Goal: Task Accomplishment & Management: Complete application form

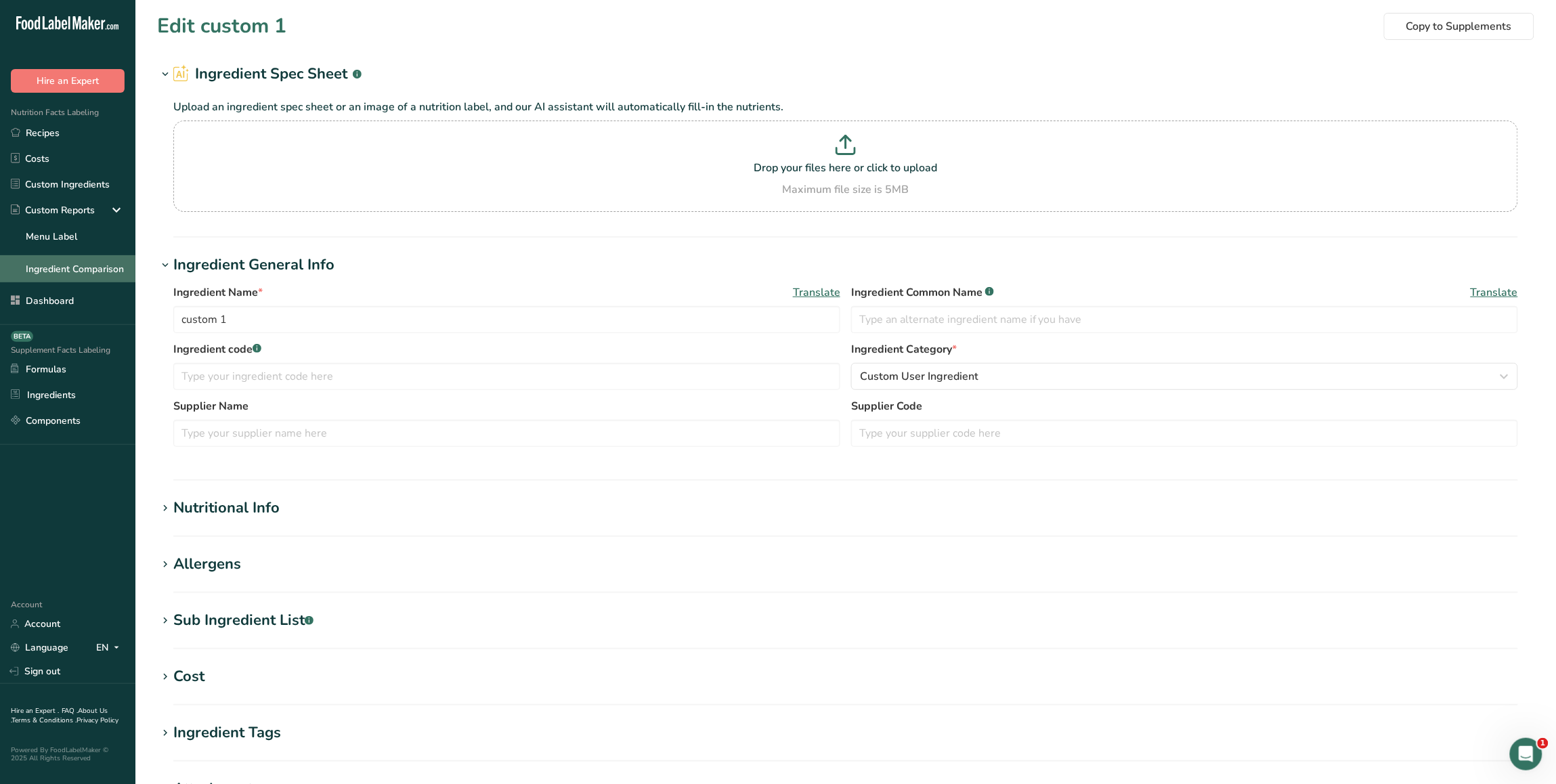
click at [80, 260] on link "Ingredient Comparison" at bounding box center [68, 269] width 136 height 27
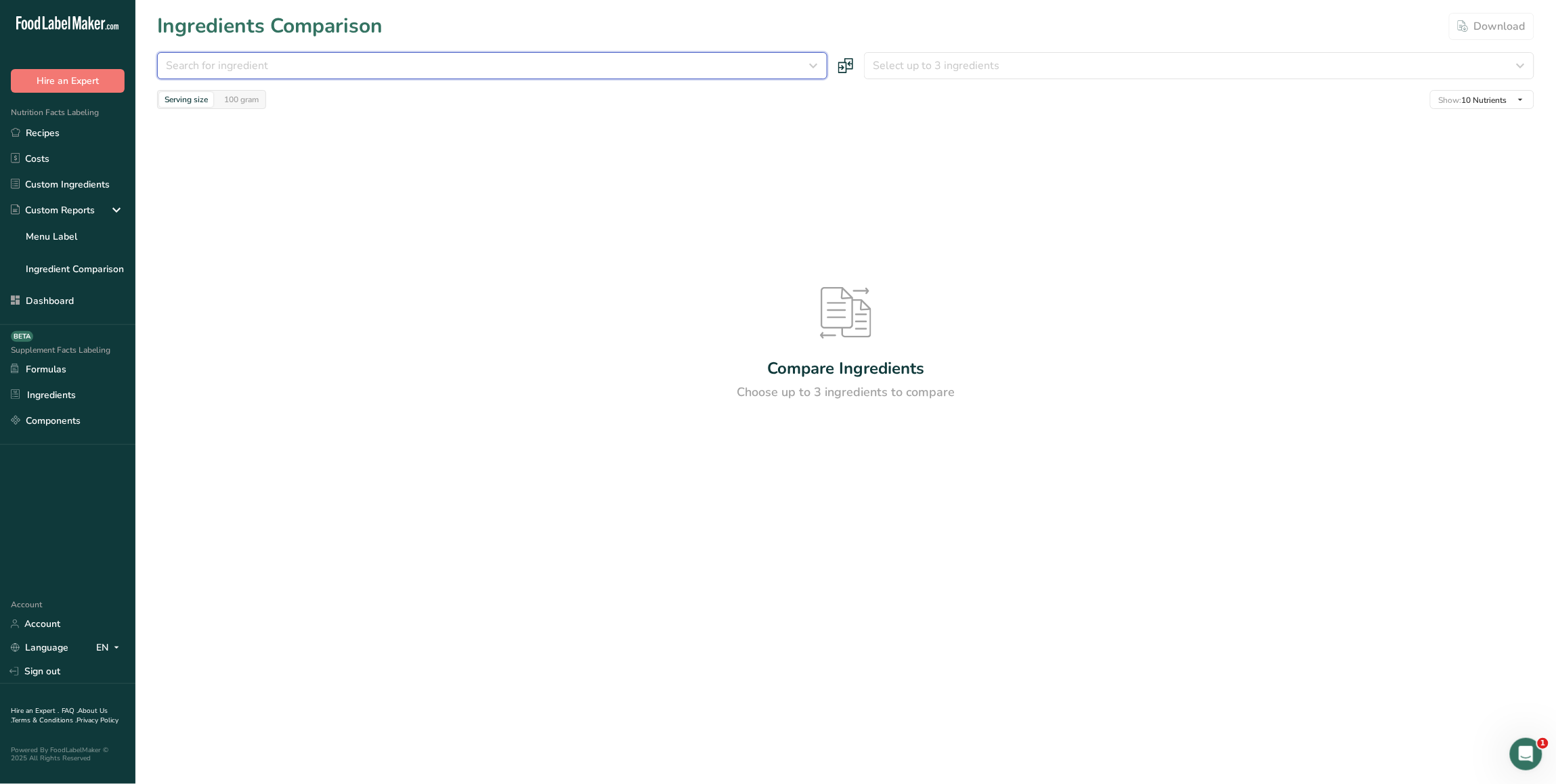
click at [351, 79] on button "Search for ingredient" at bounding box center [492, 66] width 670 height 27
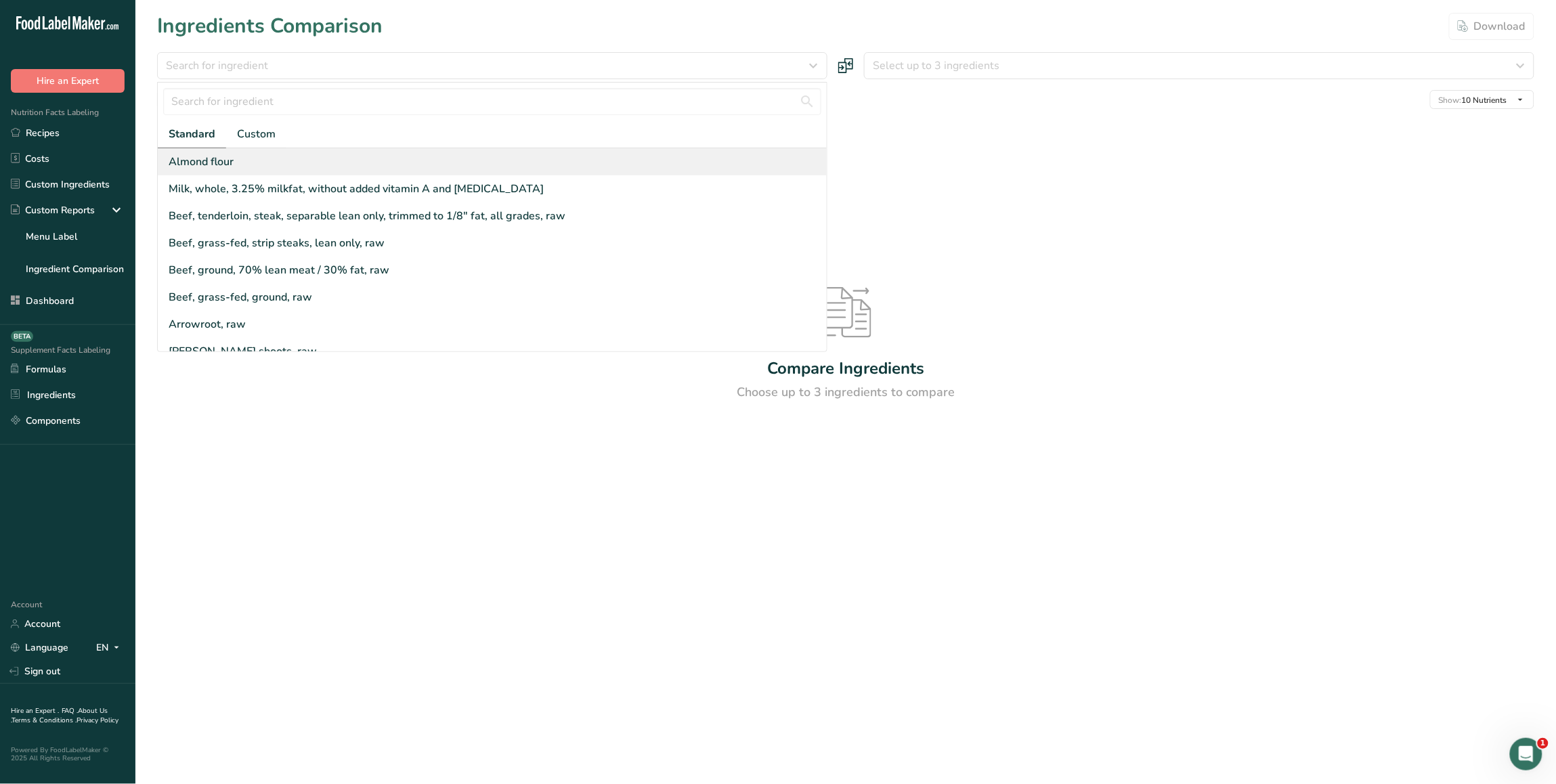
click at [307, 166] on div "Almond flour" at bounding box center [492, 162] width 669 height 27
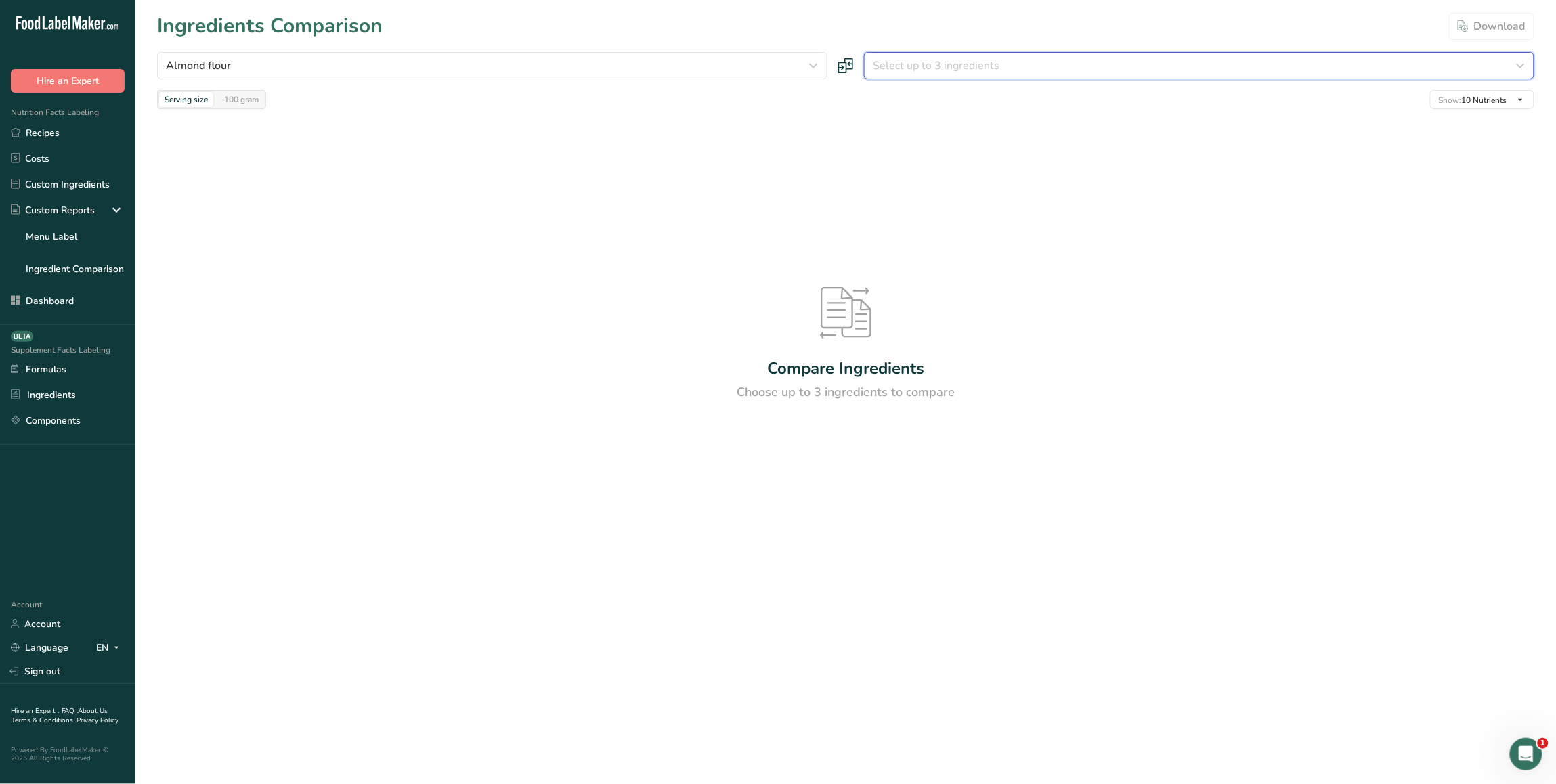
click at [905, 62] on span "Select up to 3 ingredients" at bounding box center [936, 66] width 127 height 16
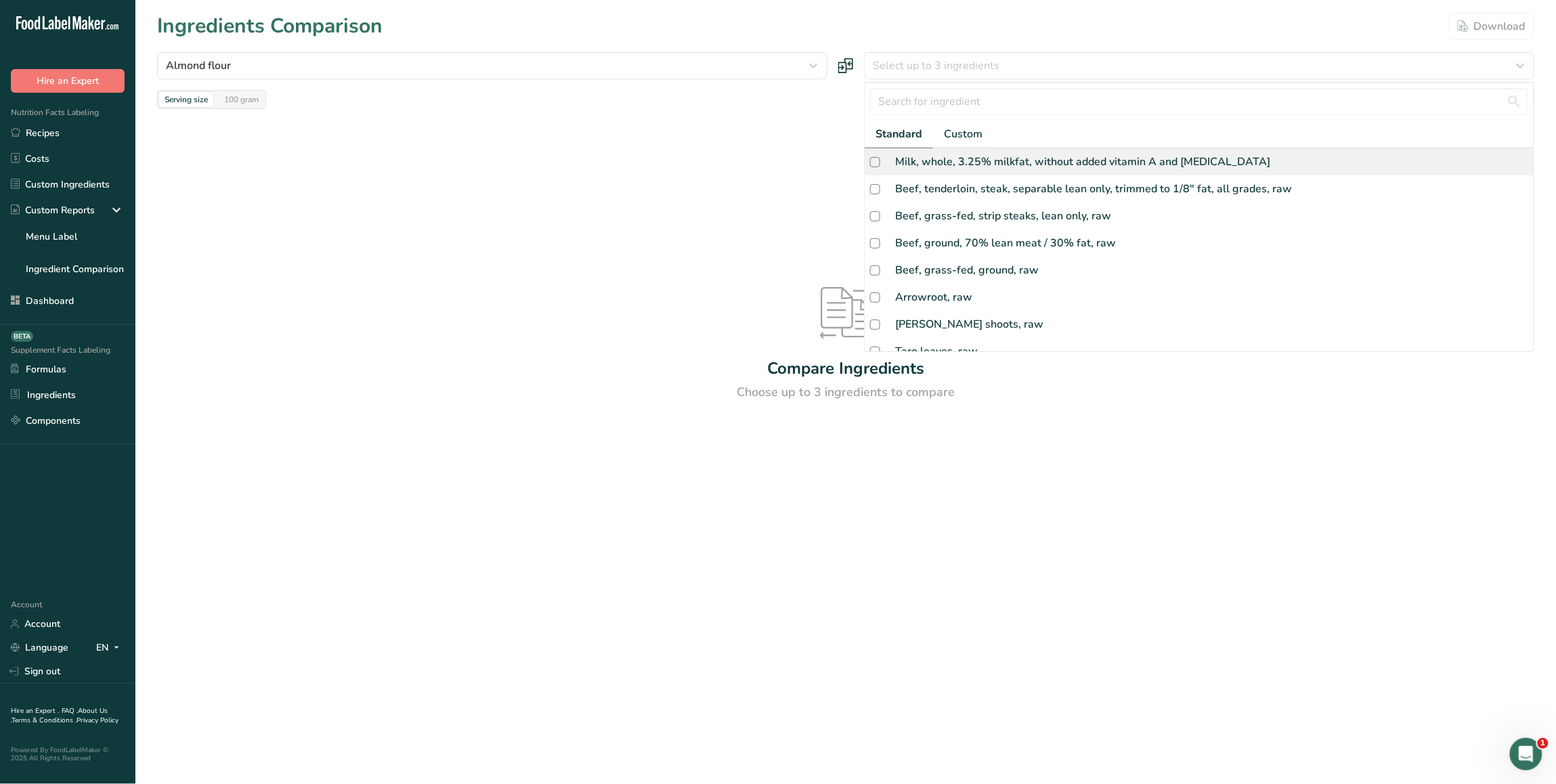
click at [949, 169] on div "Milk, whole, 3.25% milkfat, without added vitamin A and vitamin D" at bounding box center [1083, 162] width 375 height 16
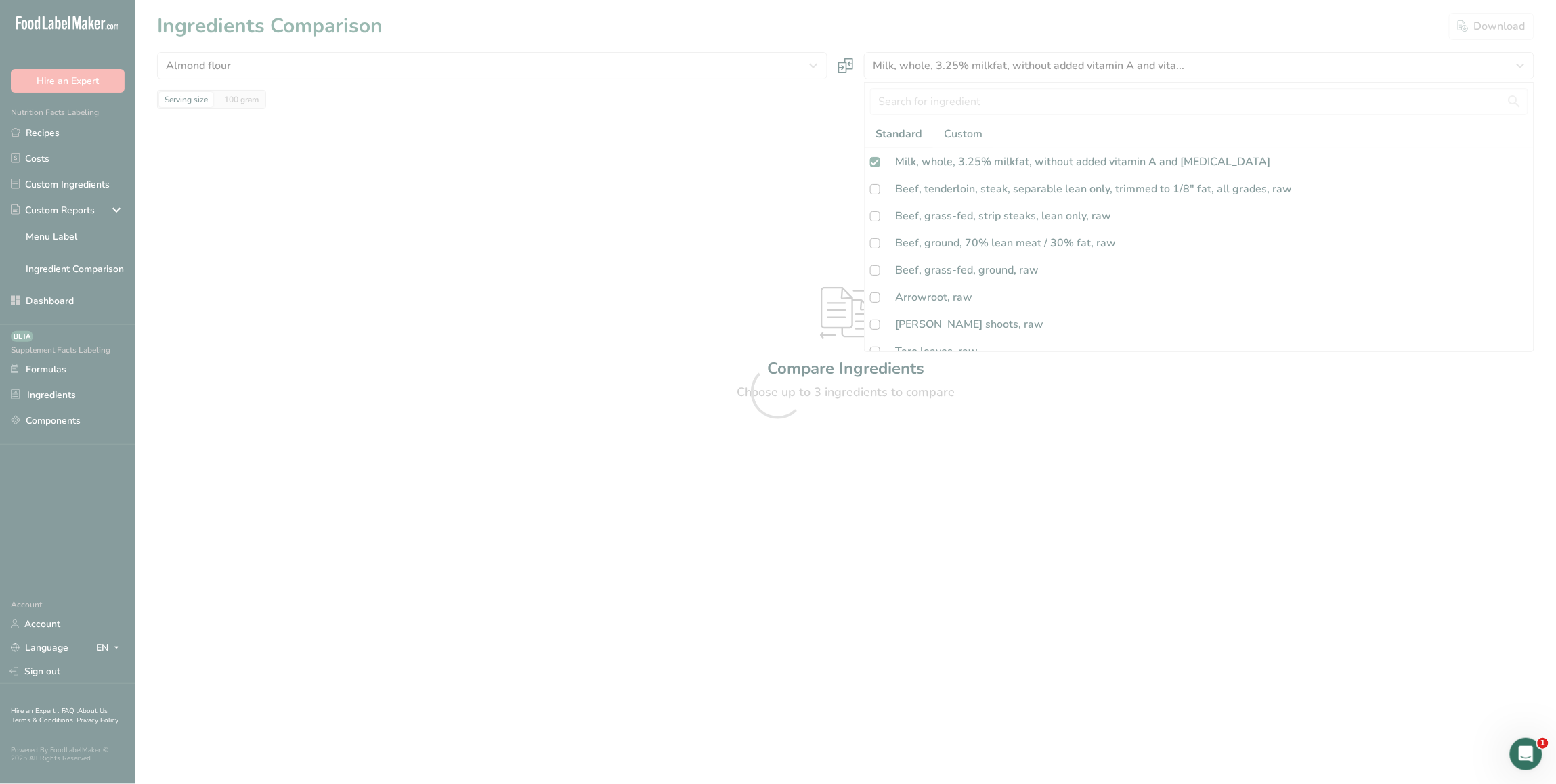
click at [786, 231] on div at bounding box center [778, 392] width 1556 height 784
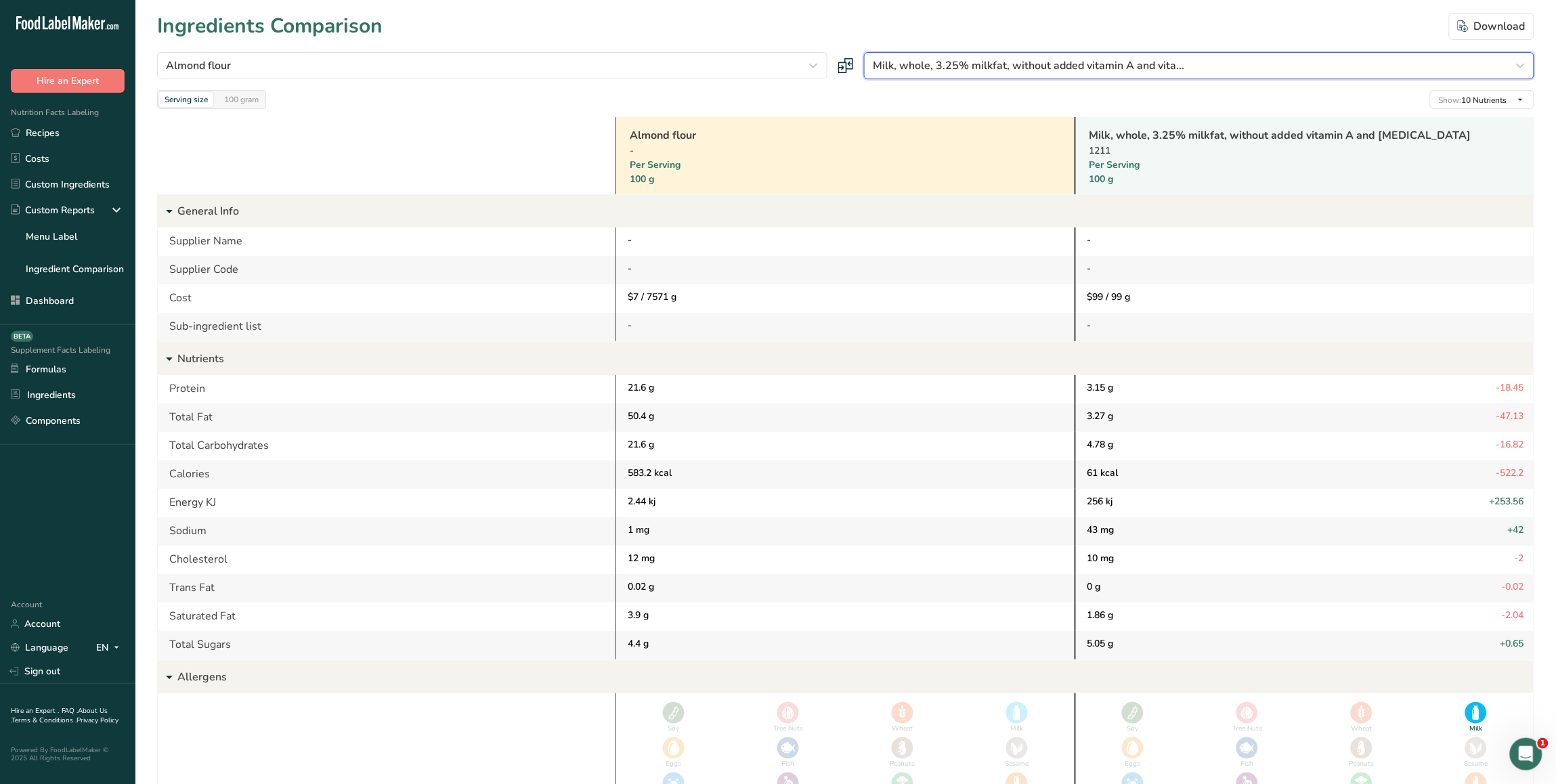
click at [968, 69] on span "Milk, whole, 3.25% milkfat, without added vitamin A and vita..." at bounding box center [1028, 66] width 312 height 16
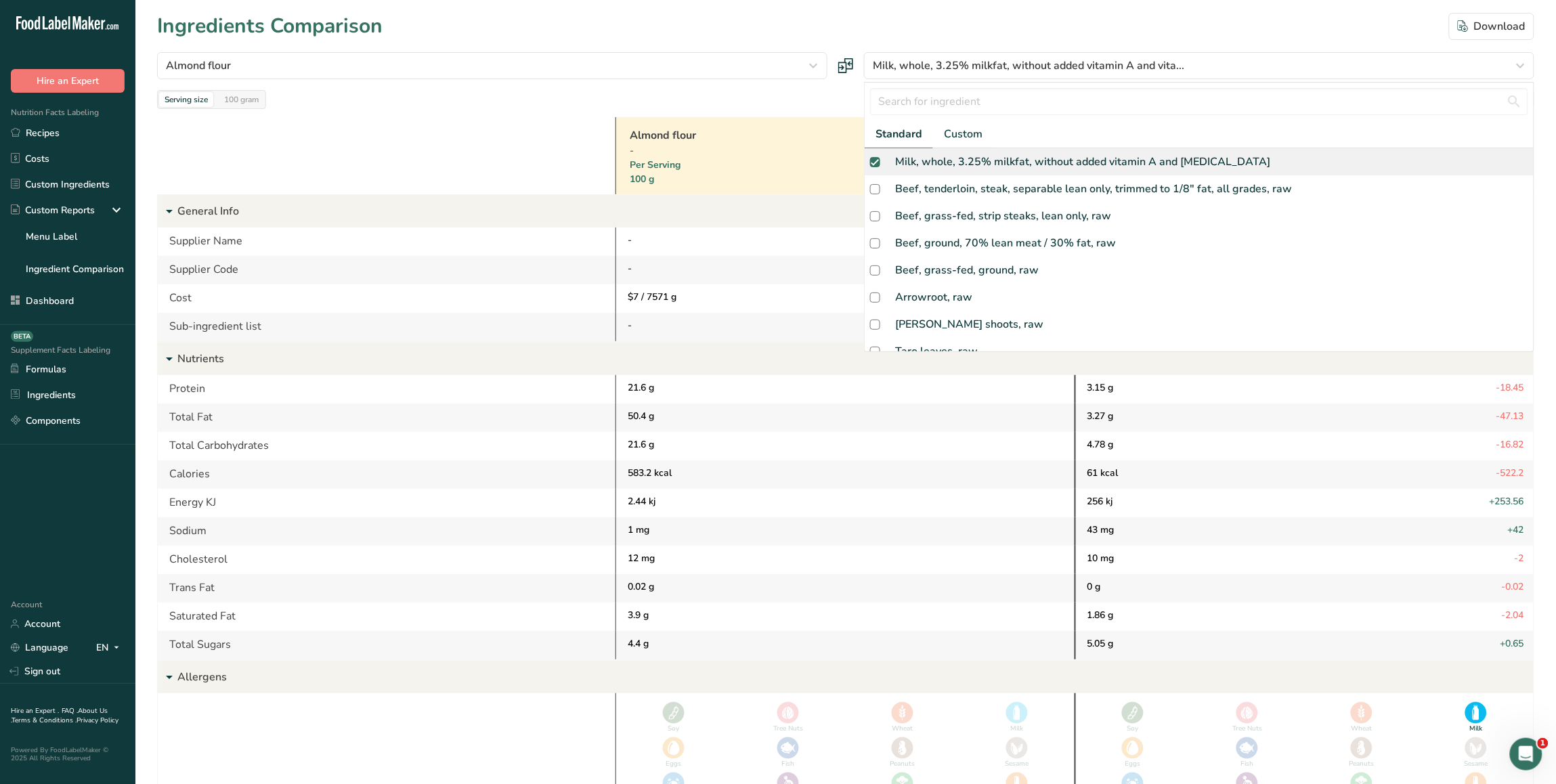
click at [916, 161] on div "Milk, whole, 3.25% milkfat, without added vitamin A and vitamin D" at bounding box center [1083, 162] width 375 height 16
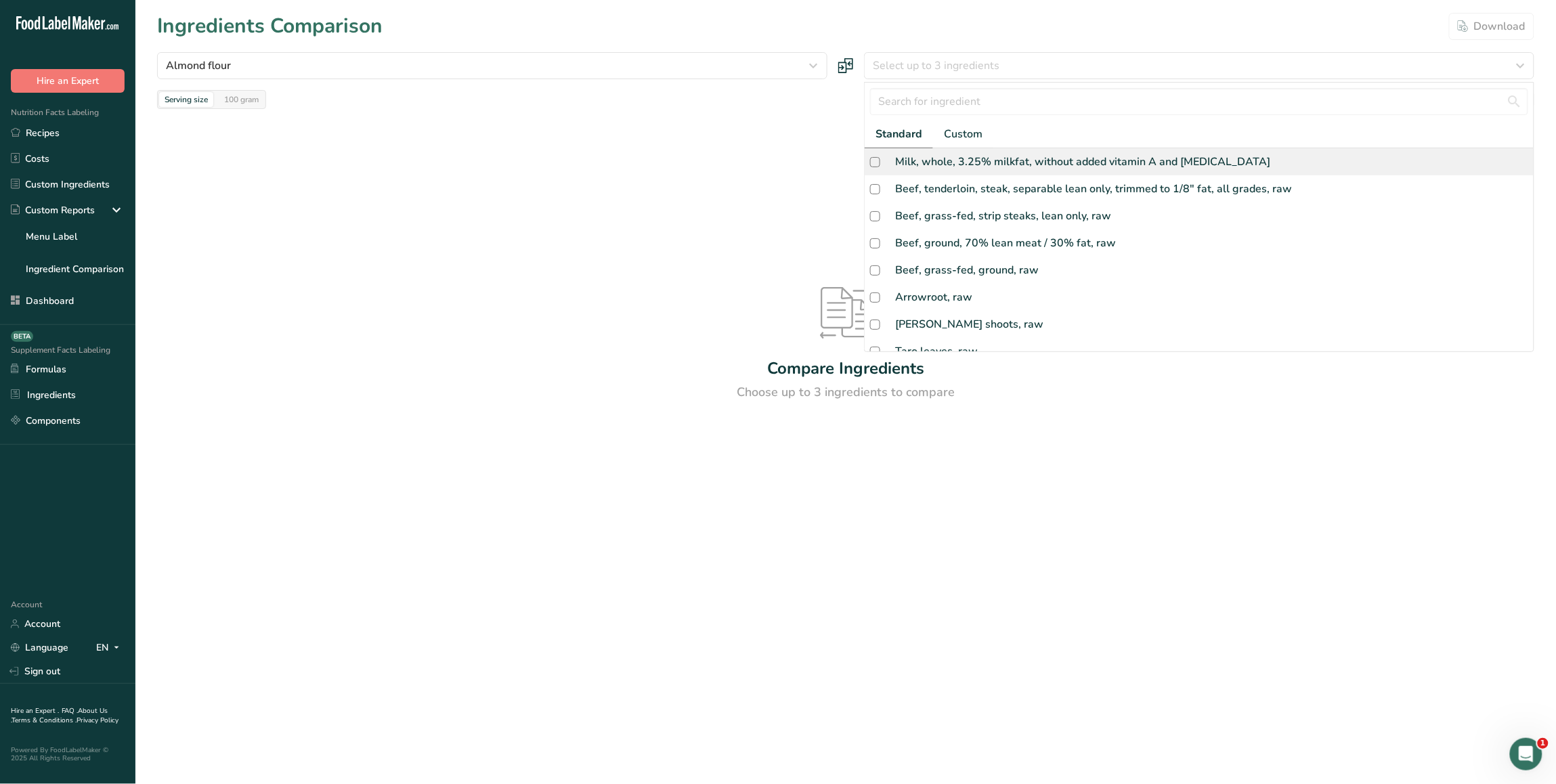
click at [932, 153] on div "Milk, whole, 3.25% milkfat, without added vitamin A and vitamin D" at bounding box center [1083, 162] width 375 height 16
checkbox input "true"
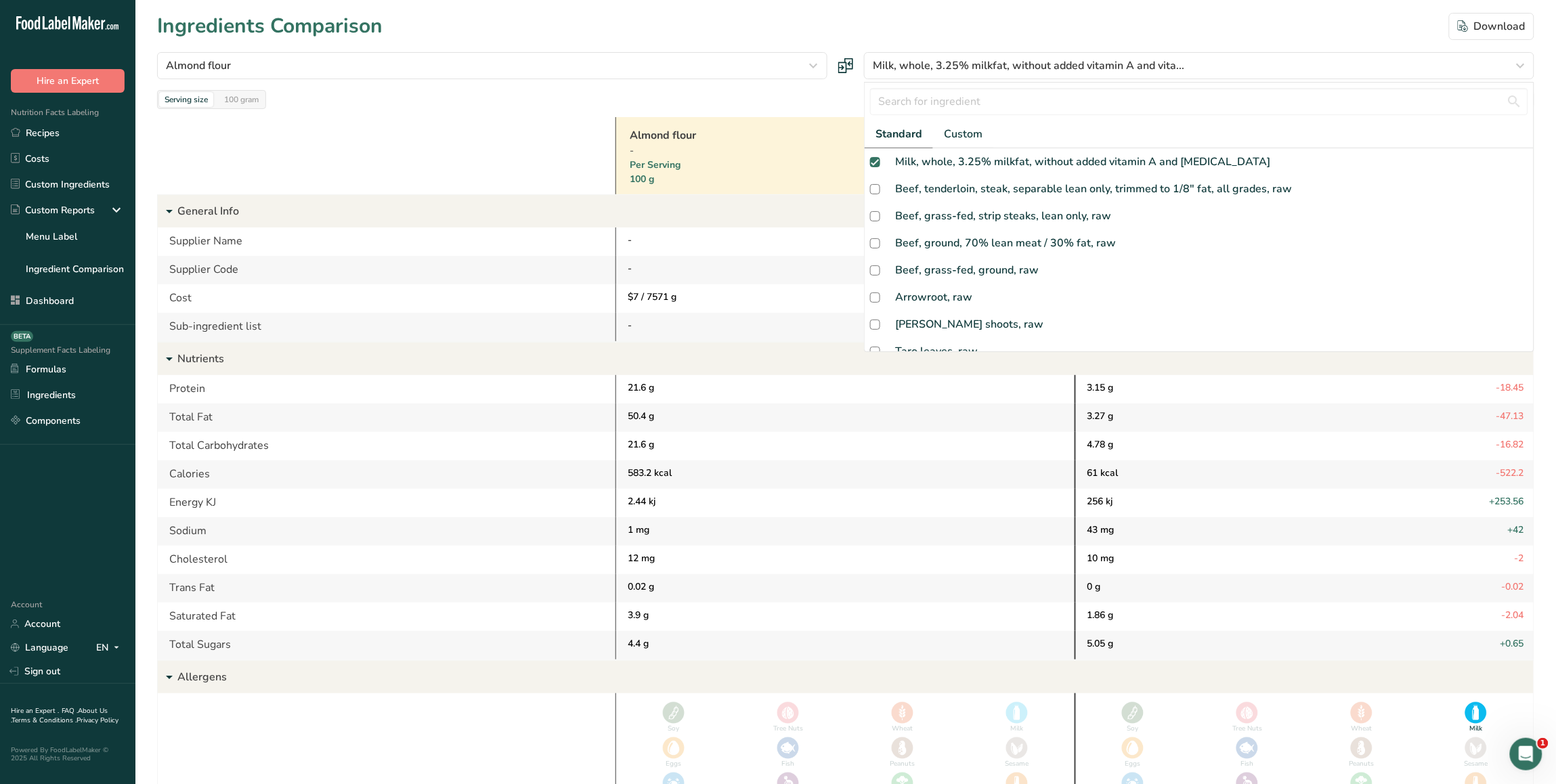
click at [756, 114] on div "Almond flour - Per Serving 100 g Milk, whole, 3.25% milkfat, without added vita…" at bounding box center [845, 655] width 1377 height 1091
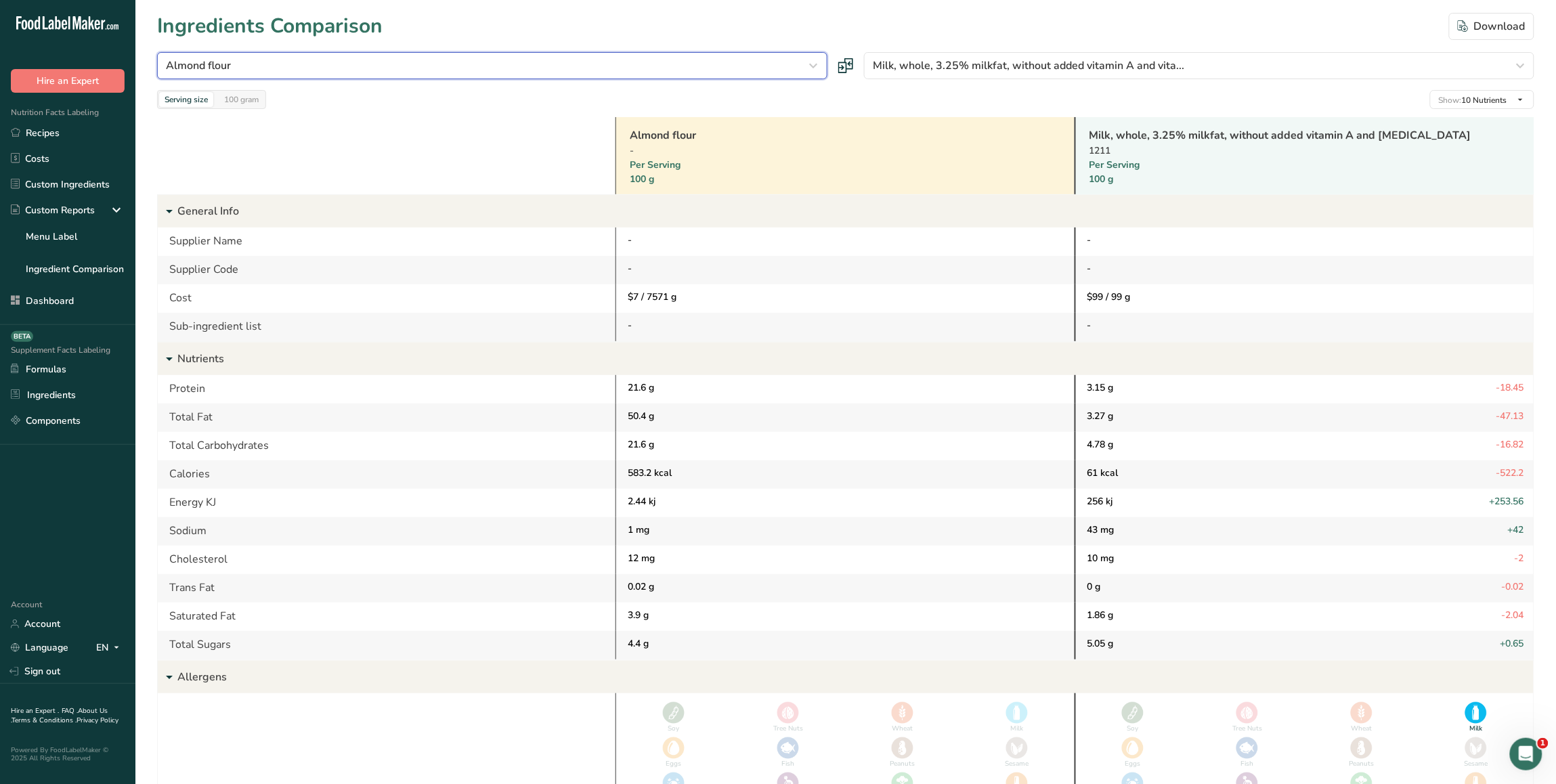
click at [630, 79] on button "Almond flour" at bounding box center [492, 66] width 670 height 27
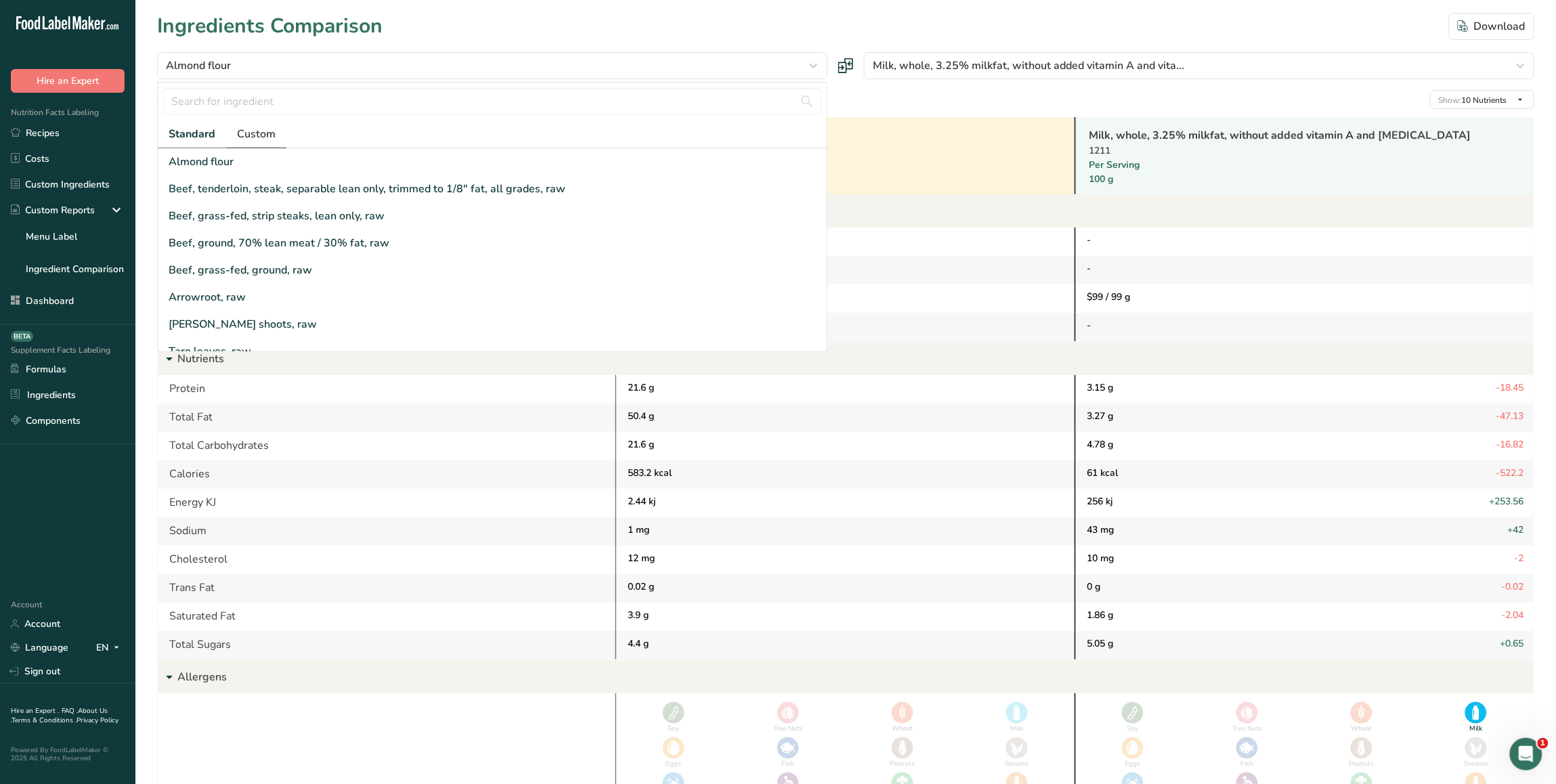
click at [264, 126] on span "Custom" at bounding box center [256, 134] width 38 height 16
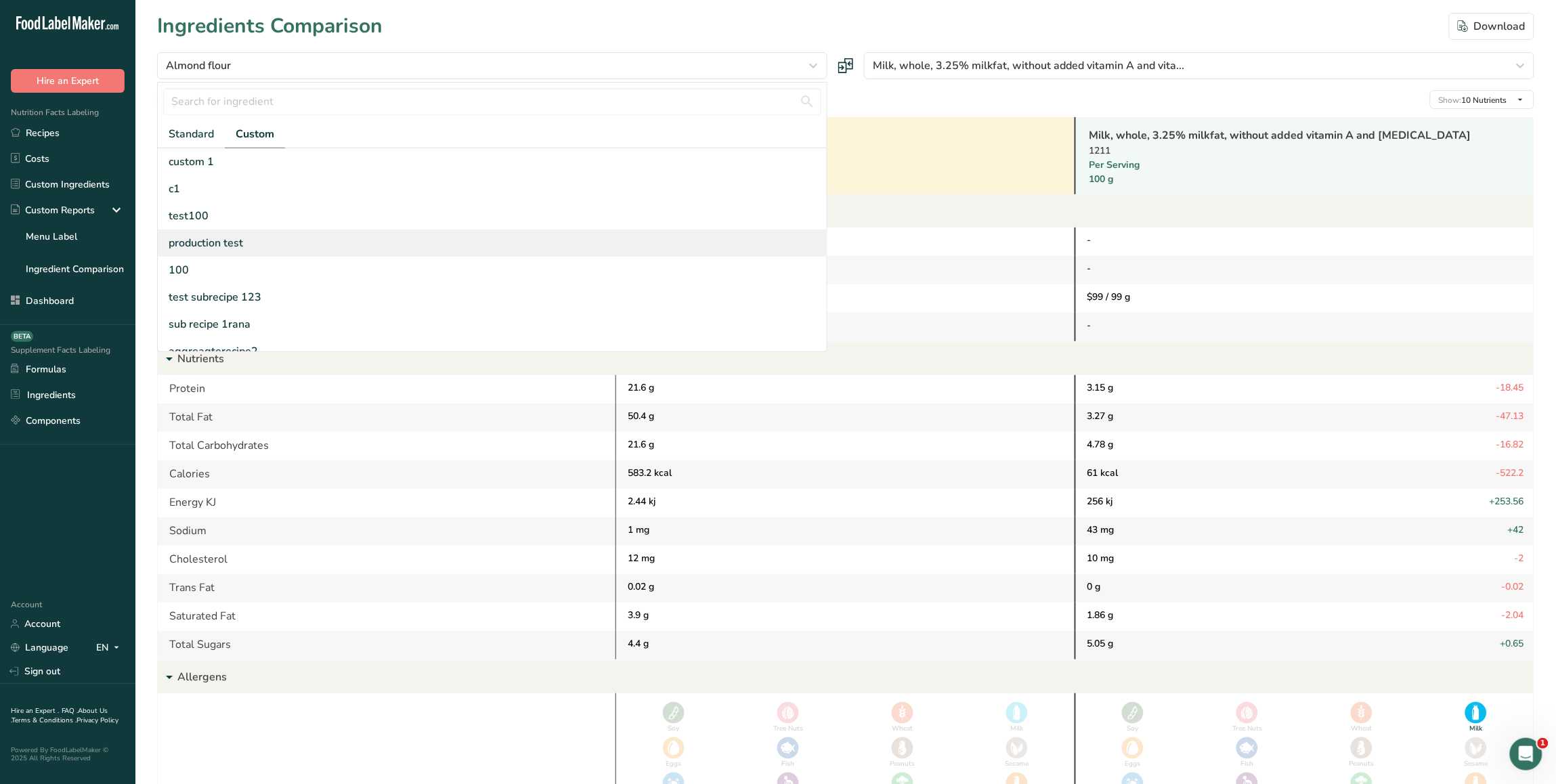
click at [249, 237] on div "production test" at bounding box center [492, 243] width 669 height 27
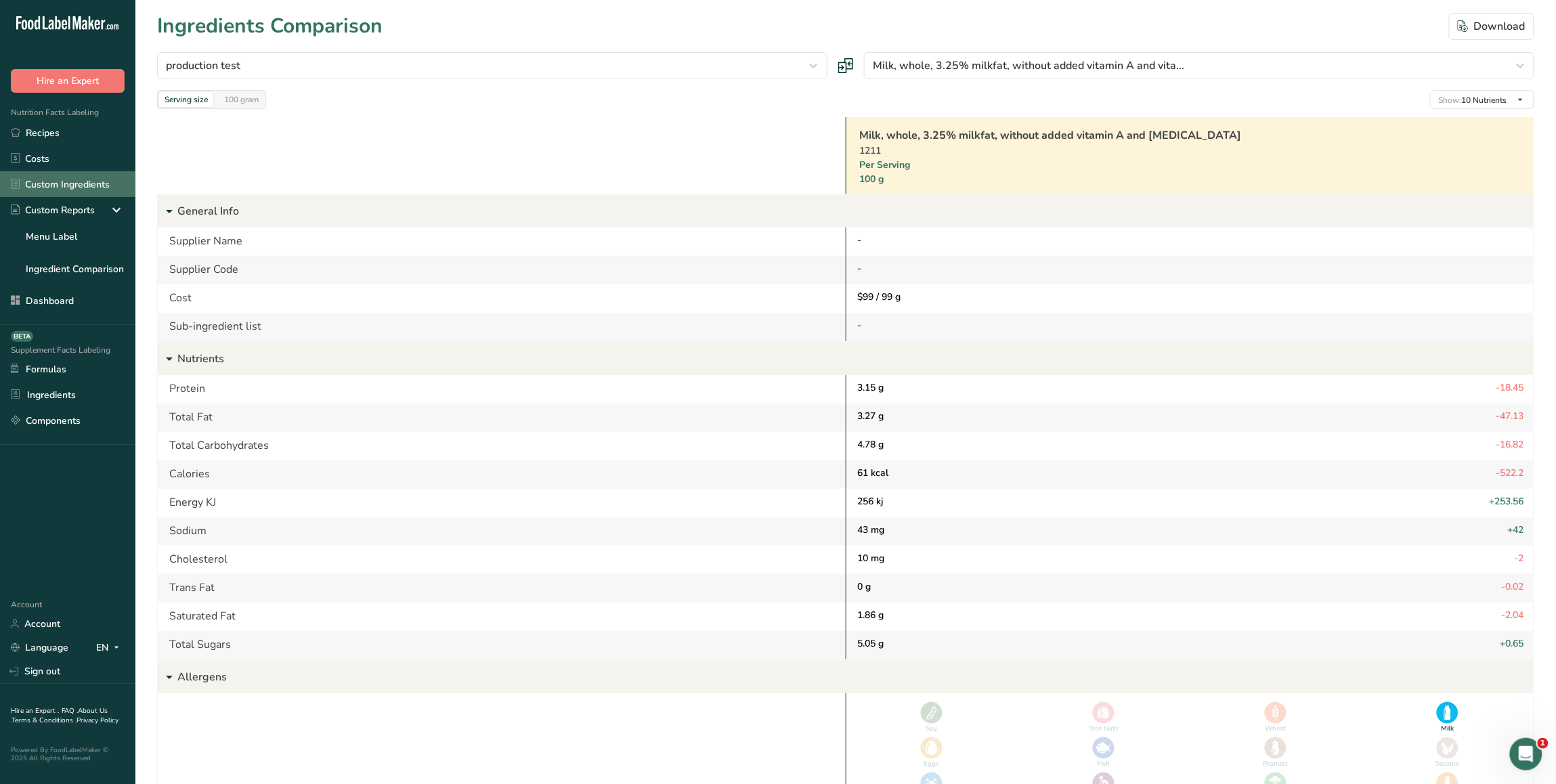
click at [79, 185] on link "Custom Ingredients" at bounding box center [68, 184] width 136 height 26
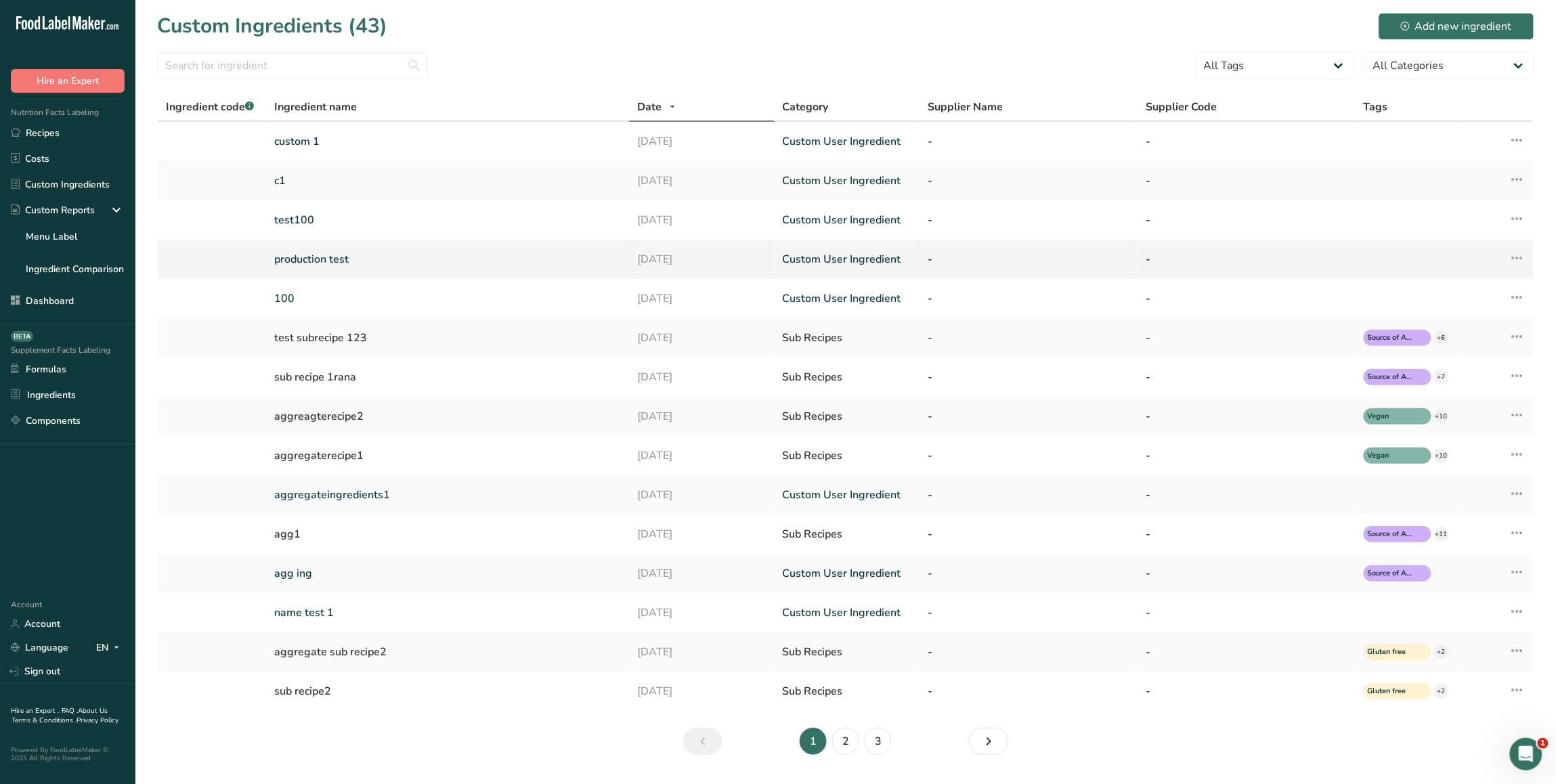
click at [347, 262] on link "production test" at bounding box center [447, 260] width 347 height 16
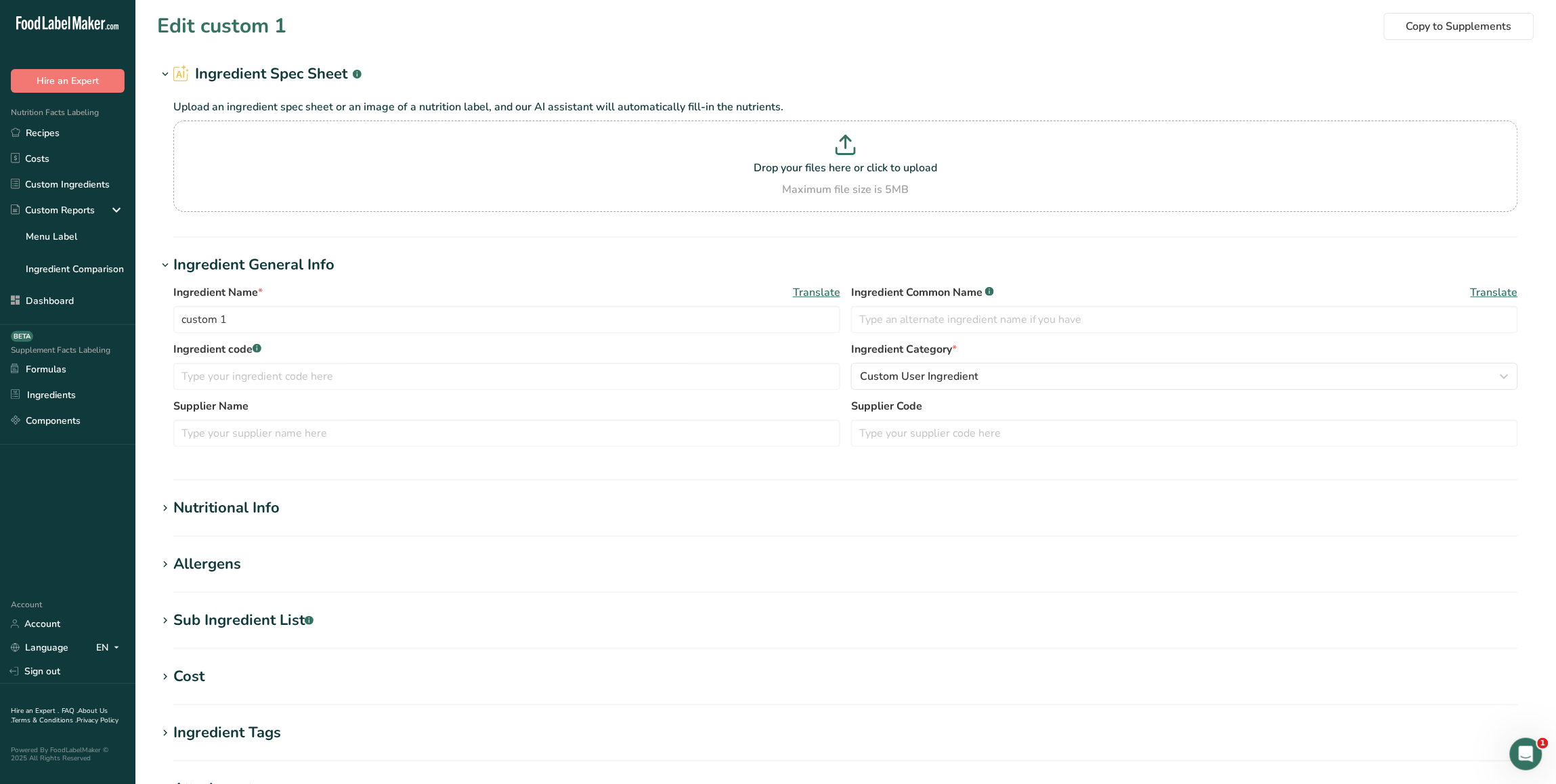
type input "production test"
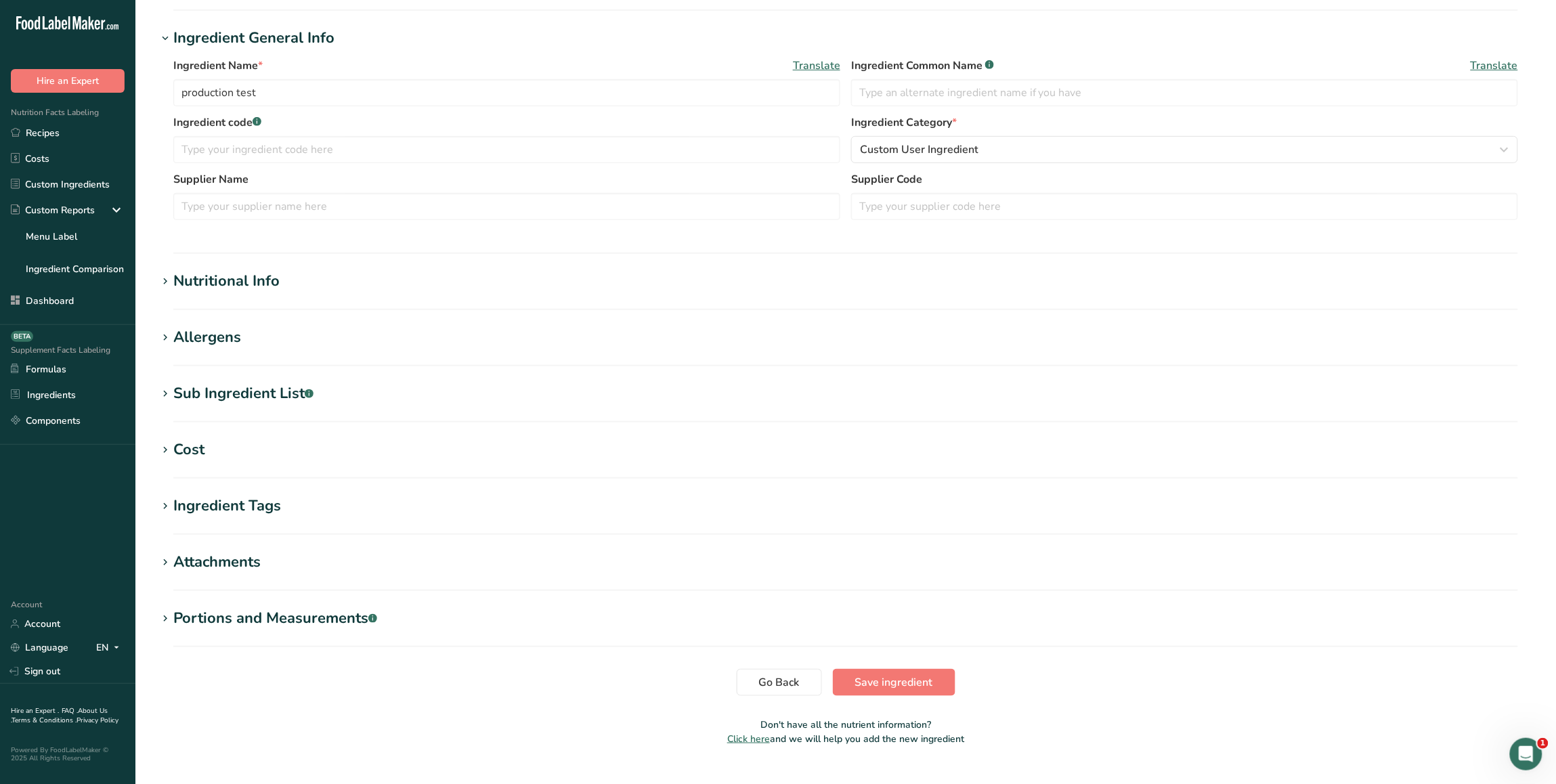
scroll to position [254, 0]
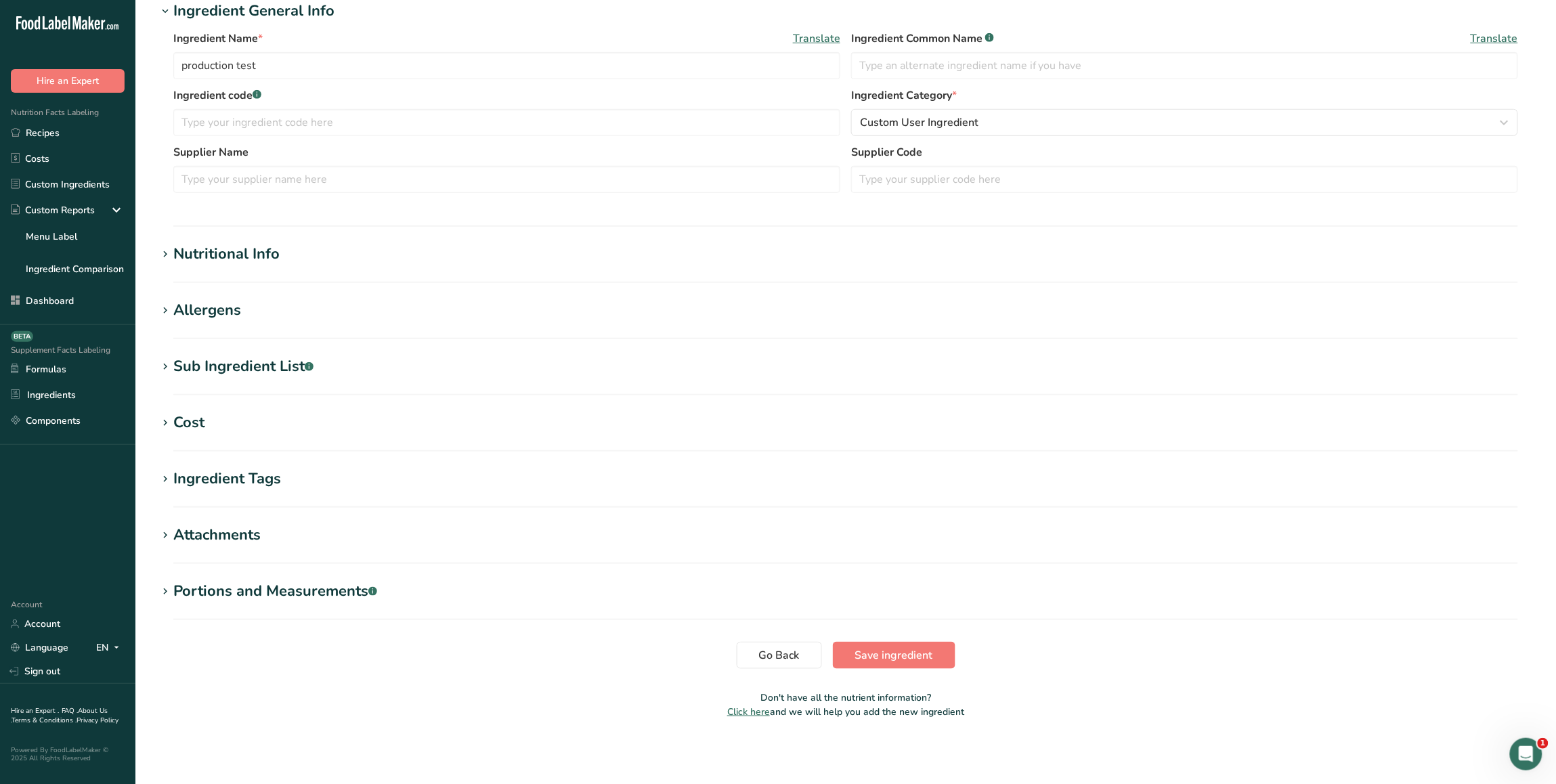
click at [296, 593] on div "Portions and Measurements .a-a{fill:#347362;}.b-a{fill:#fff;}" at bounding box center [275, 591] width 204 height 23
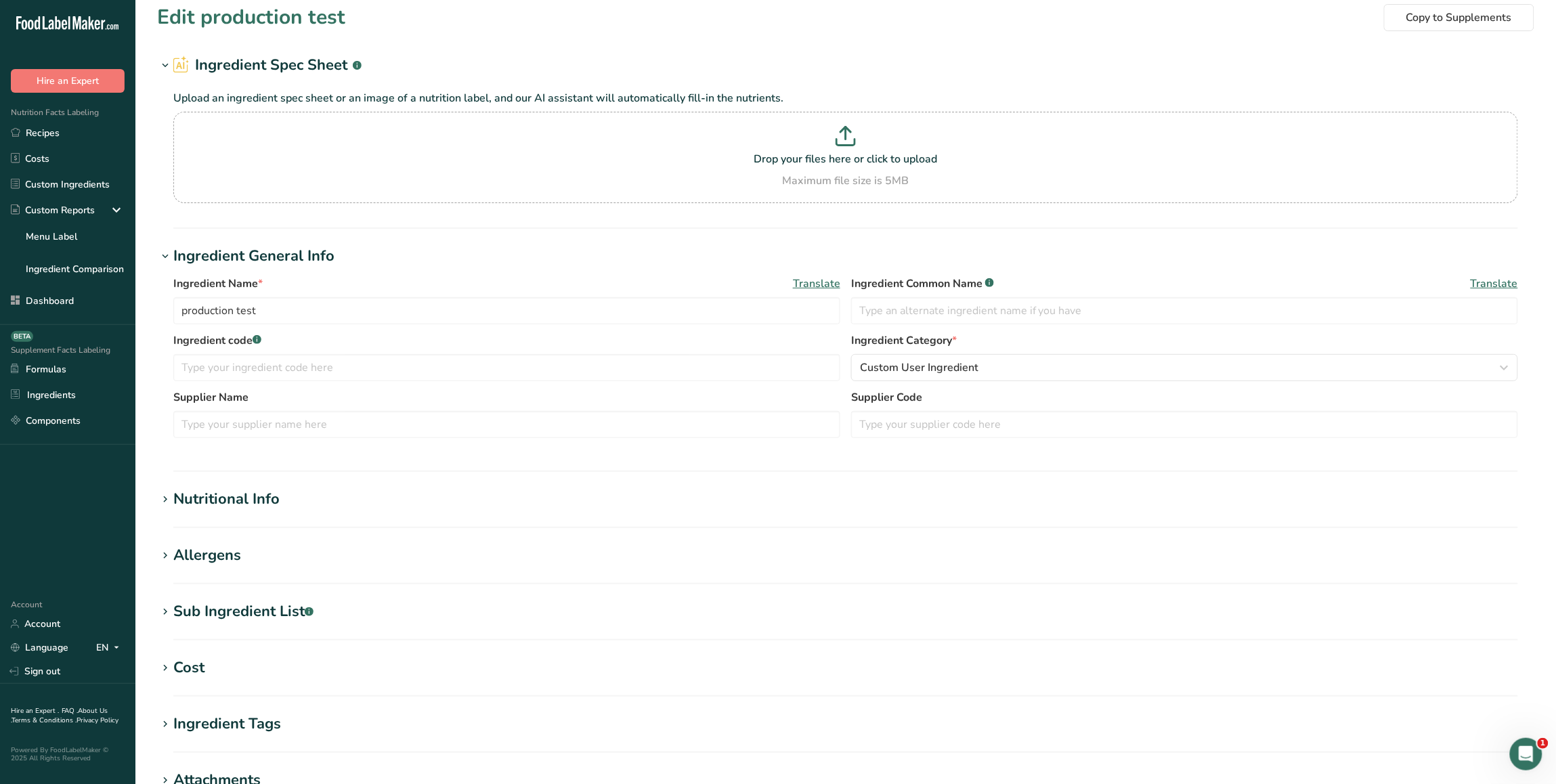
scroll to position [0, 0]
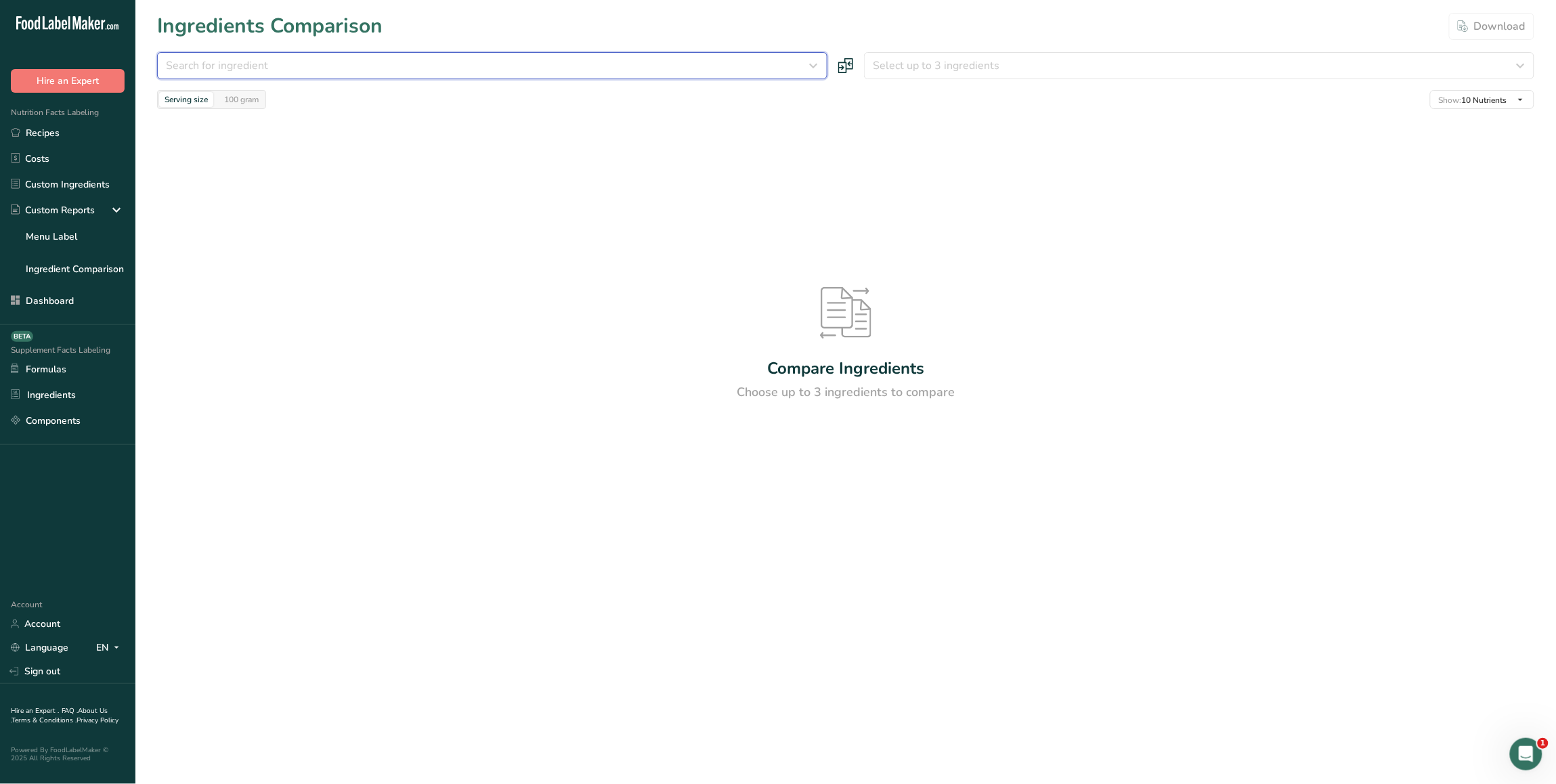
click at [269, 54] on button "Search for ingredient" at bounding box center [492, 66] width 670 height 27
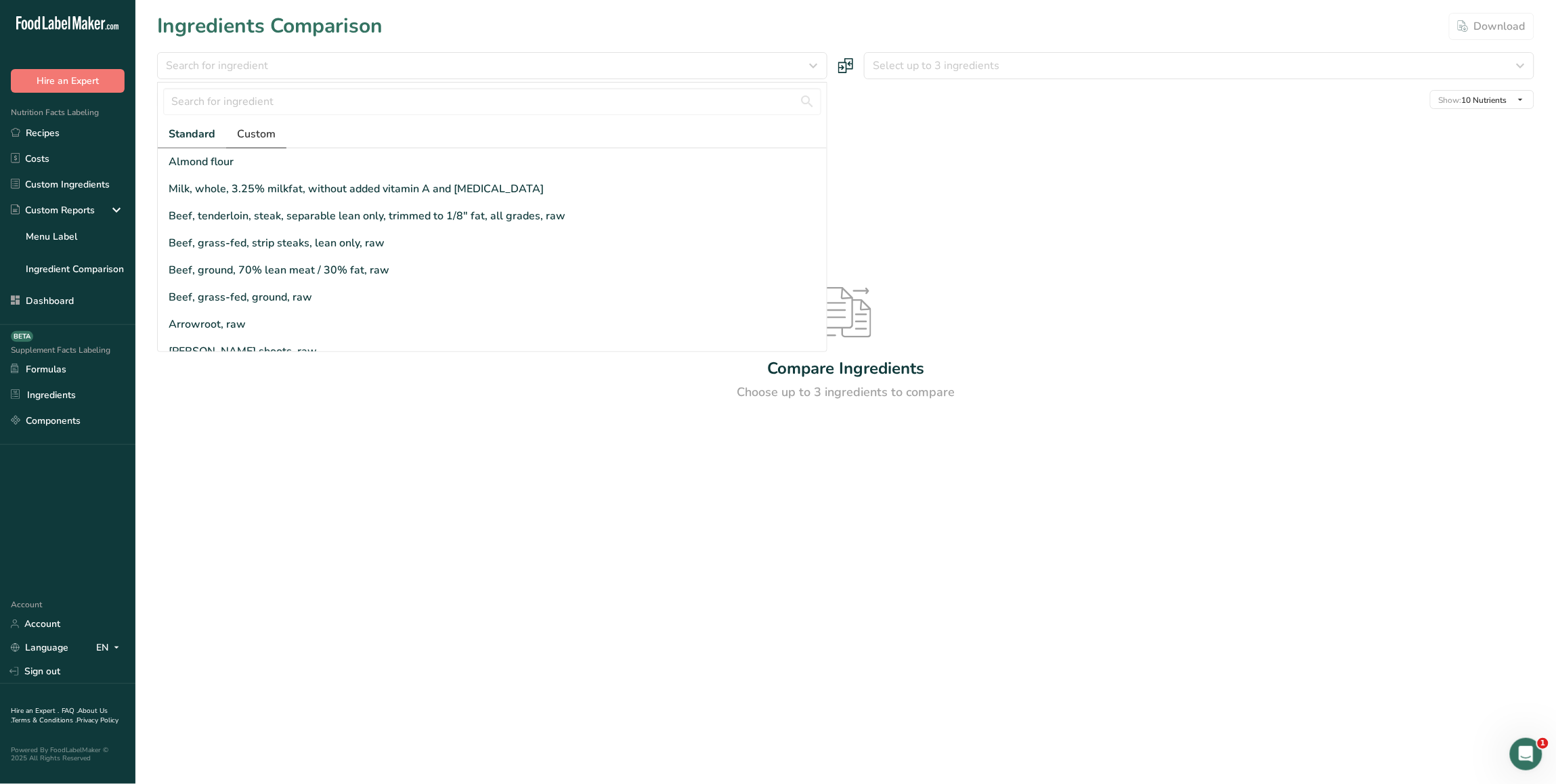
click at [260, 136] on span "Custom" at bounding box center [256, 134] width 38 height 16
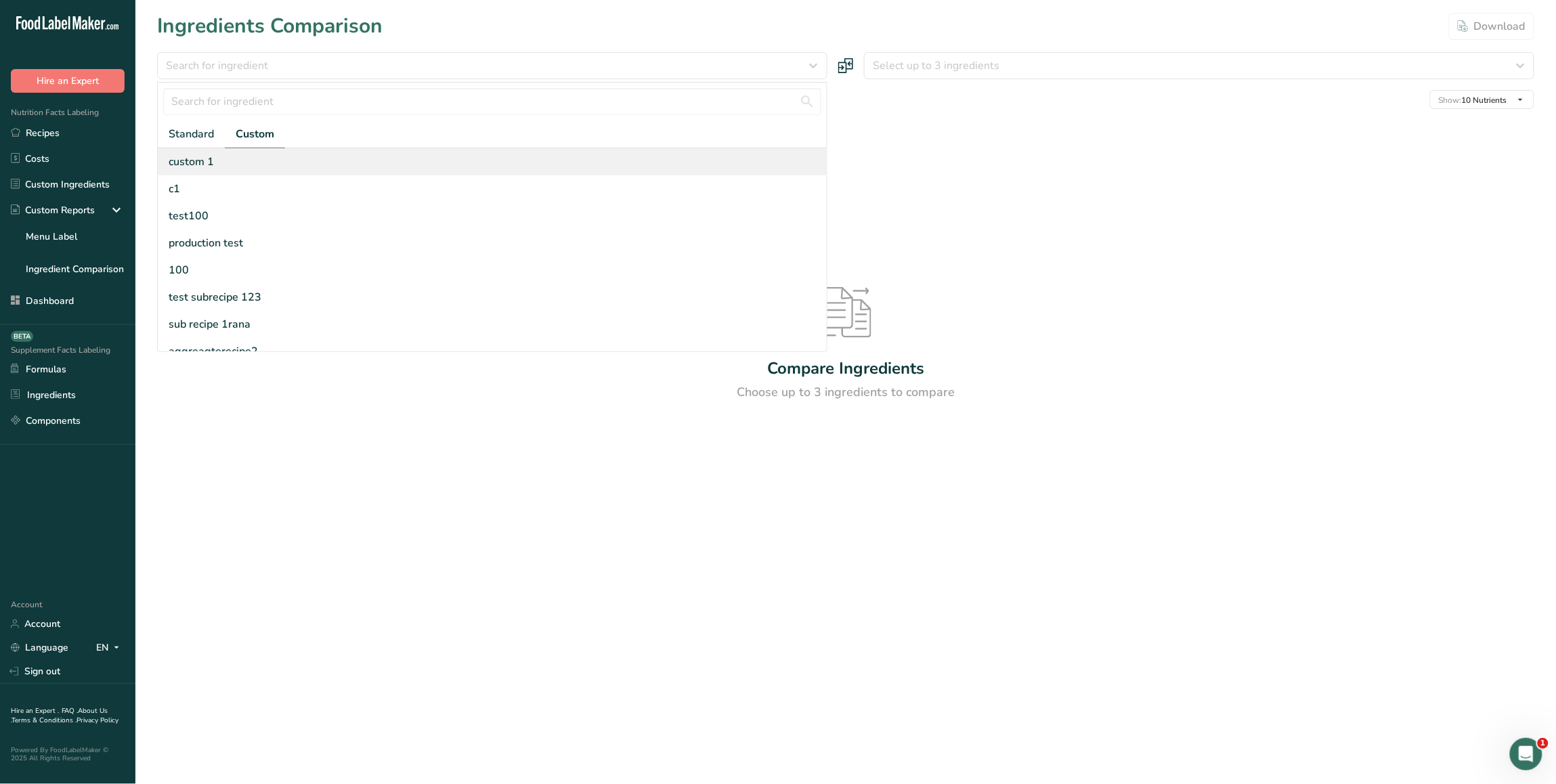
click at [270, 170] on div "custom 1" at bounding box center [492, 162] width 669 height 27
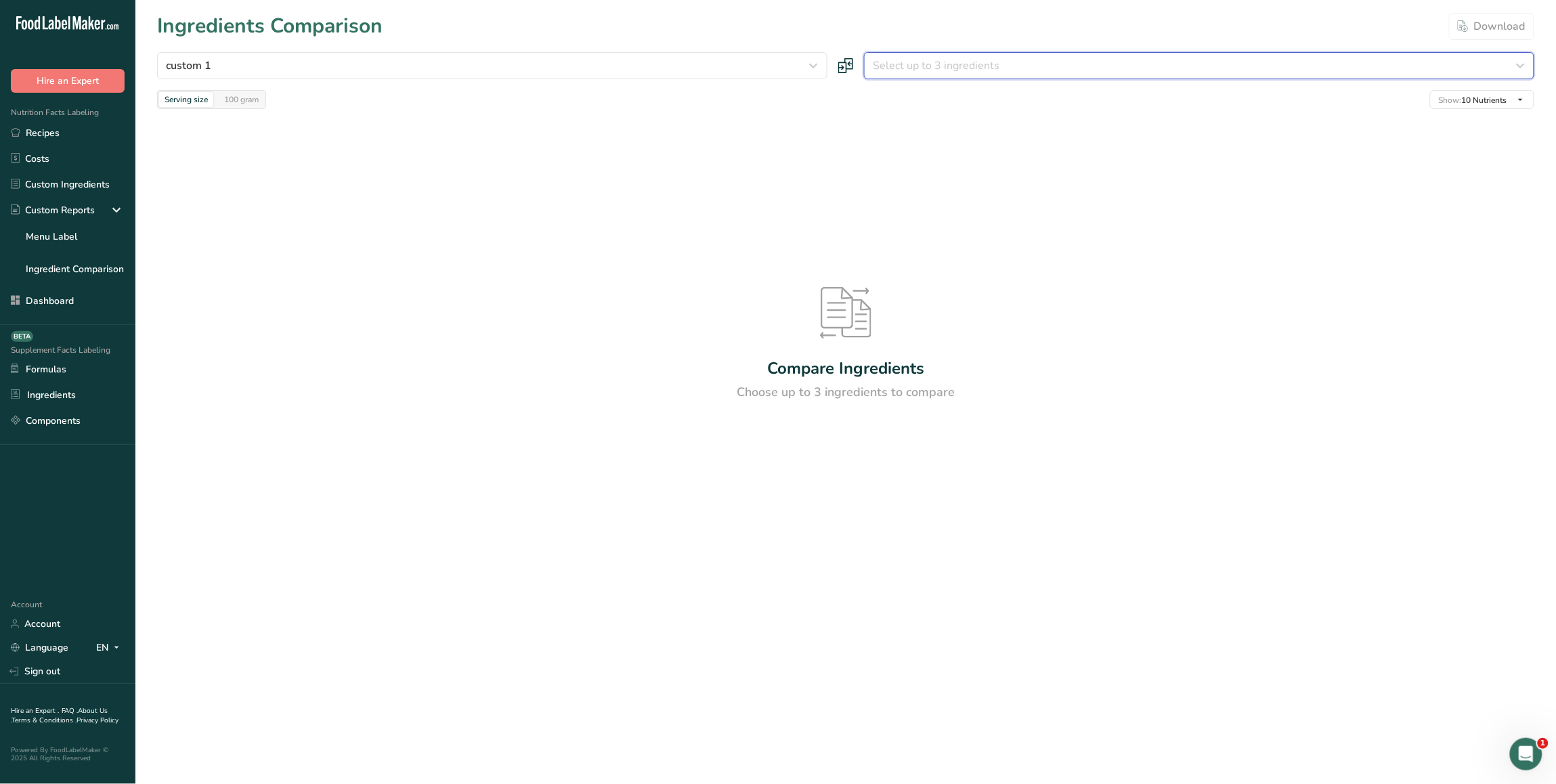
click at [929, 66] on span "Select up to 3 ingredients" at bounding box center [936, 66] width 127 height 16
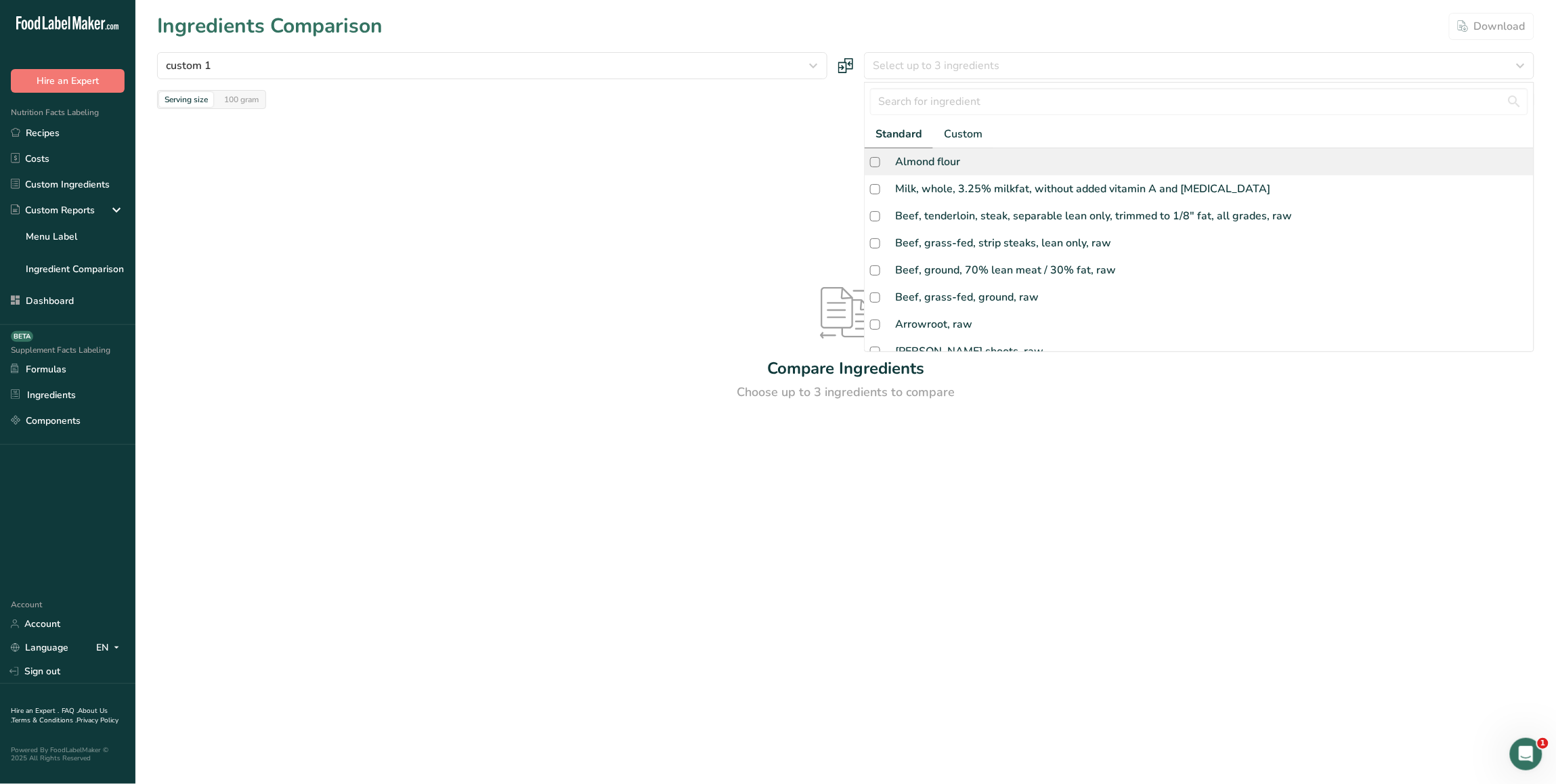
click at [944, 150] on div "Almond flour" at bounding box center [1199, 162] width 669 height 27
checkbox input "true"
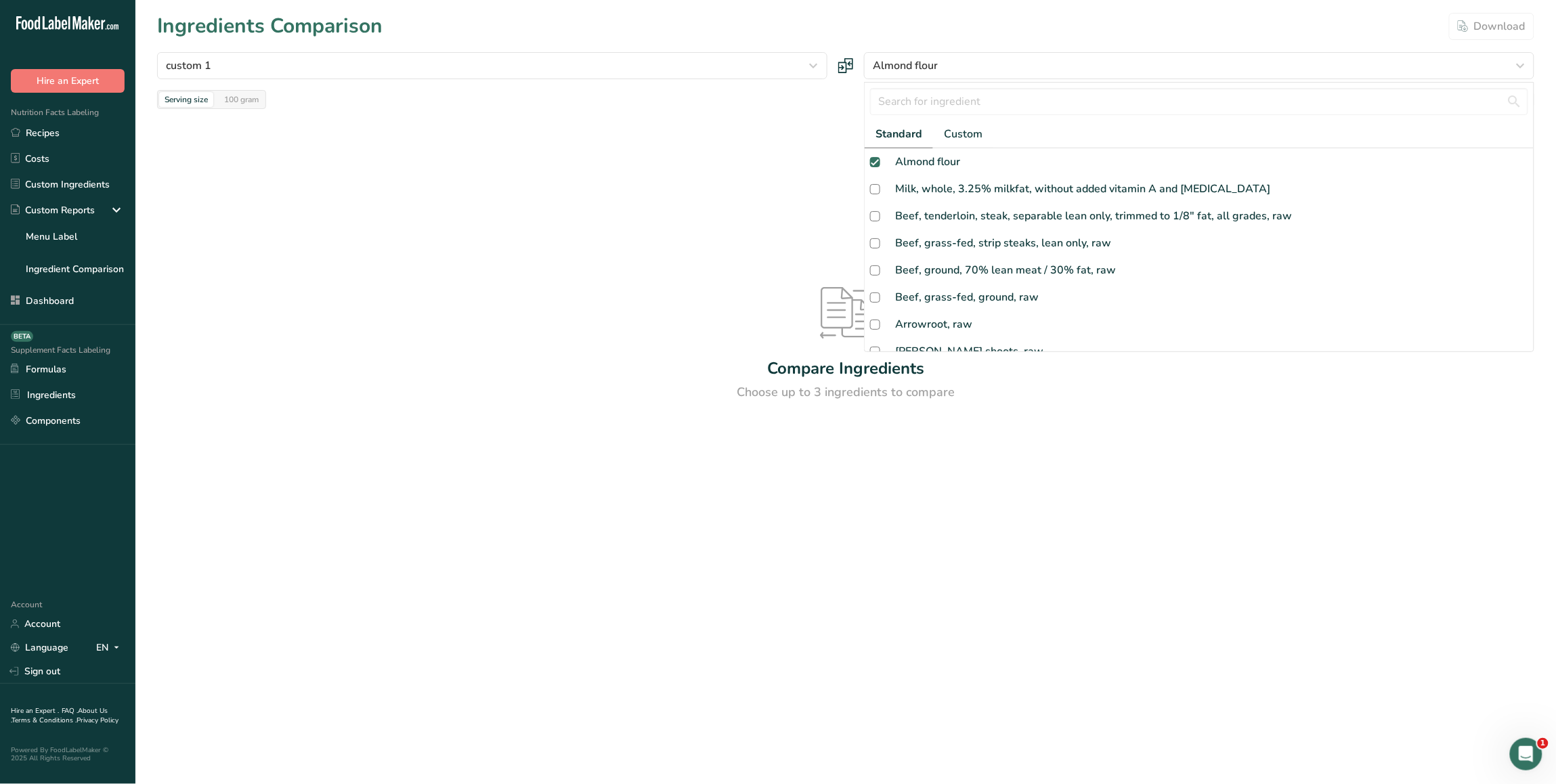
click at [744, 173] on div "Compare Ingredients Choose up to 3 ingredients to compare" at bounding box center [845, 344] width 1377 height 470
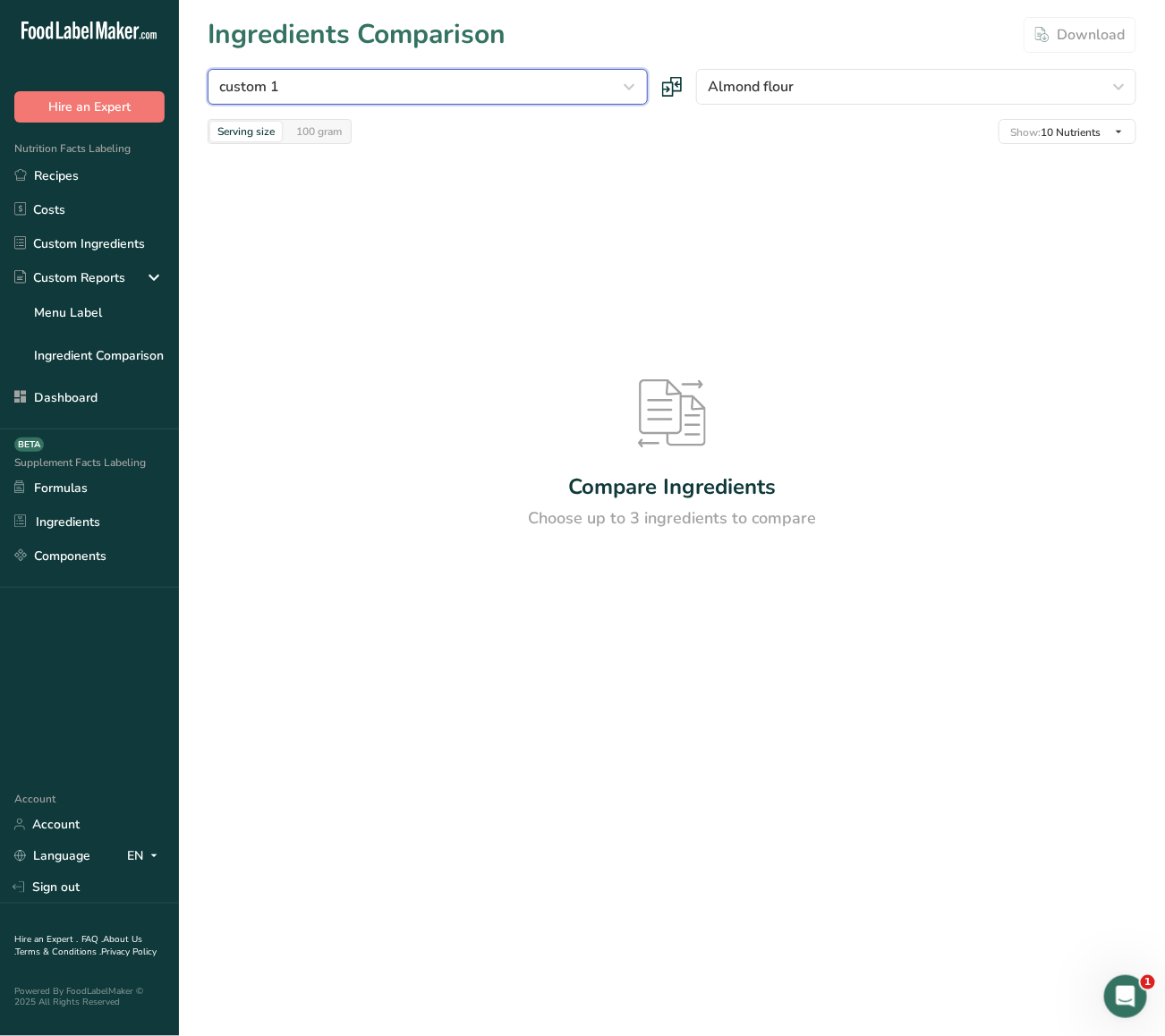
click at [525, 90] on div "custom 1" at bounding box center [422, 87] width 406 height 22
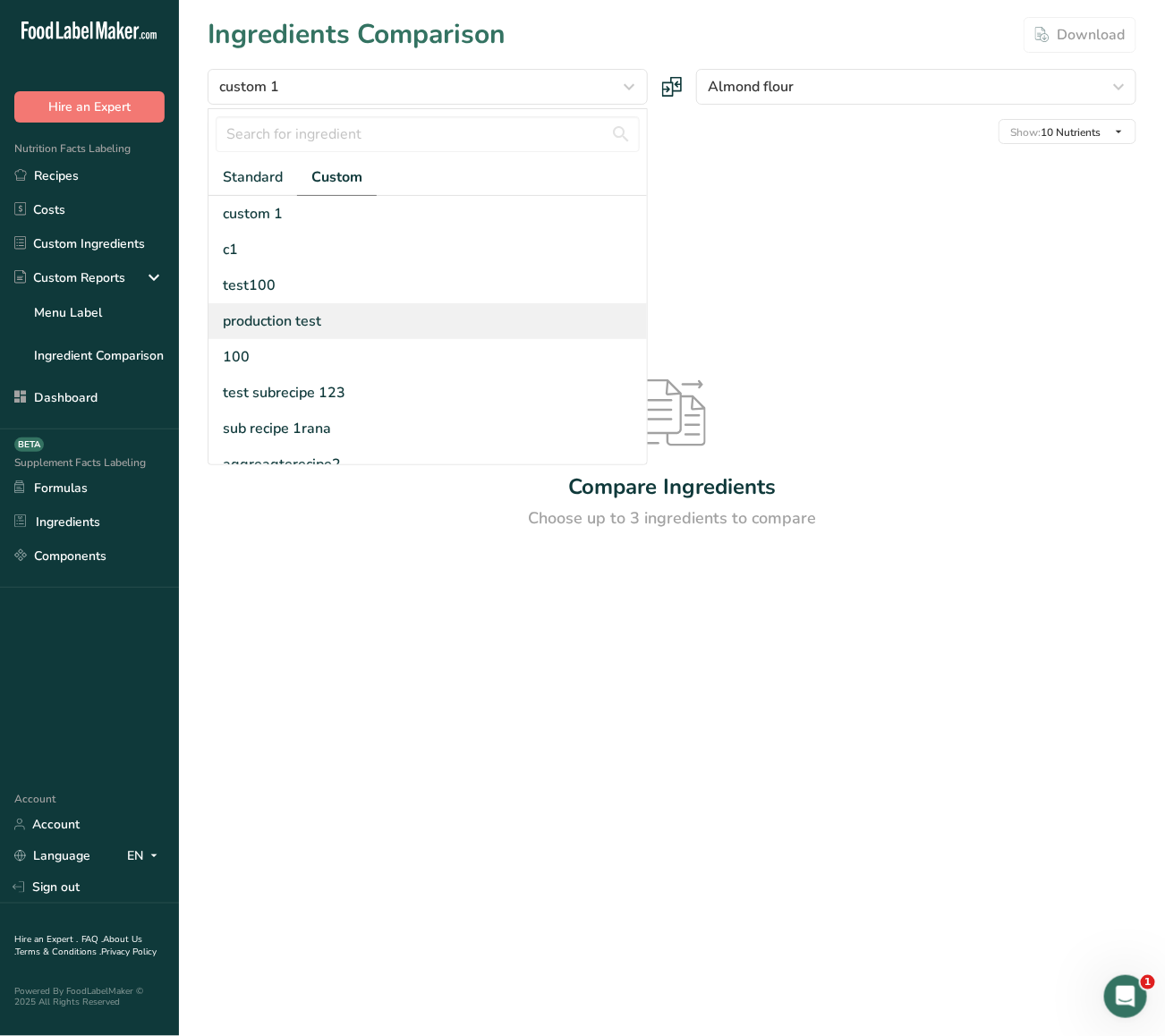
click at [329, 318] on div "production test" at bounding box center [427, 321] width 438 height 36
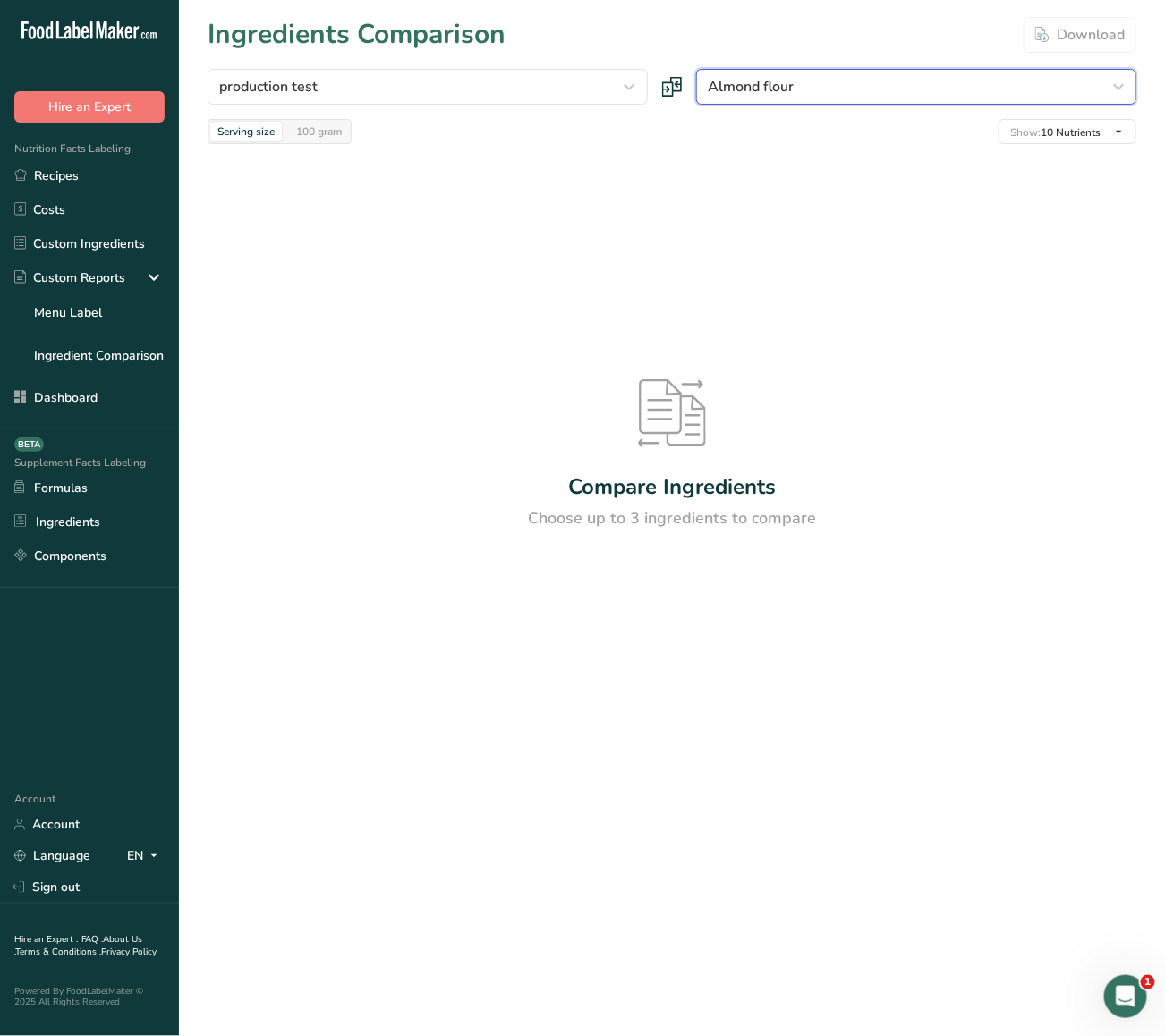
click at [797, 87] on div "Almond flour" at bounding box center [911, 87] width 406 height 22
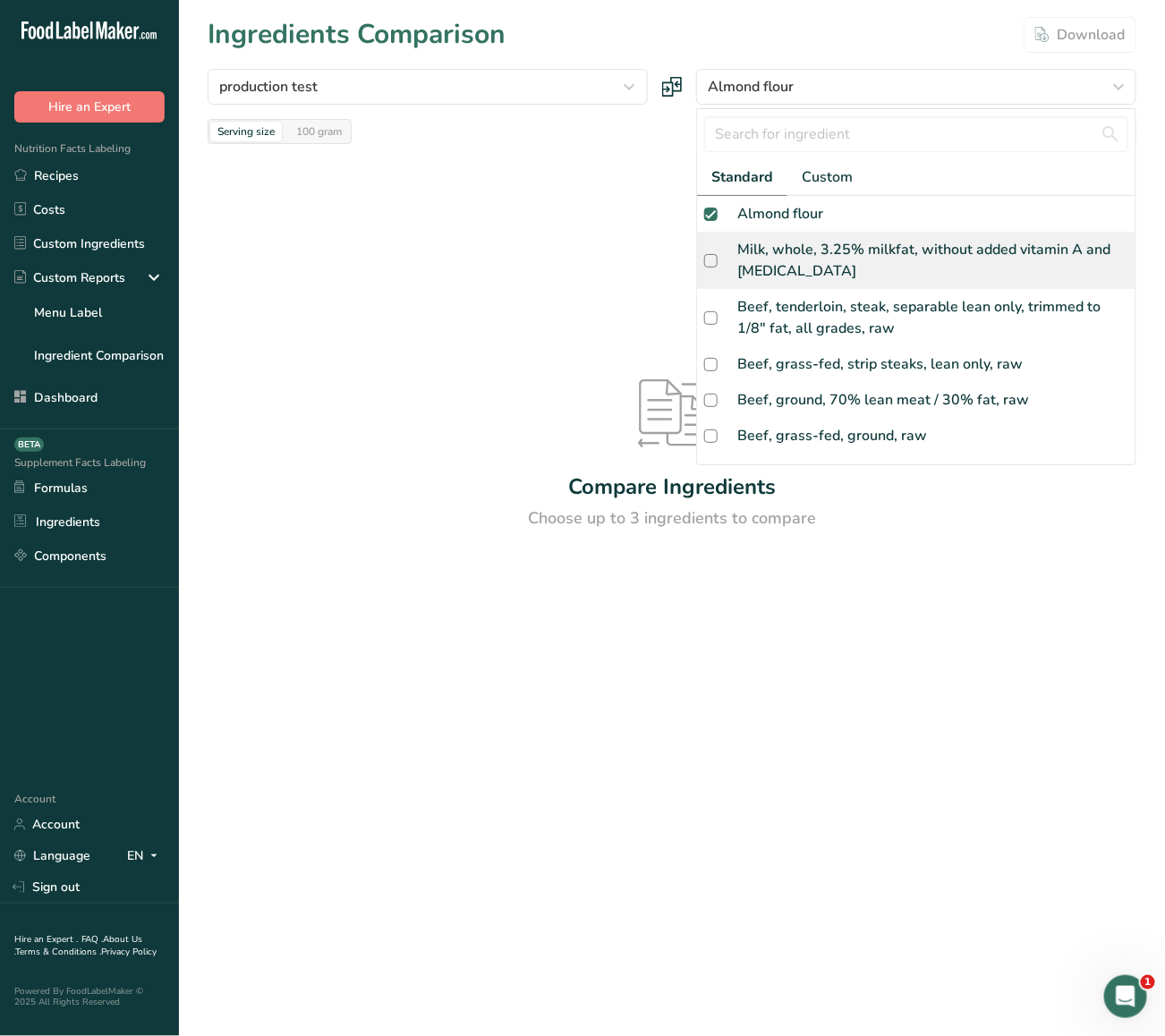
click at [794, 242] on div "Milk, whole, 3.25% milkfat, without added vitamin A and [MEDICAL_DATA]" at bounding box center [933, 260] width 391 height 43
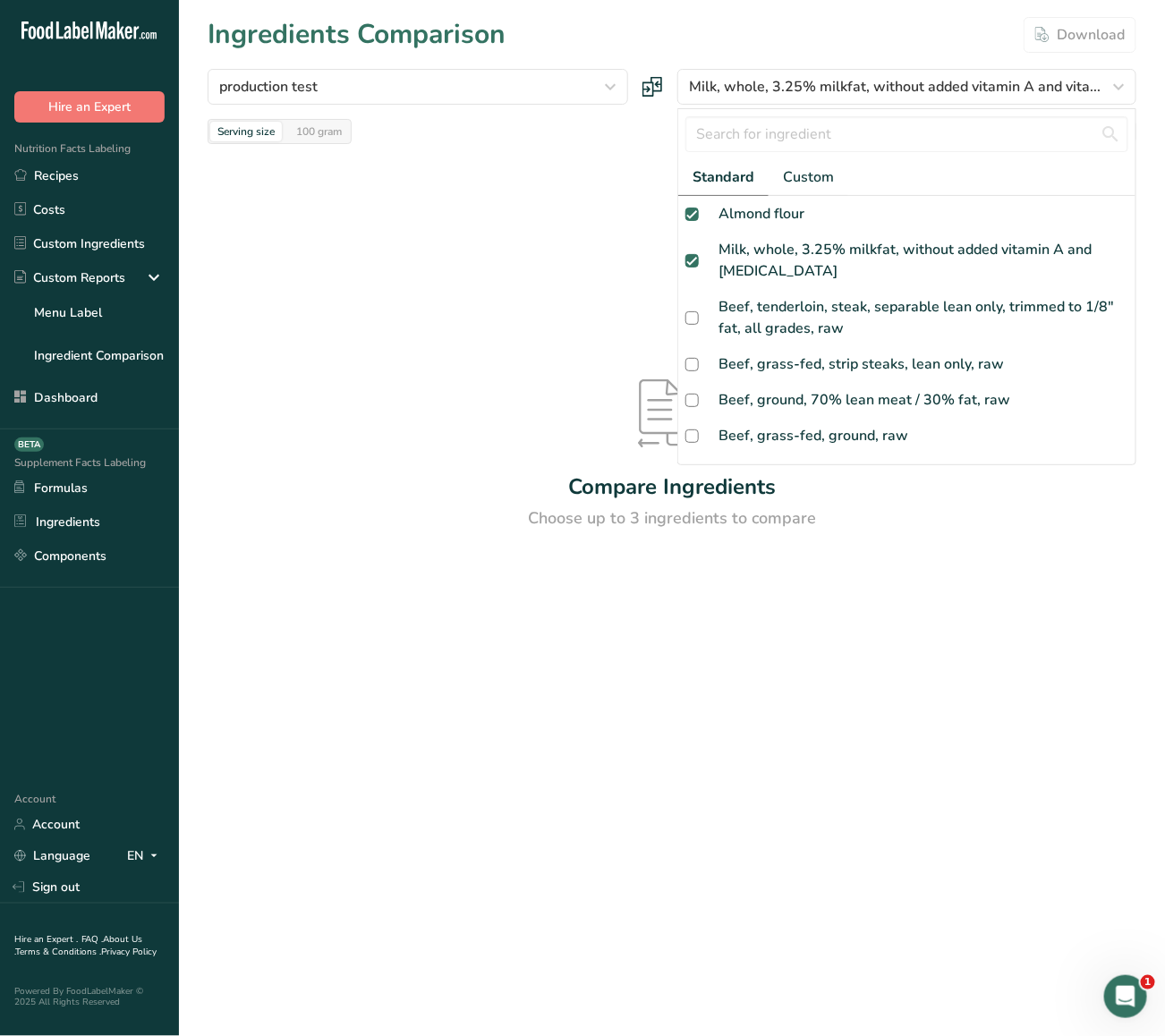
click at [606, 203] on div "Compare Ingredients Choose up to 3 ingredients to compare" at bounding box center [672, 454] width 929 height 622
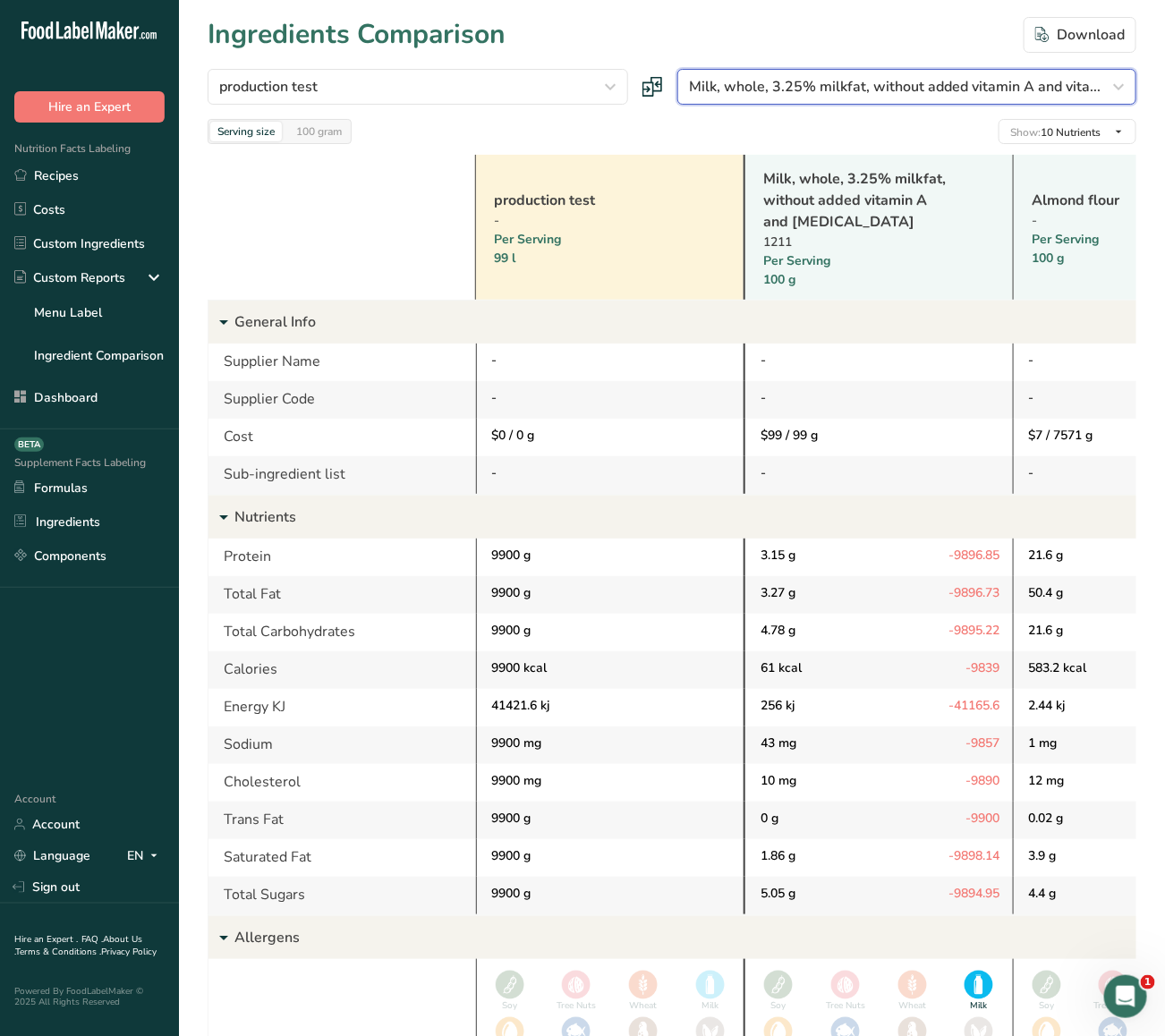
click at [825, 94] on span "Milk, whole, 3.25% milkfat, without added vitamin A and vita..." at bounding box center [894, 87] width 412 height 22
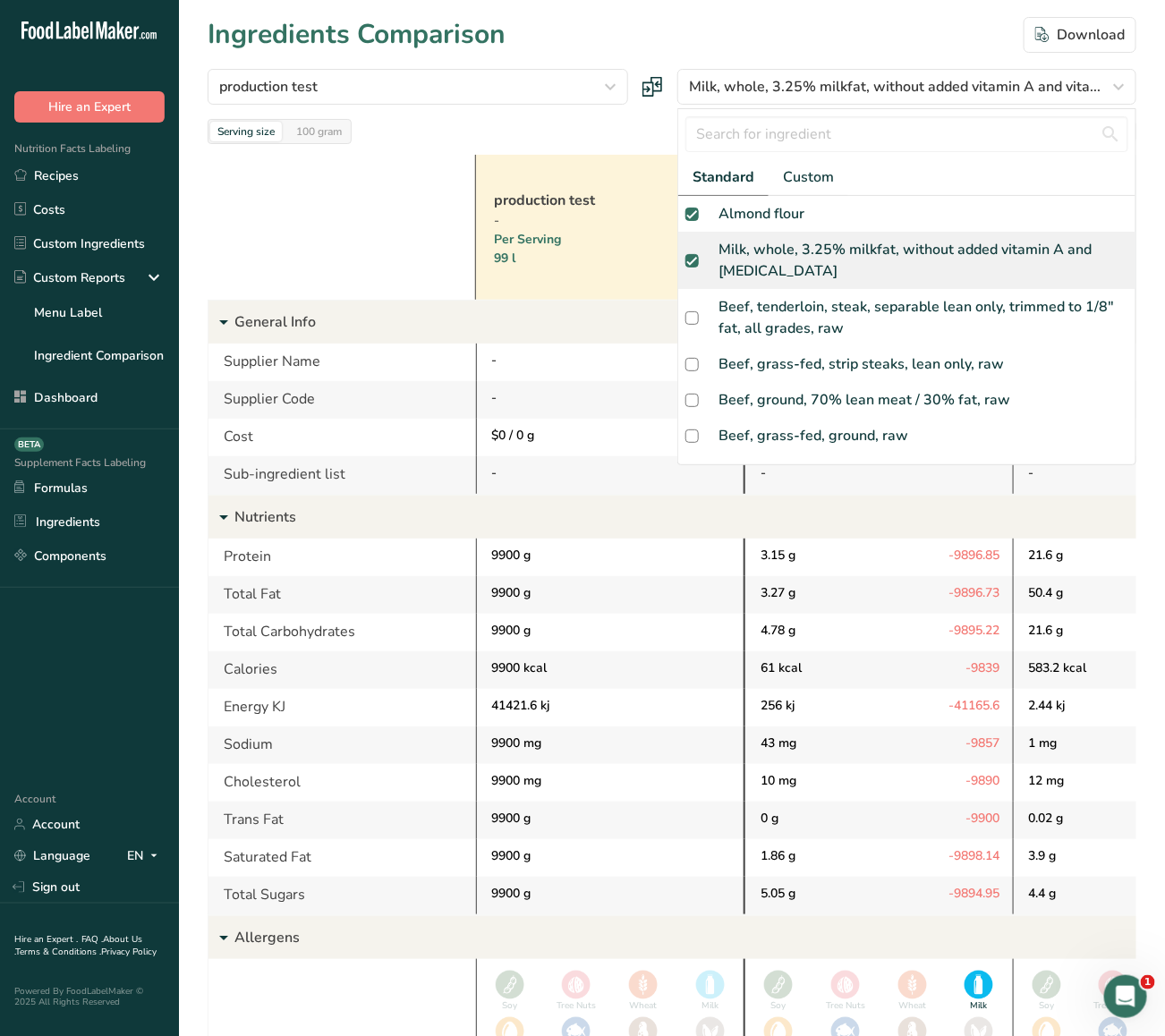
click at [797, 253] on div "Milk, whole, 3.25% milkfat, without added vitamin A and vitamin D" at bounding box center [923, 260] width 410 height 43
checkbox input "false"
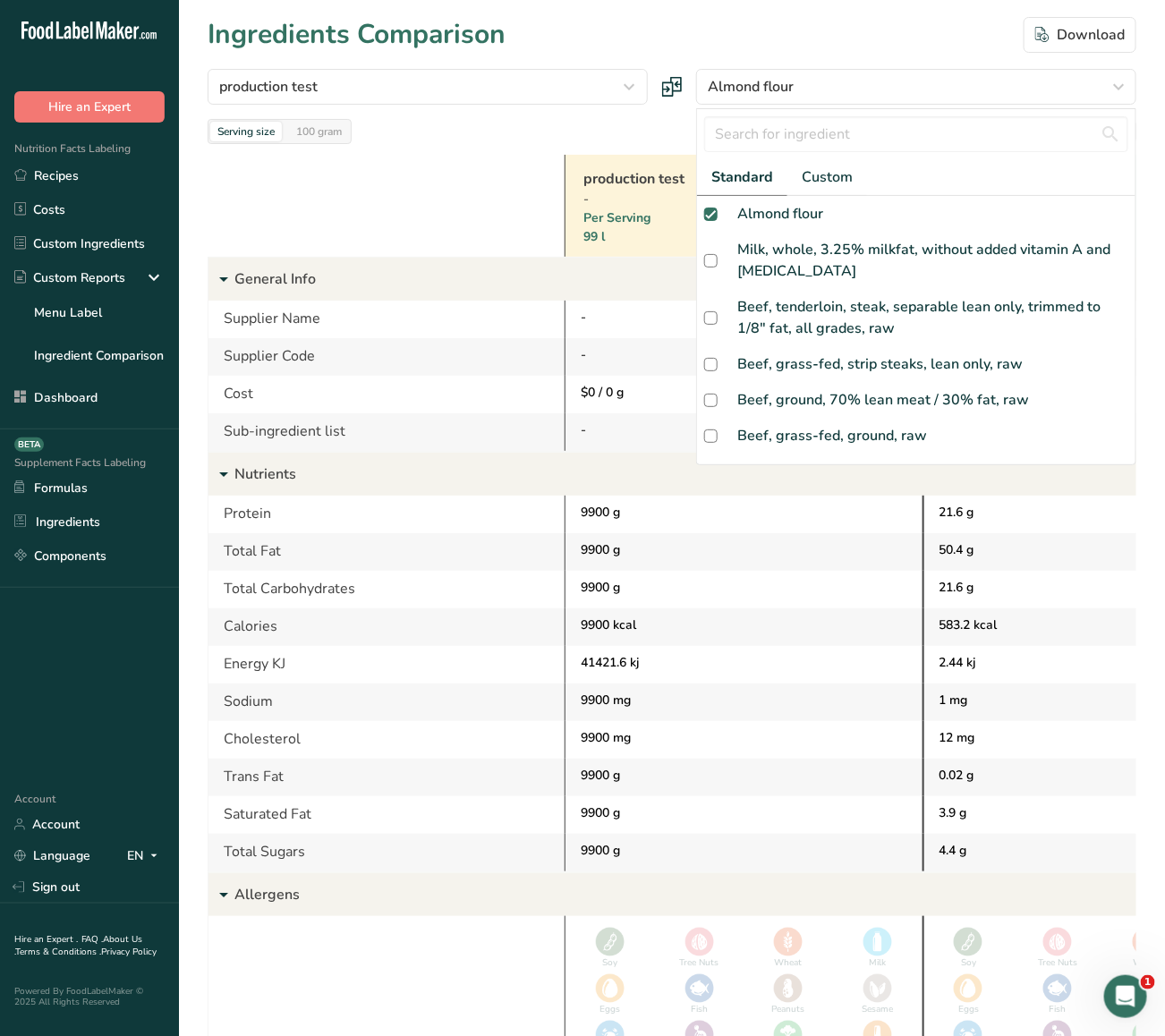
click at [555, 191] on section "Ingredients Comparison Download production test Standard Custom custom 1 c1 tes…" at bounding box center [673, 807] width 987 height 1615
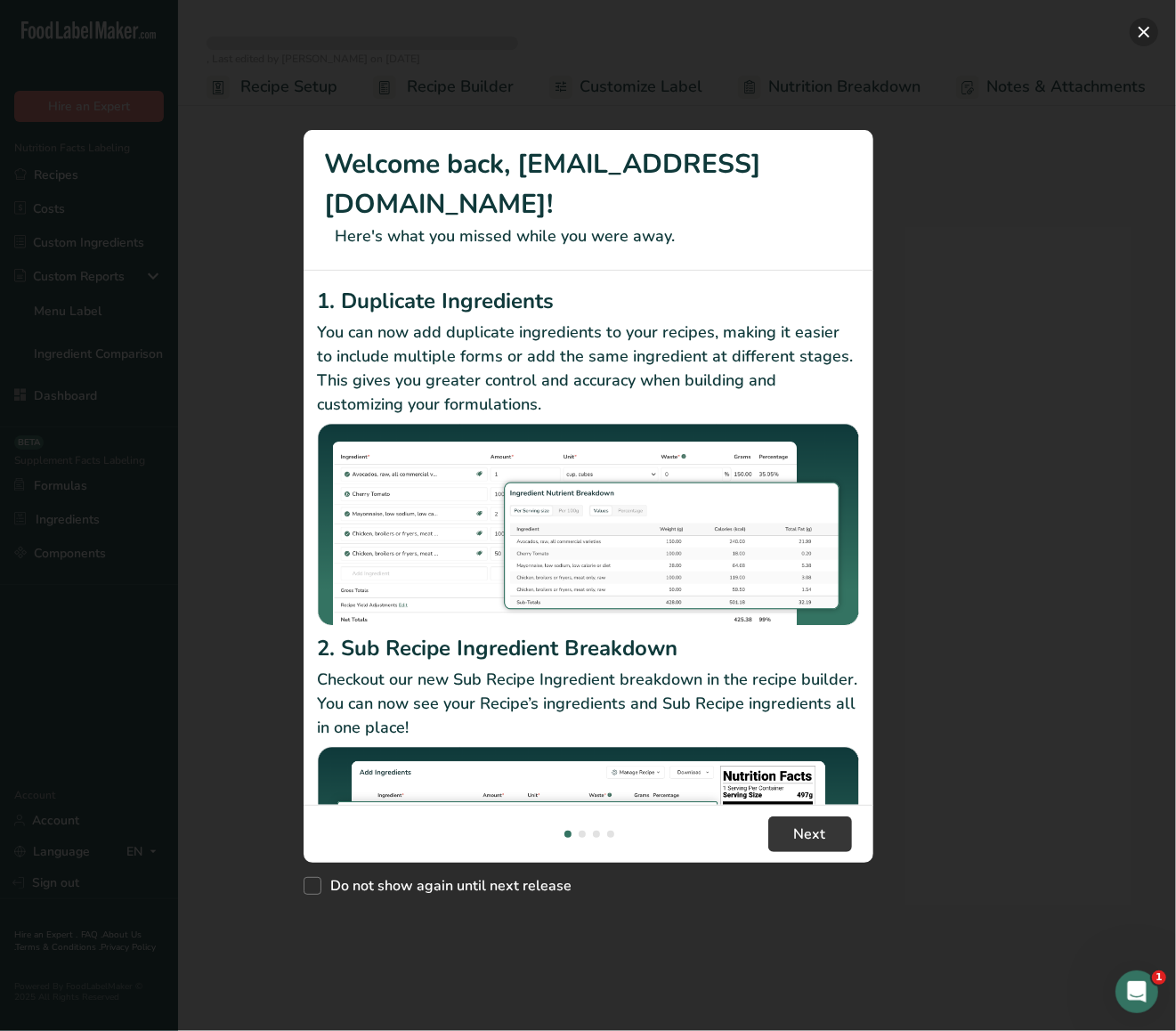
click at [1145, 38] on button "New Features" at bounding box center [1144, 32] width 29 height 29
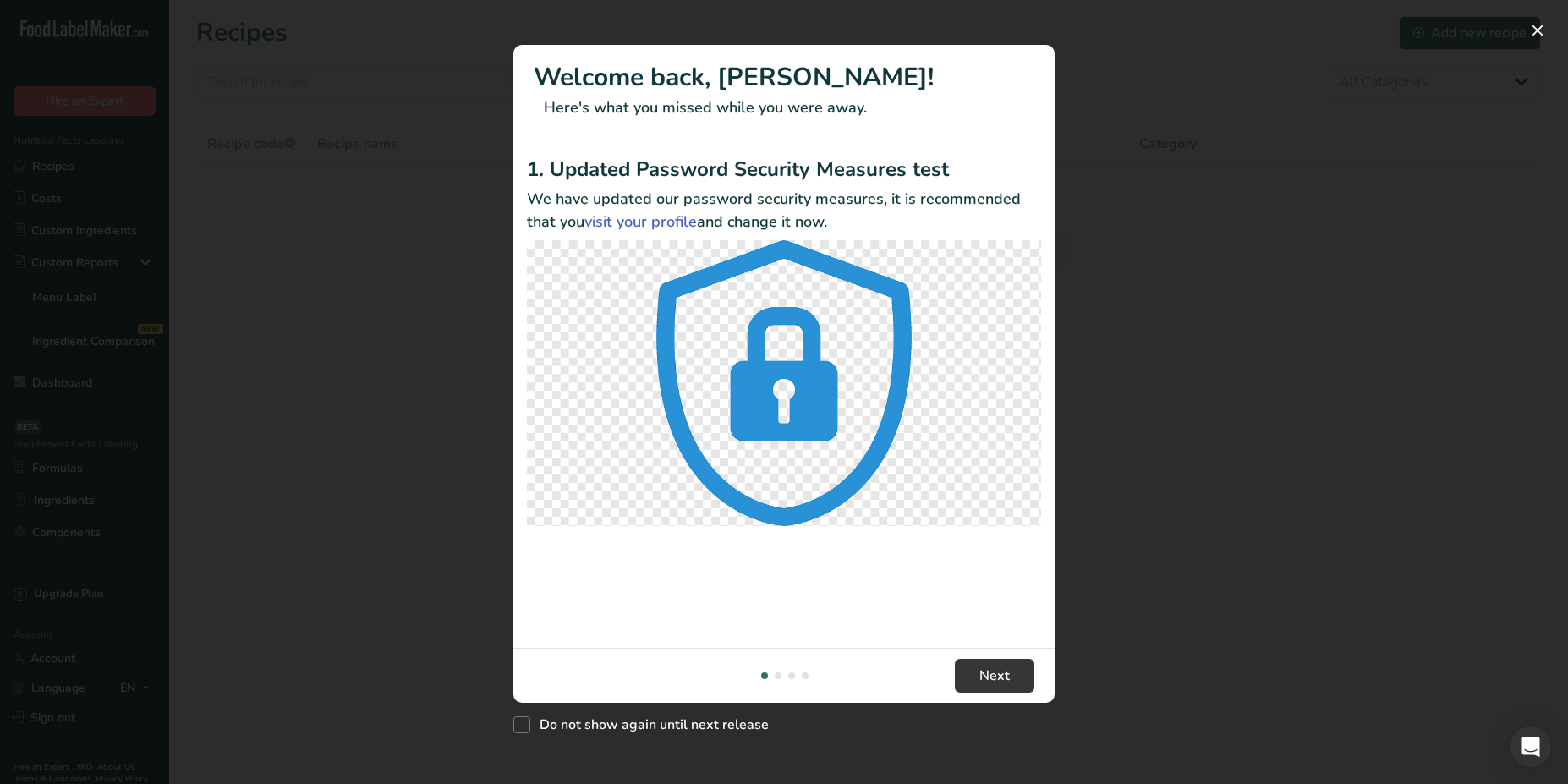
click at [1189, 137] on div "New Features" at bounding box center [784, 392] width 1568 height 784
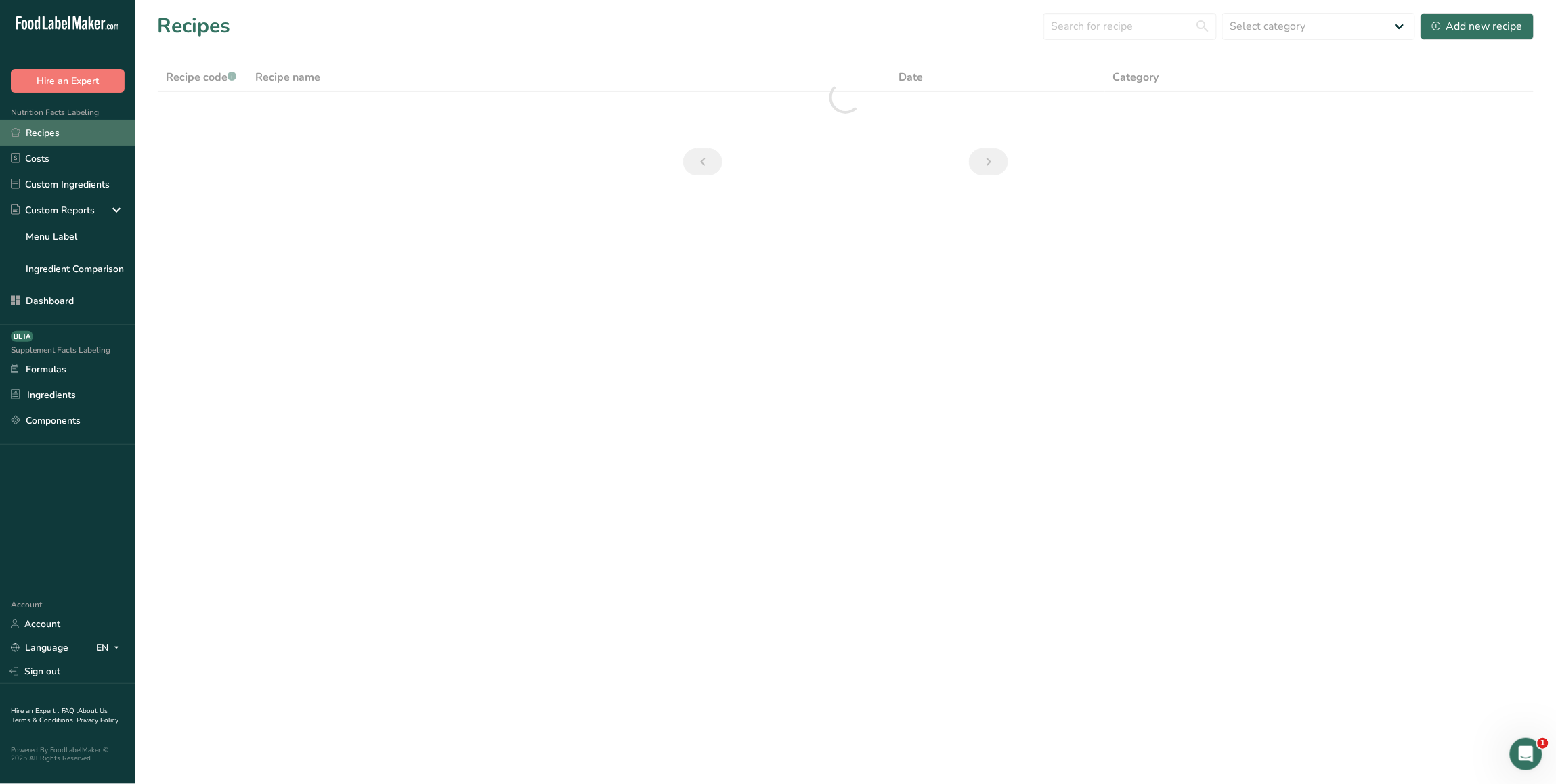
click at [71, 140] on link "Recipes" at bounding box center [68, 133] width 136 height 26
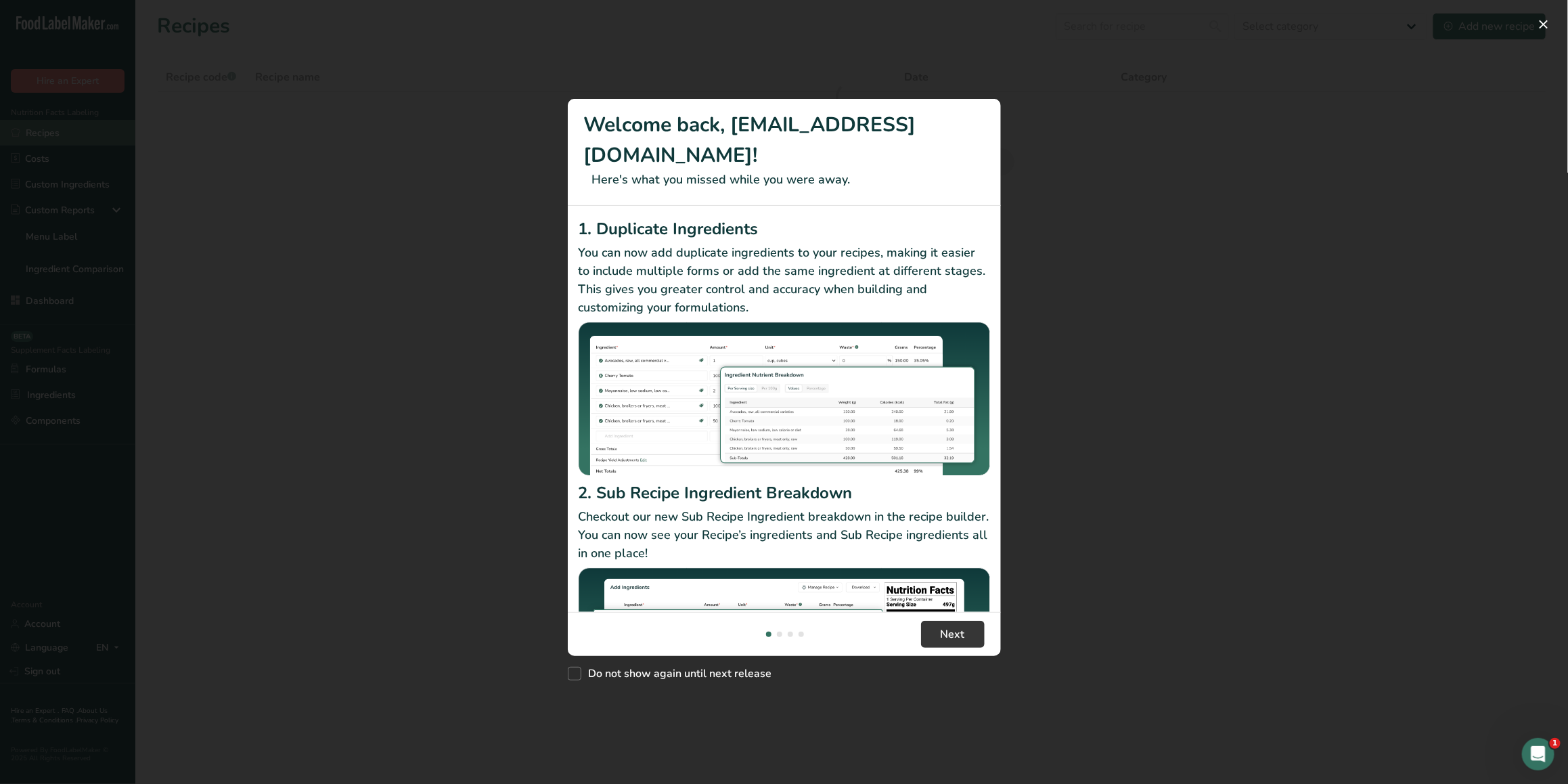
click at [71, 140] on div "New Features" at bounding box center [784, 392] width 1568 height 784
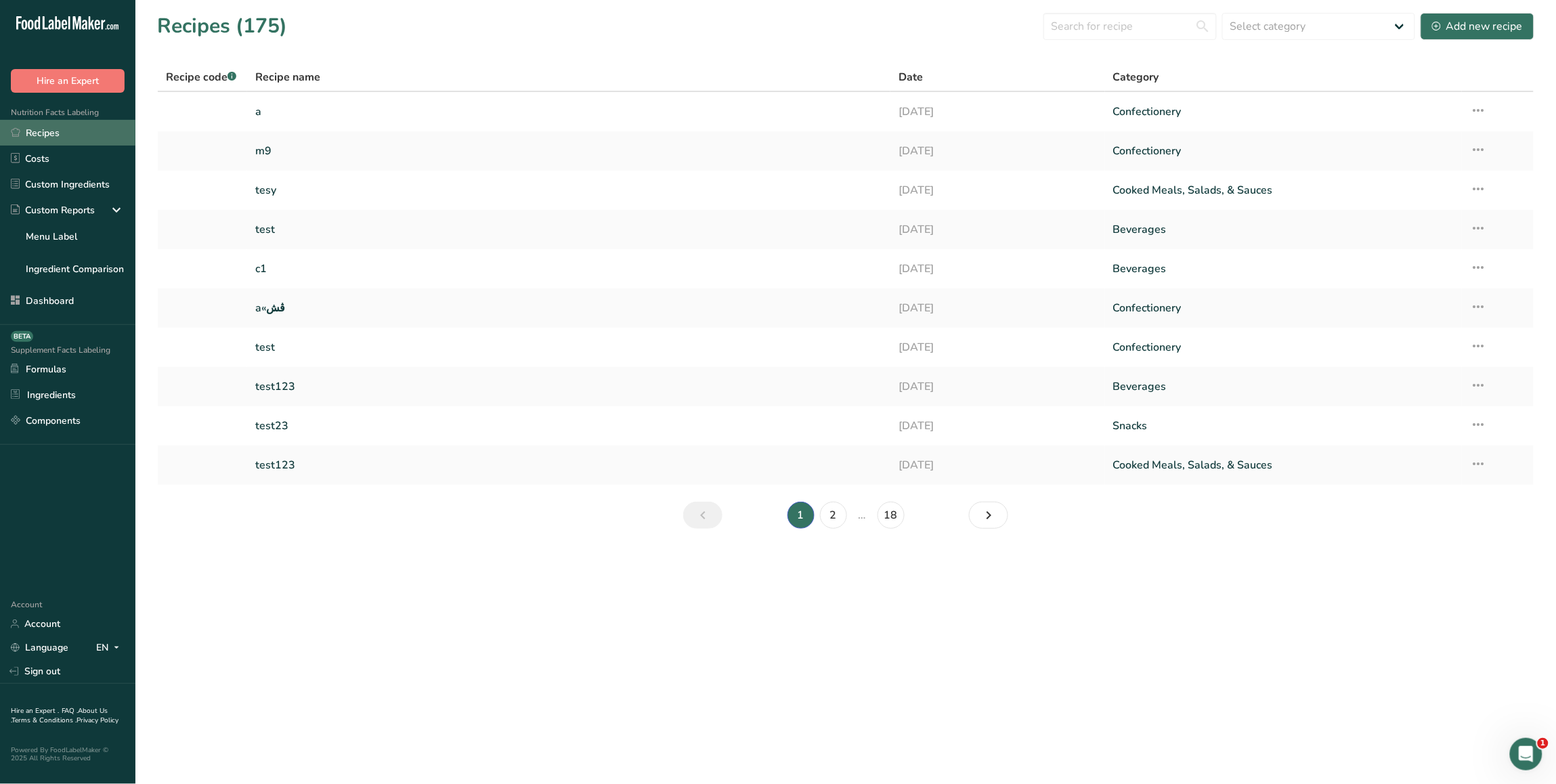
click at [71, 140] on div "New Features" at bounding box center [778, 392] width 1556 height 784
click at [81, 139] on link "Recipes" at bounding box center [68, 133] width 136 height 26
click at [318, 152] on link "m9" at bounding box center [569, 151] width 627 height 29
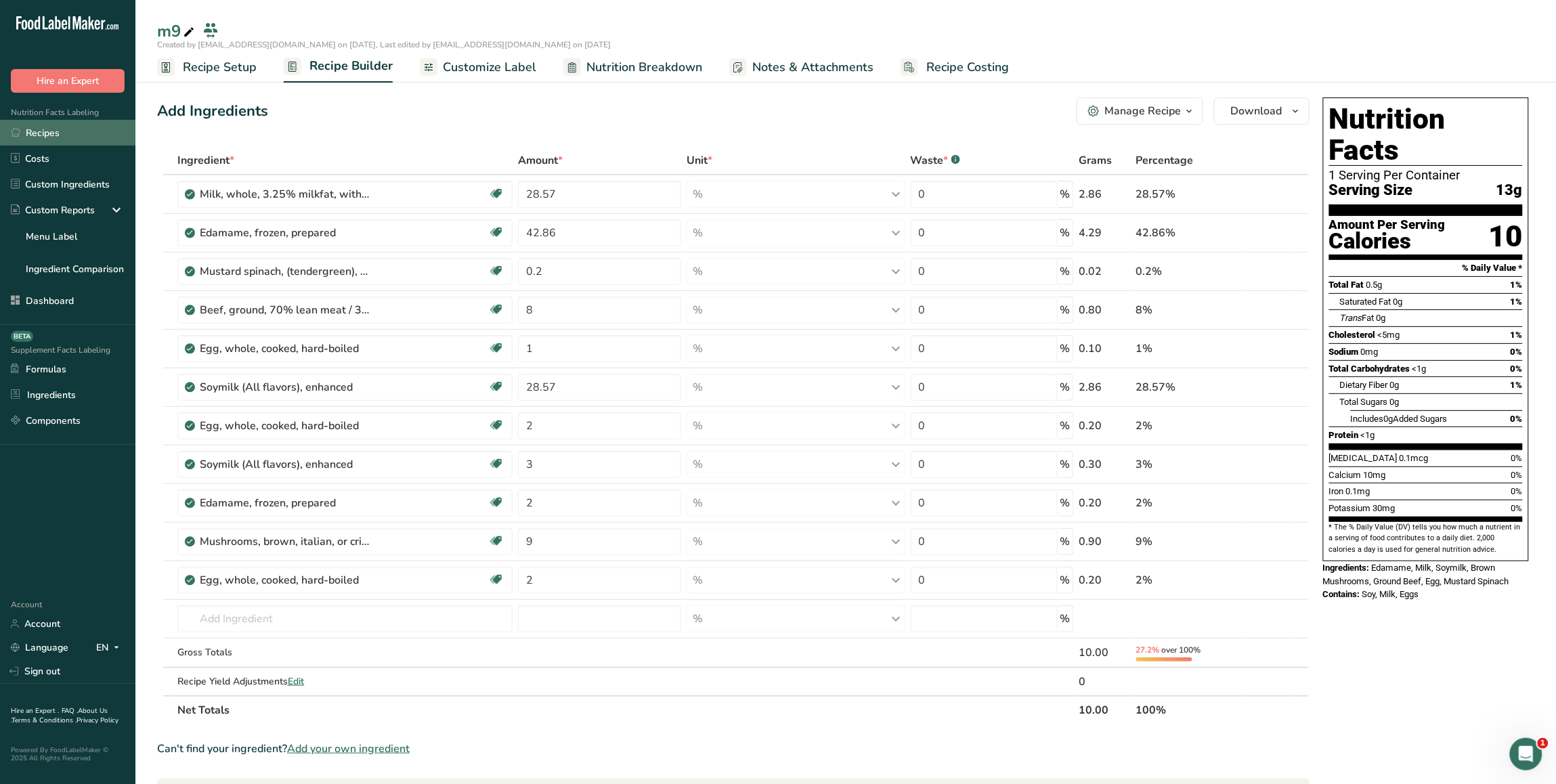
click at [52, 137] on link "Recipes" at bounding box center [68, 133] width 136 height 26
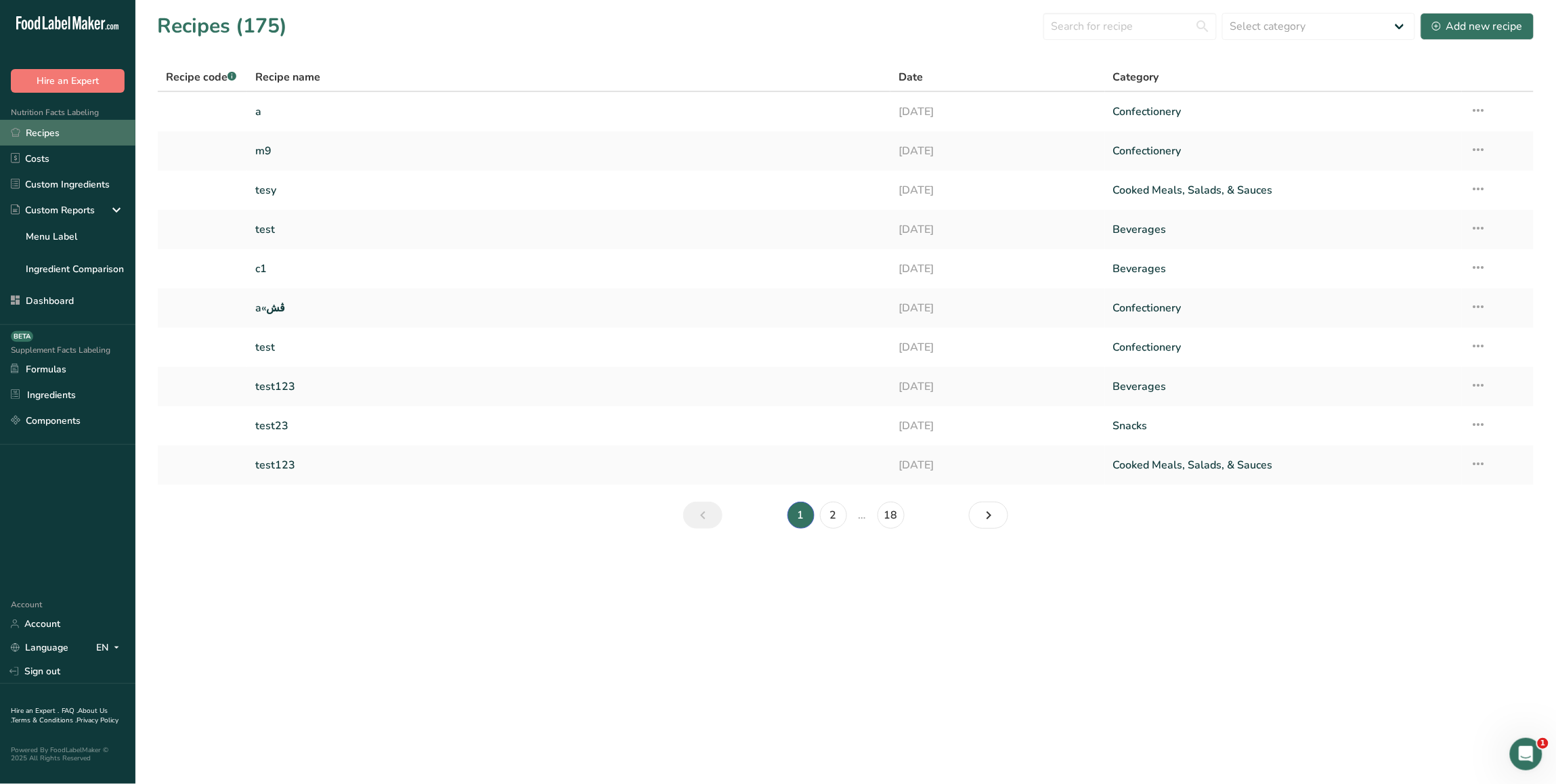
click at [70, 134] on link "Recipes" at bounding box center [68, 133] width 136 height 26
click at [1493, 26] on div "Add new recipe" at bounding box center [1477, 27] width 90 height 16
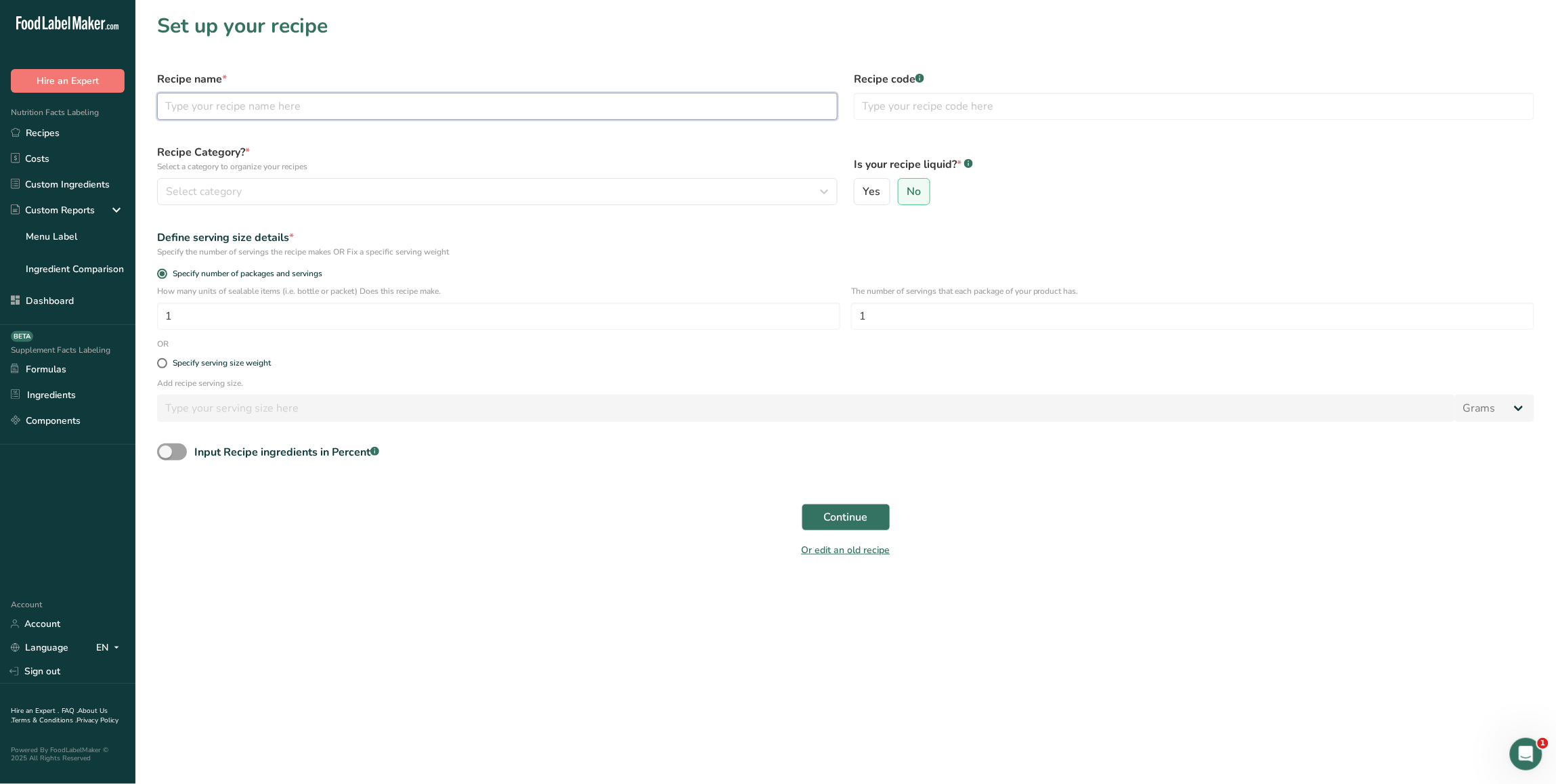
click at [629, 106] on input "text" at bounding box center [497, 106] width 681 height 27
paste input "393438"
type input "test recipe 393438"
click at [623, 188] on div "Select category" at bounding box center [493, 192] width 655 height 16
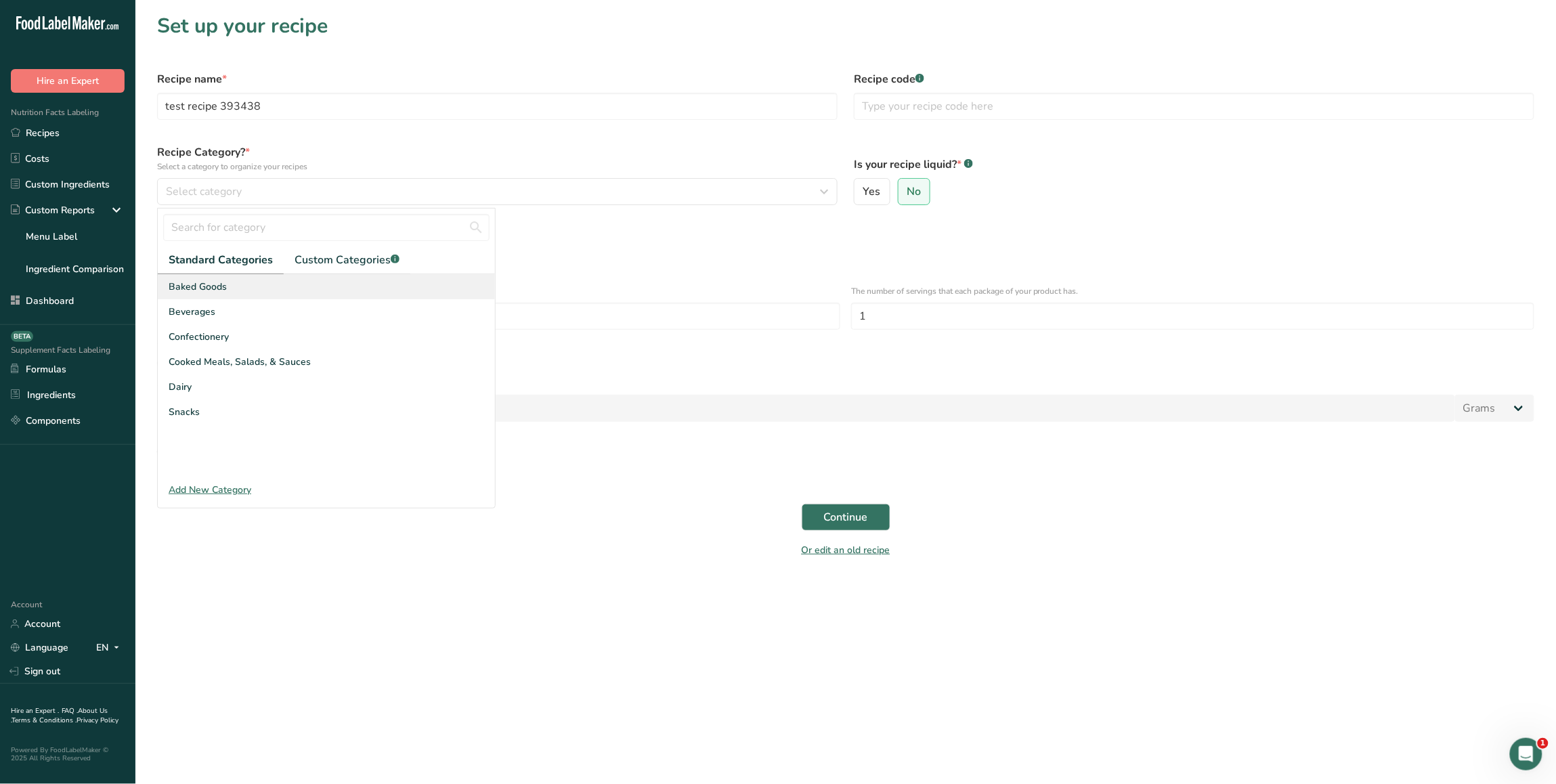
click at [379, 281] on div "Baked Goods" at bounding box center [326, 286] width 337 height 25
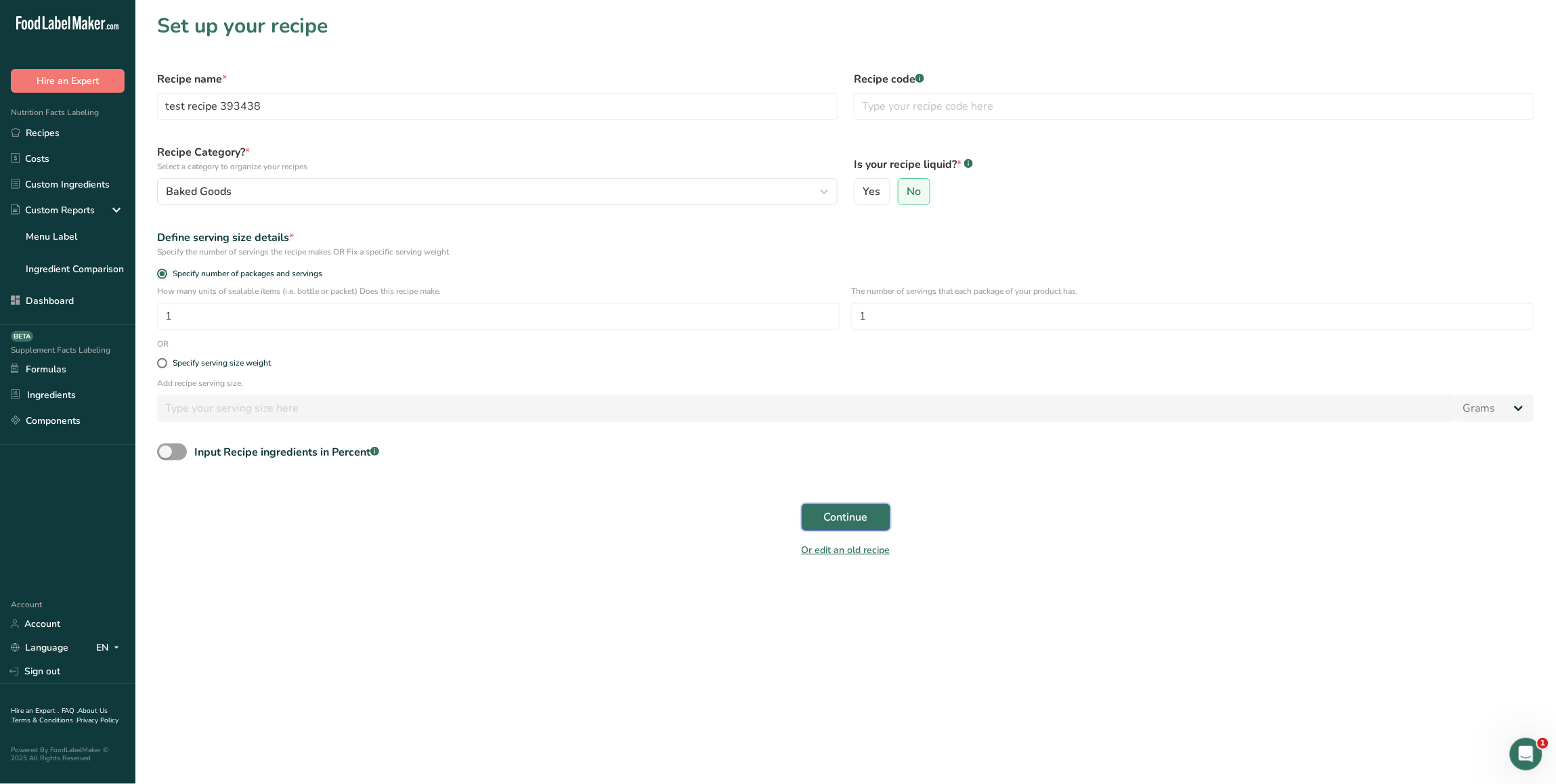
click at [844, 526] on button "Continue" at bounding box center [846, 518] width 89 height 27
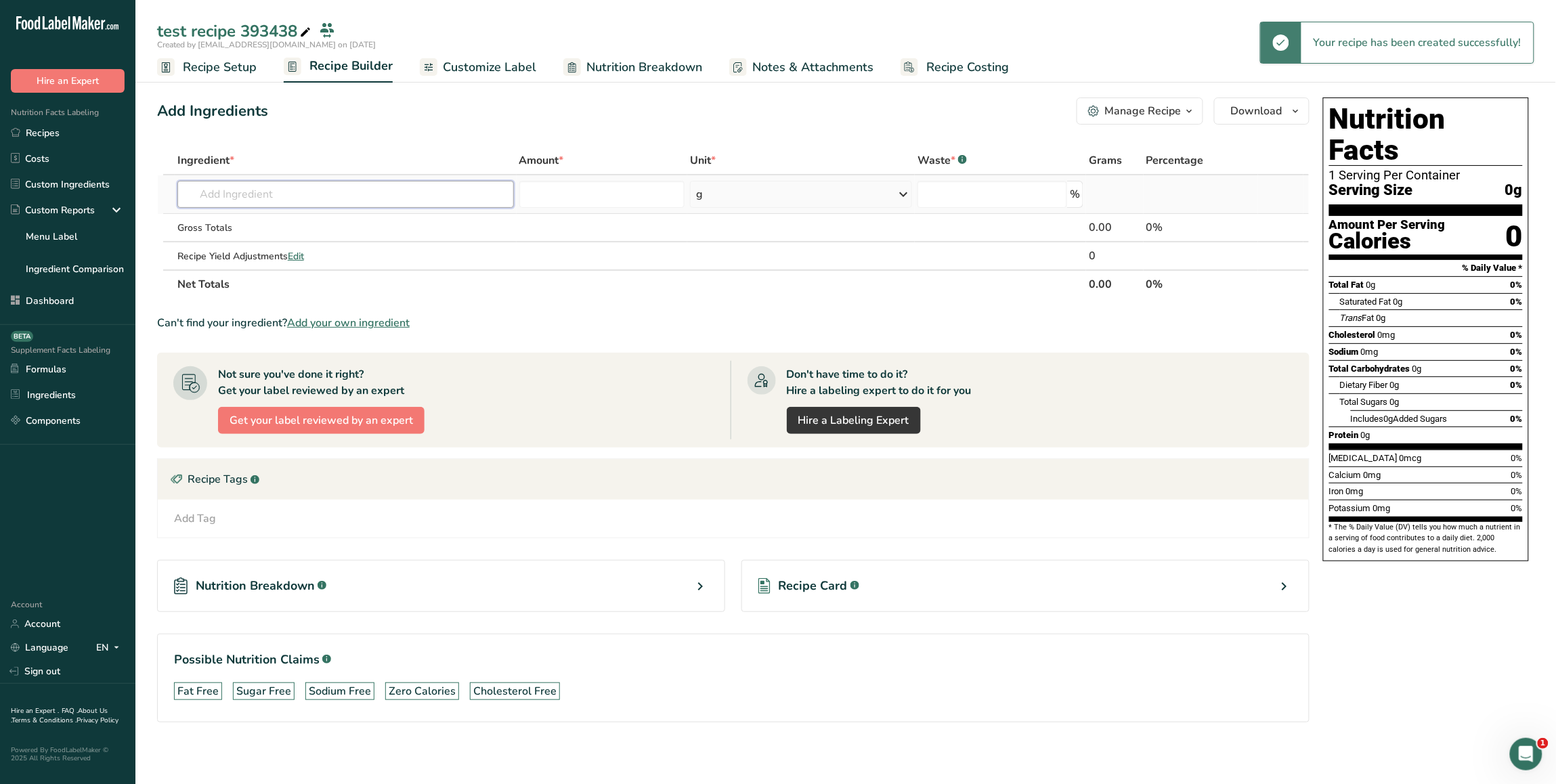
click at [366, 190] on input "text" at bounding box center [345, 194] width 336 height 27
paste input "Apples, raw, granny smith, with skin (Includes foods for USDA's Food Distributi…"
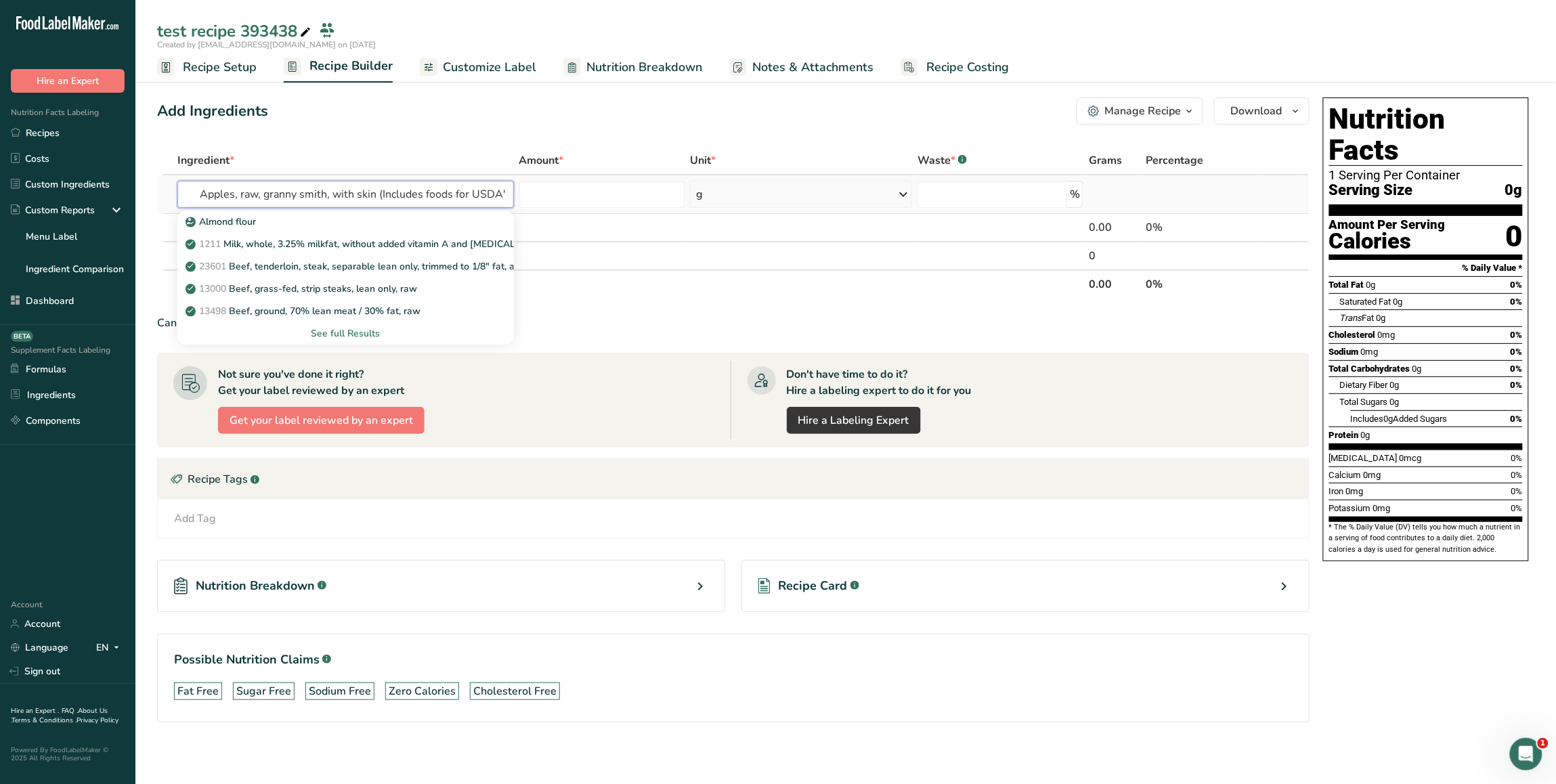
scroll to position [0, 138]
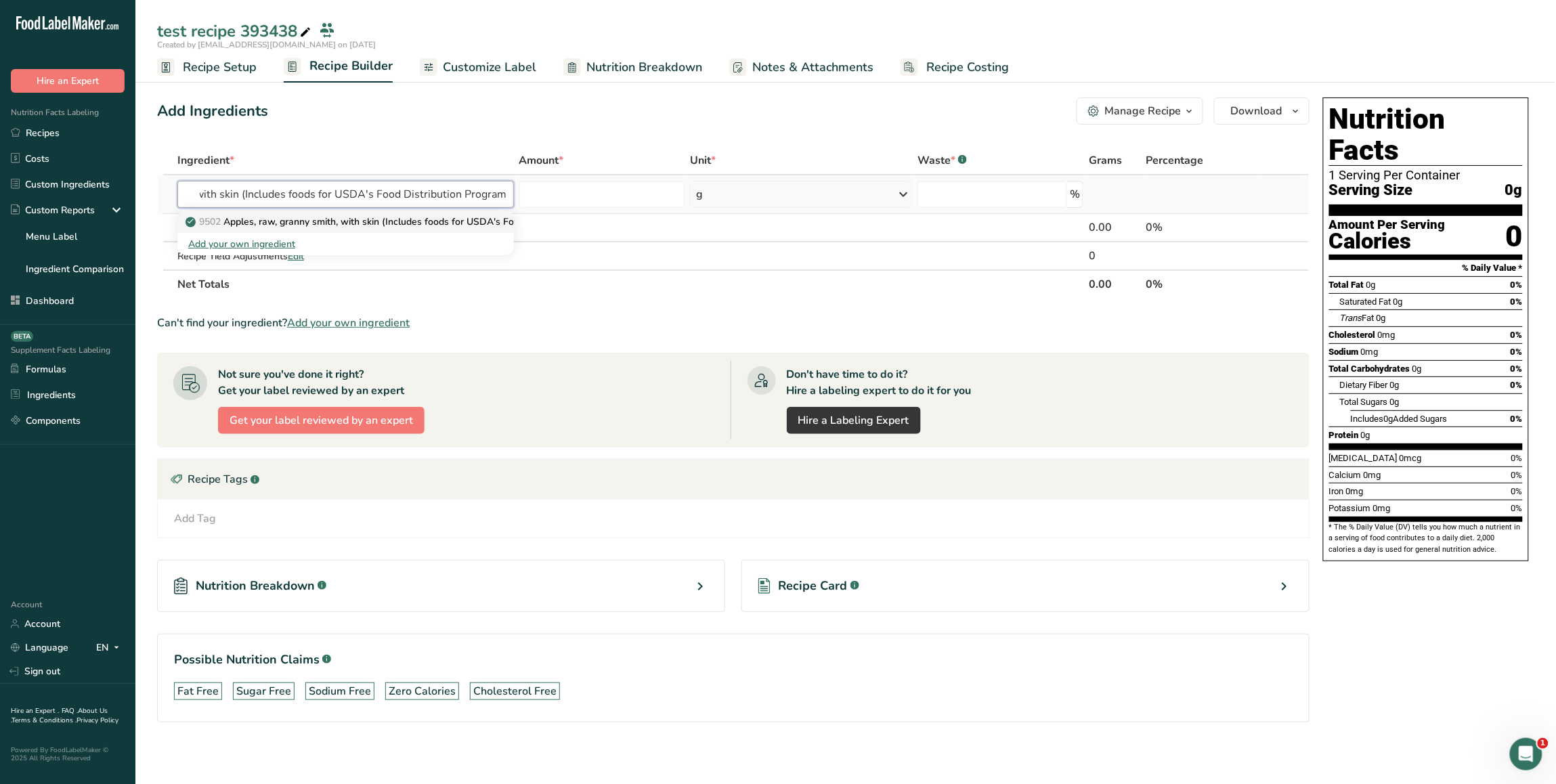
type input "Apples, raw, granny smith, with skin (Includes foods for USDA's Food Distributi…"
click at [364, 220] on p "9502 Apples, raw, granny smith, with skin (Includes foods for USDA's Food Distr…" at bounding box center [405, 221] width 433 height 14
type input "Apples, raw, granny smith, with skin (Includes foods for USDA's Food Distributi…"
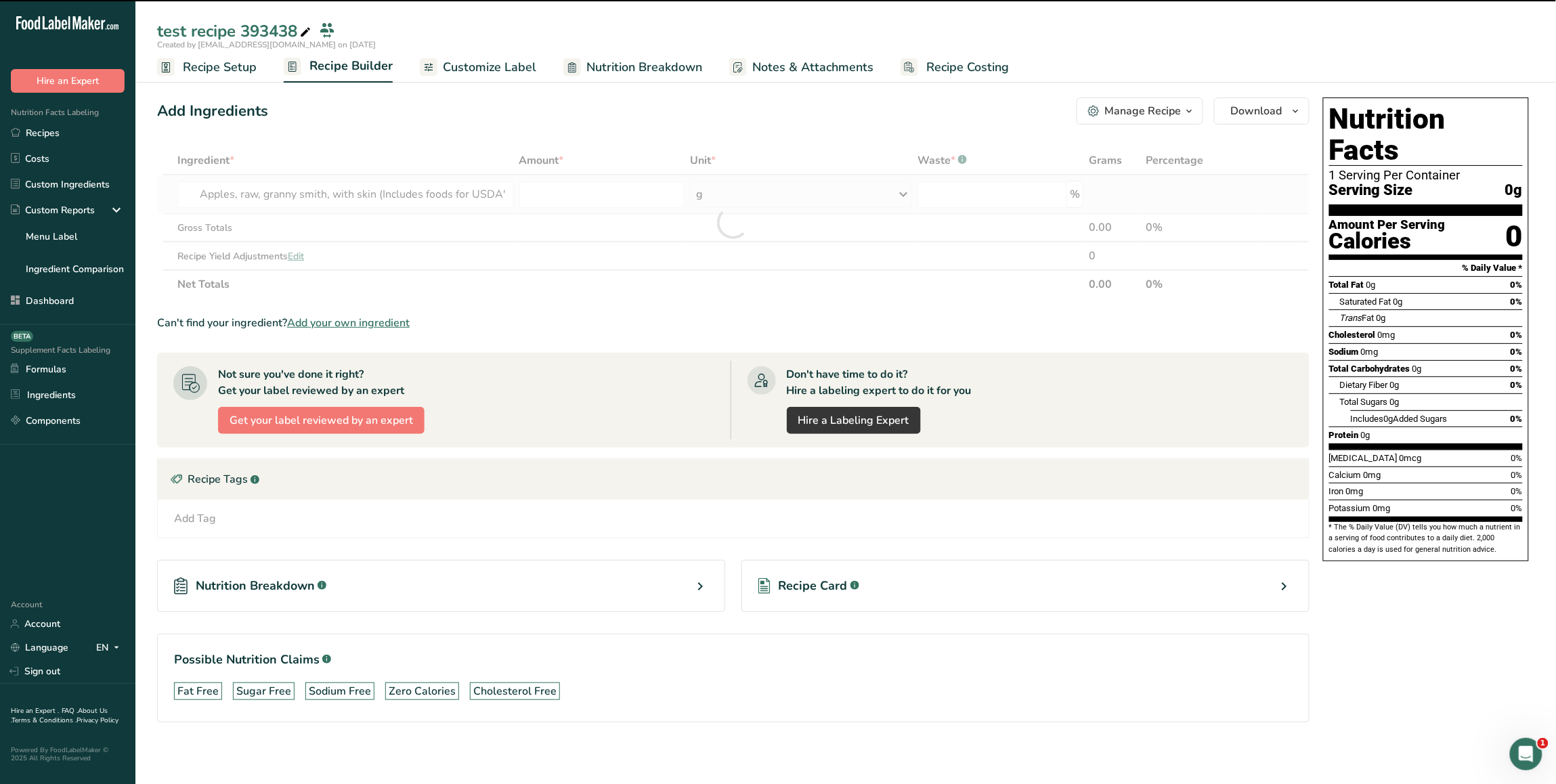
type input "0"
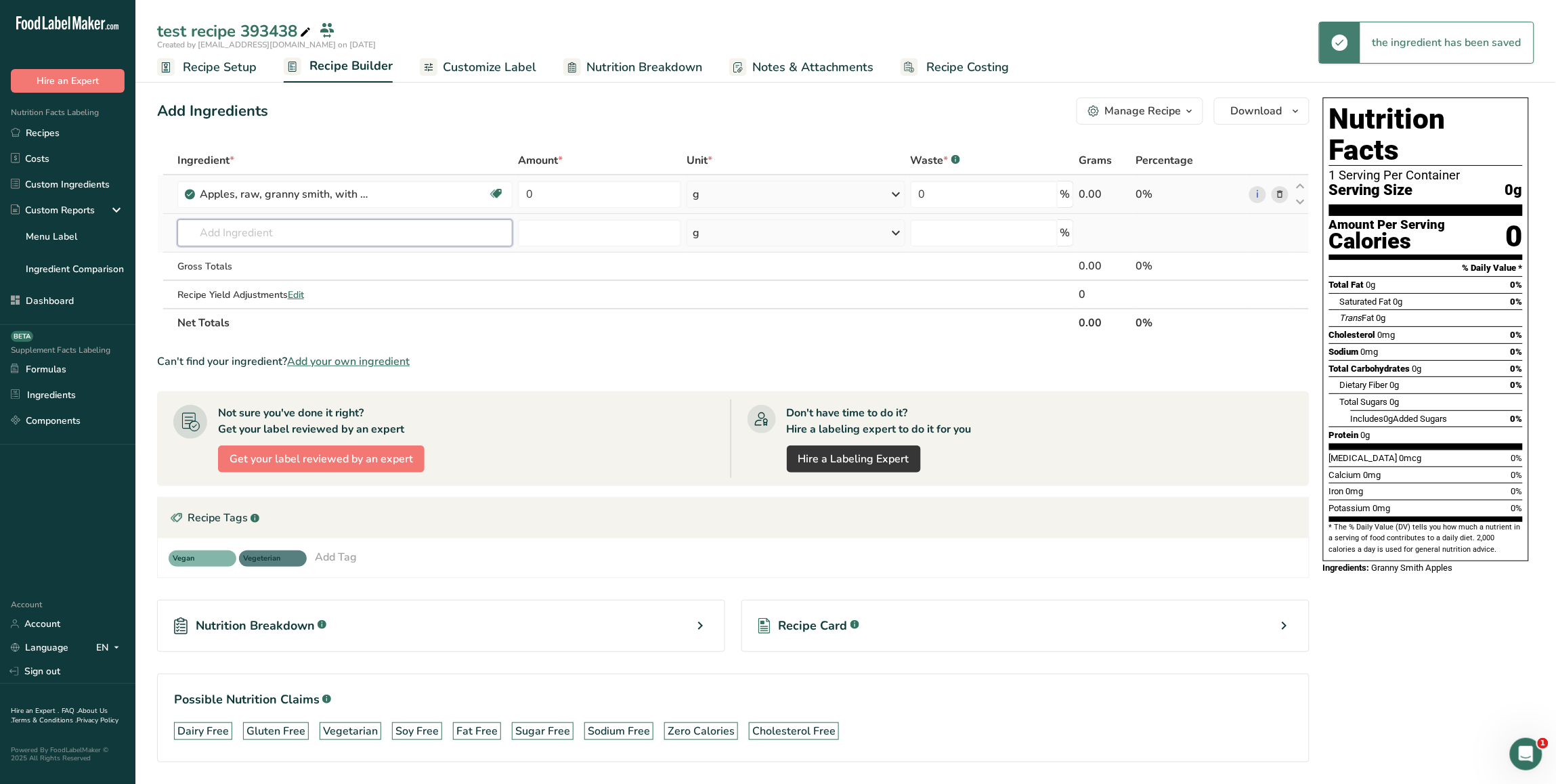
click at [347, 235] on input "text" at bounding box center [345, 233] width 336 height 27
paste input "Sugars, brown"
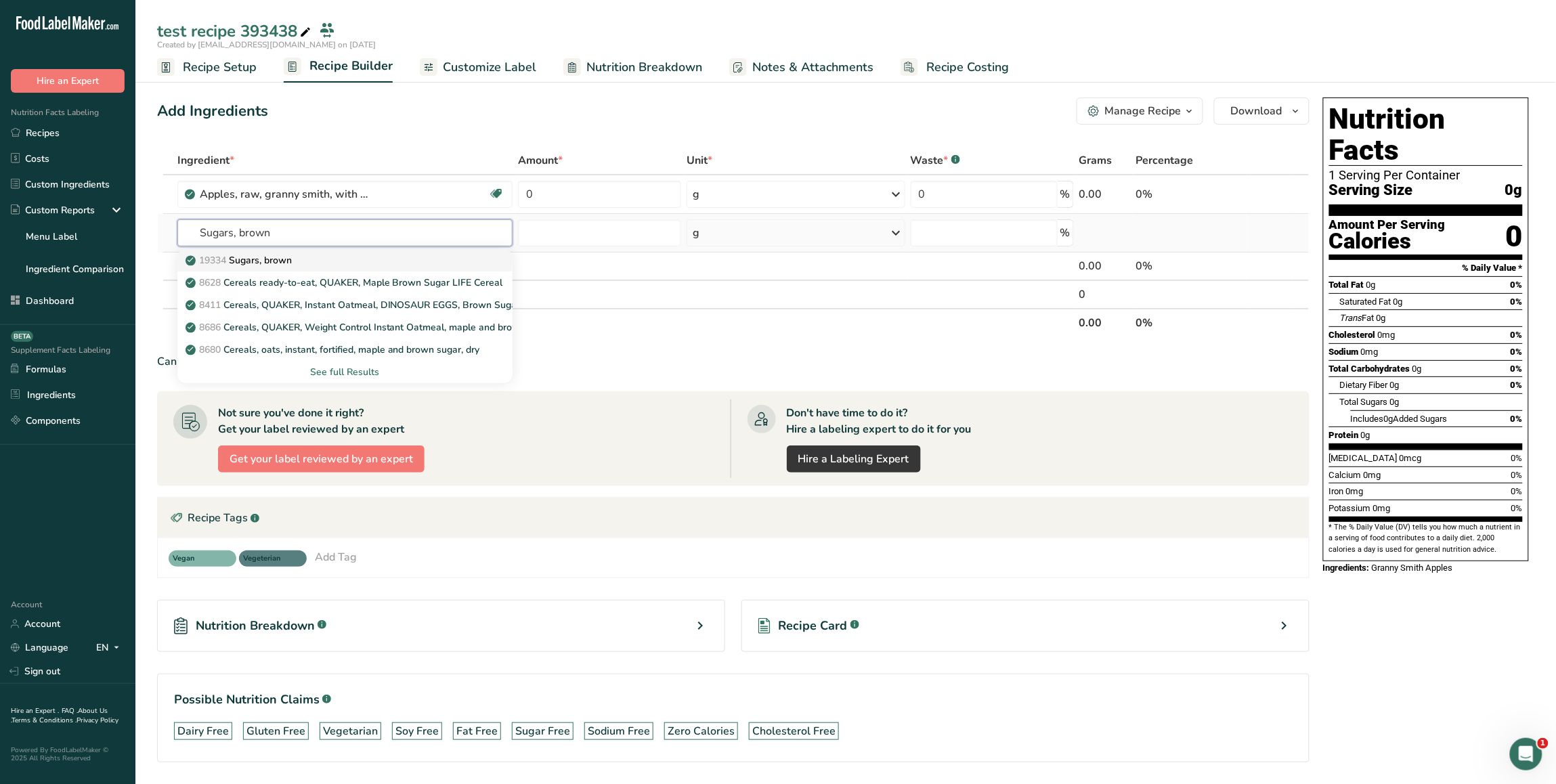
type input "Sugars, brown"
click at [410, 255] on div "19334 Sugars, brown" at bounding box center [334, 260] width 292 height 14
type input "Sugars, brown"
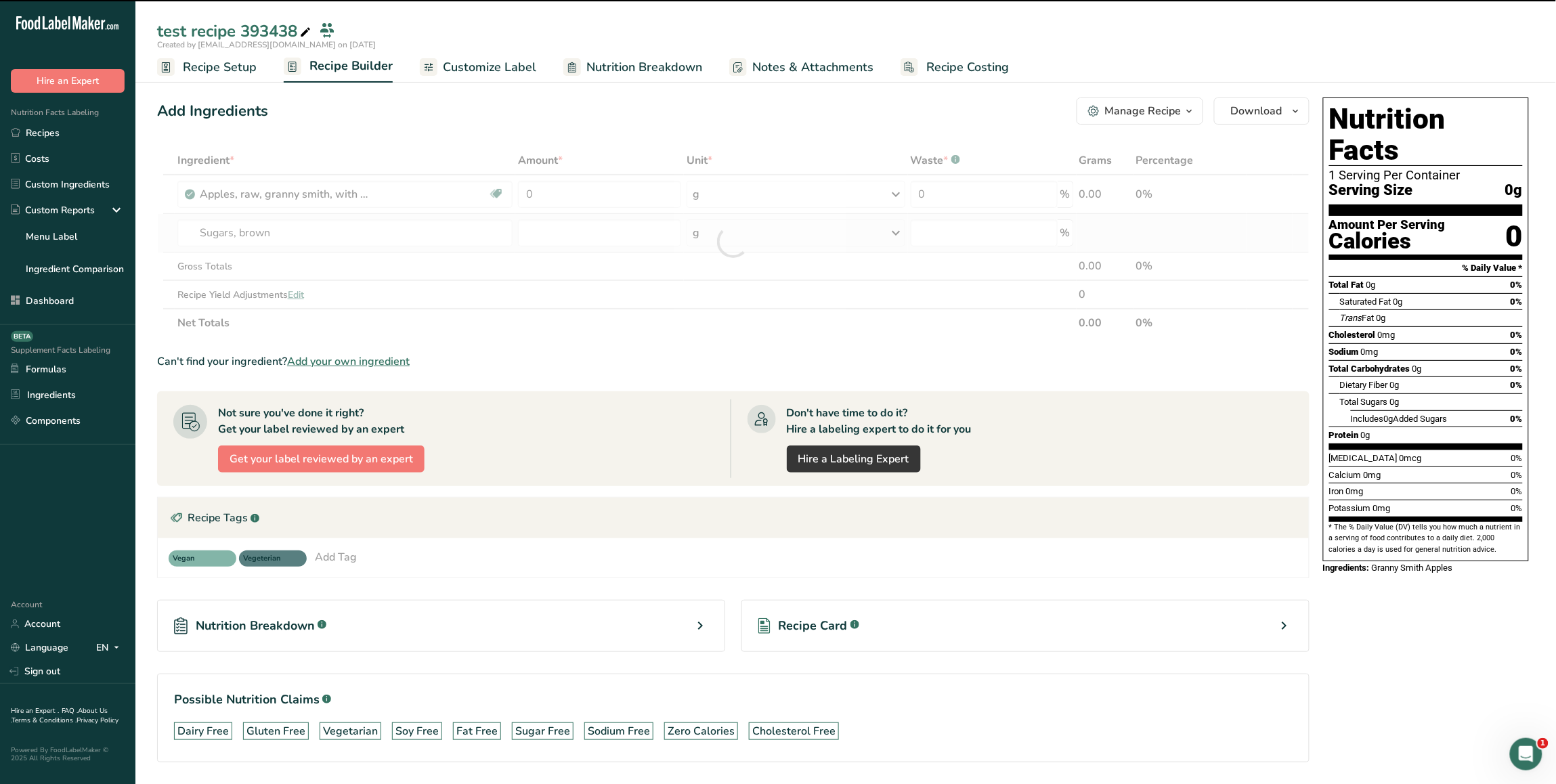
type input "0"
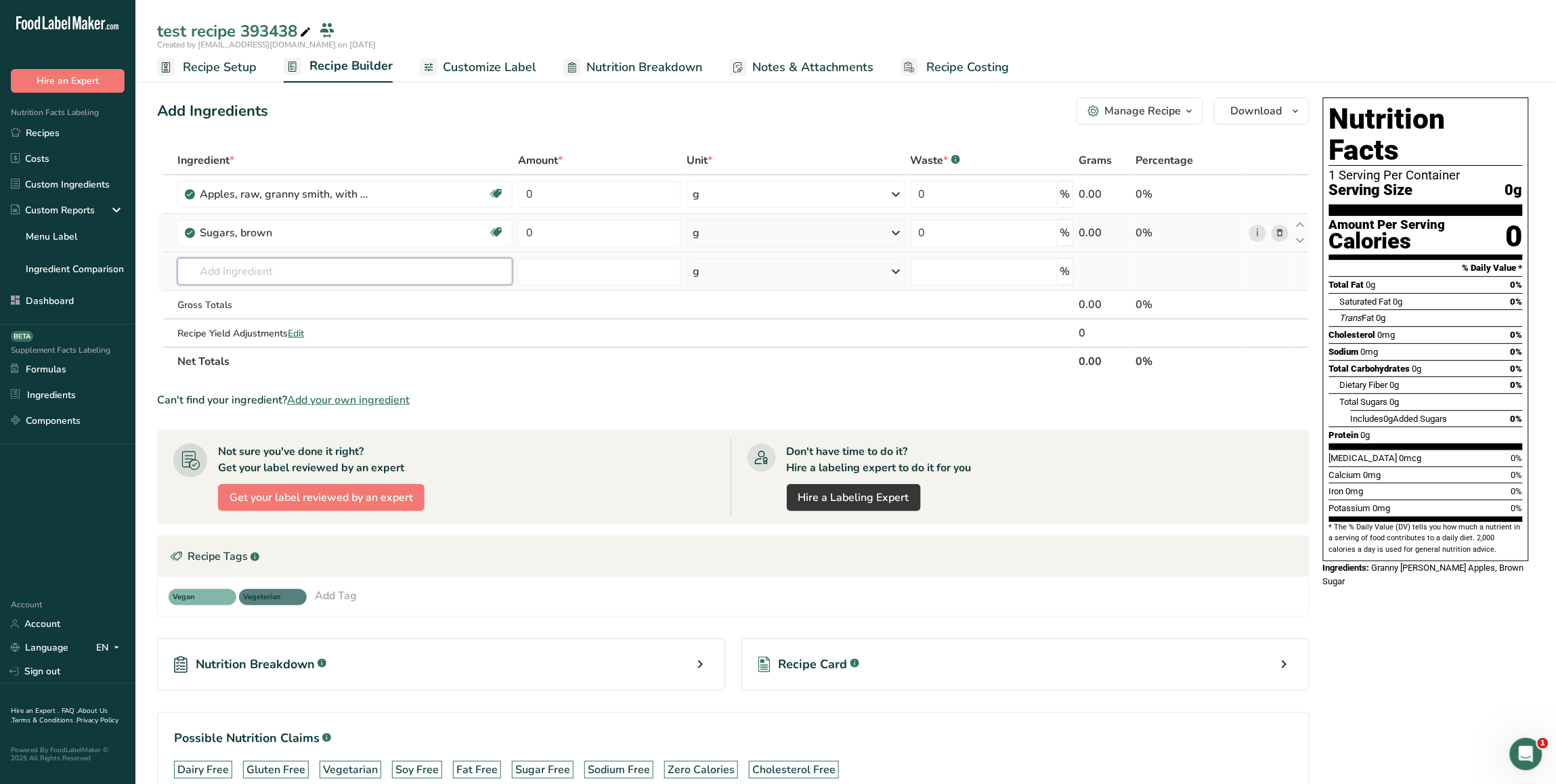
click at [290, 262] on input "text" at bounding box center [345, 272] width 336 height 27
paste input "Syrups, table blends, pancake"
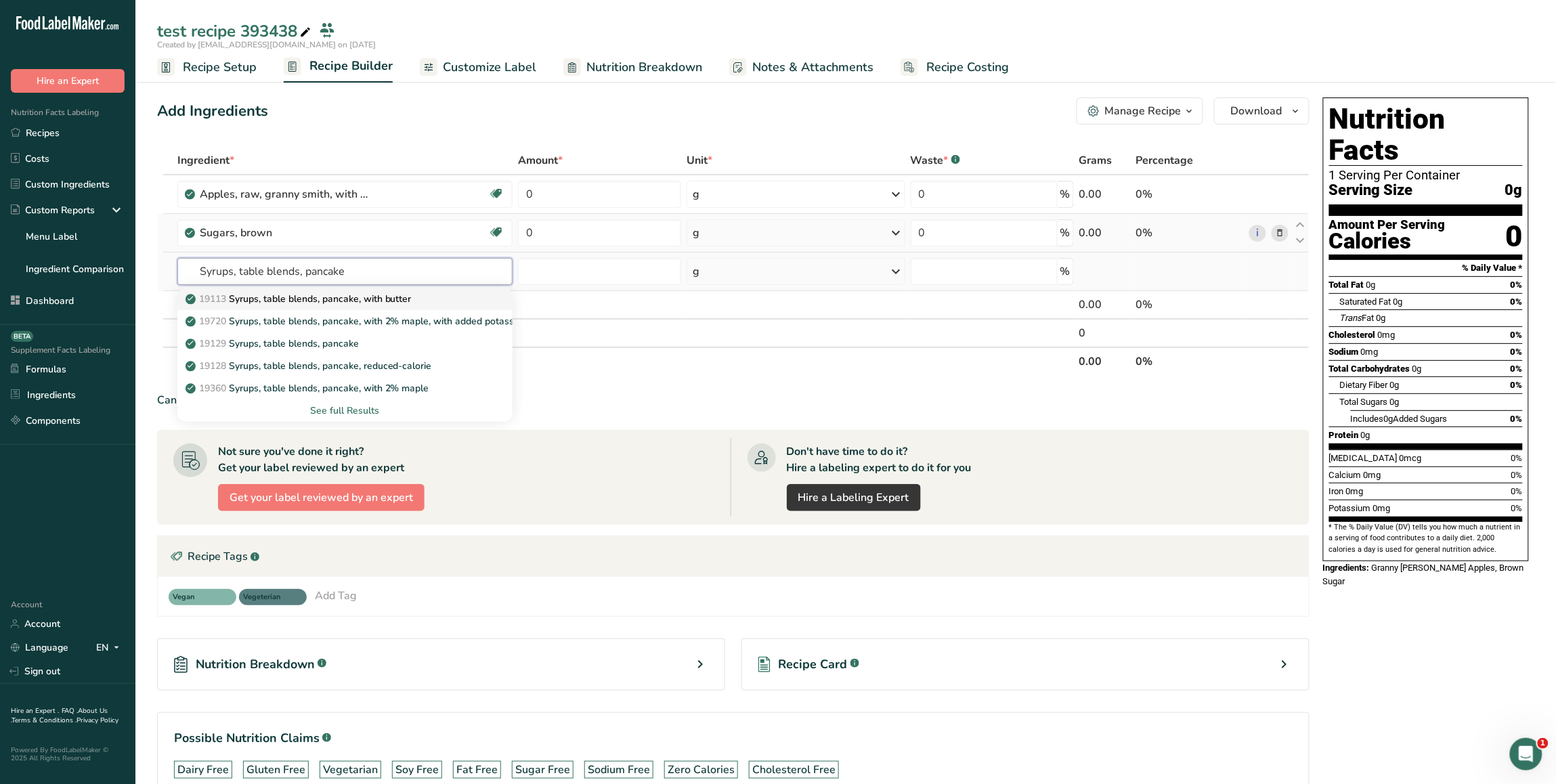
type input "Syrups, table blends, pancake"
click at [342, 295] on p "19113 Syrups, table blends, pancake, with butter" at bounding box center [300, 299] width 223 height 14
type input "Syrups, table blends, pancake, with butter"
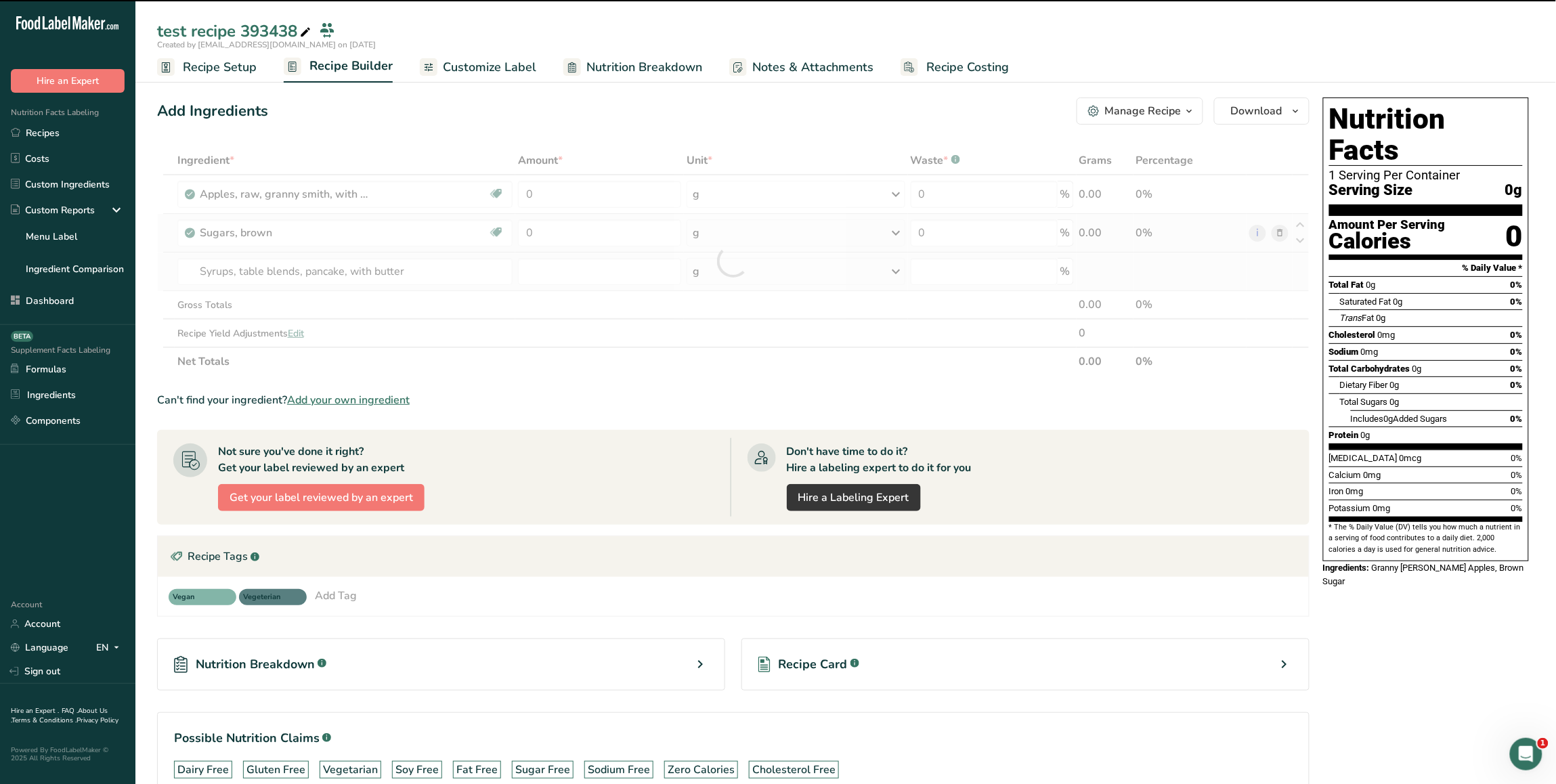
type input "0"
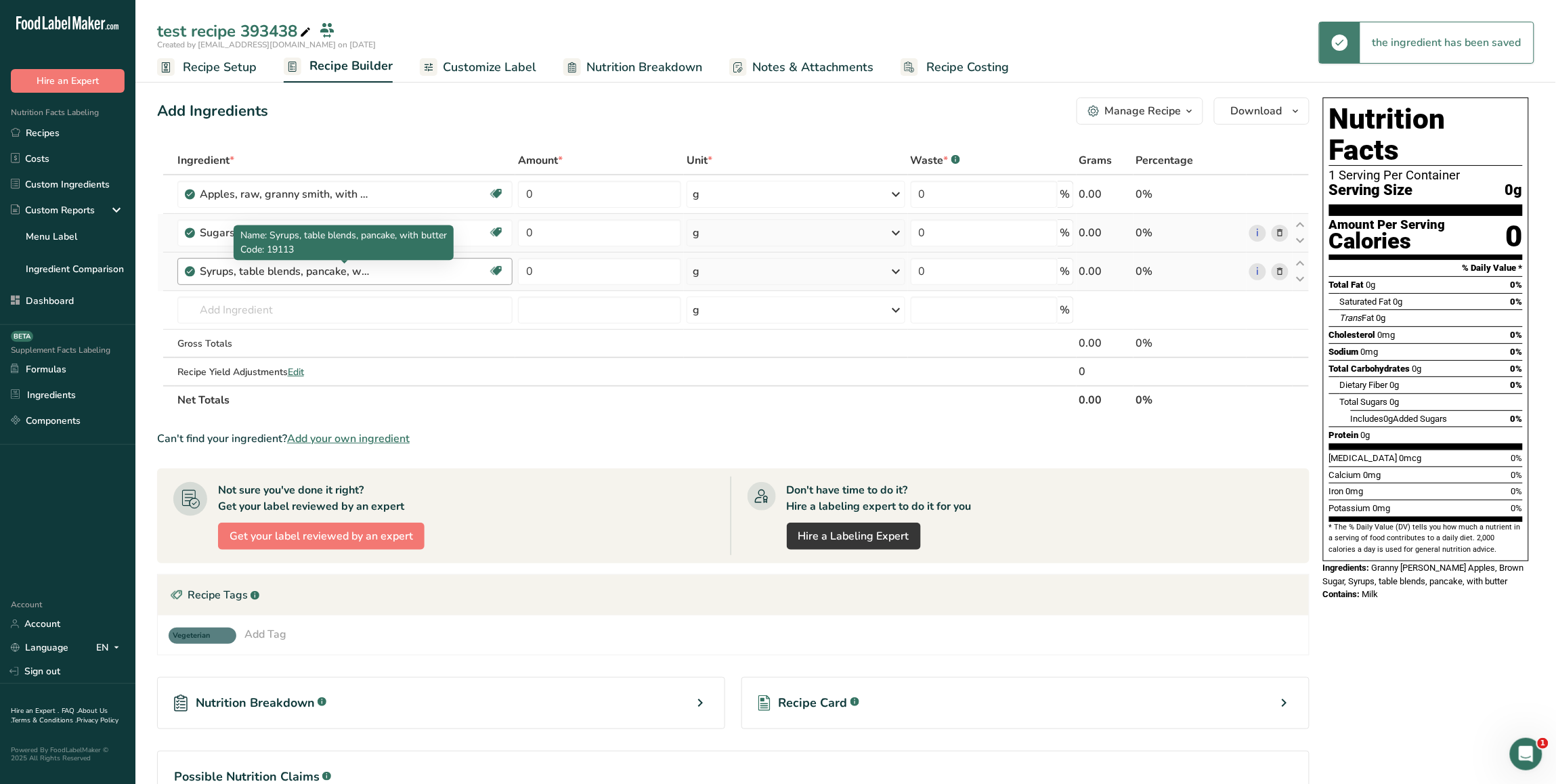
click at [339, 273] on div "Syrups, table blends, pancake, with butter" at bounding box center [284, 272] width 169 height 16
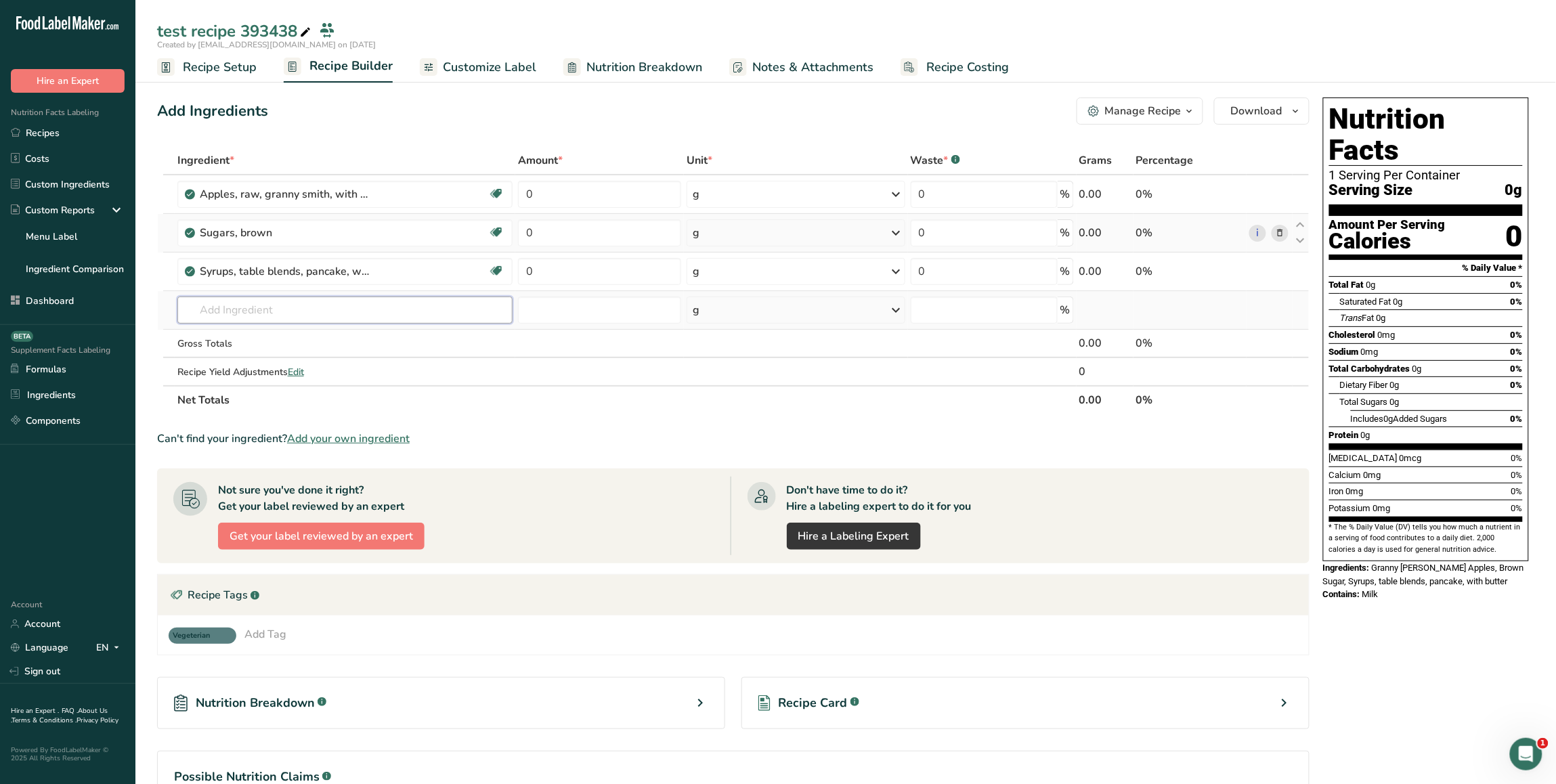
click at [302, 300] on input "text" at bounding box center [345, 310] width 336 height 27
paste input "Syrups, table blends, pancake"
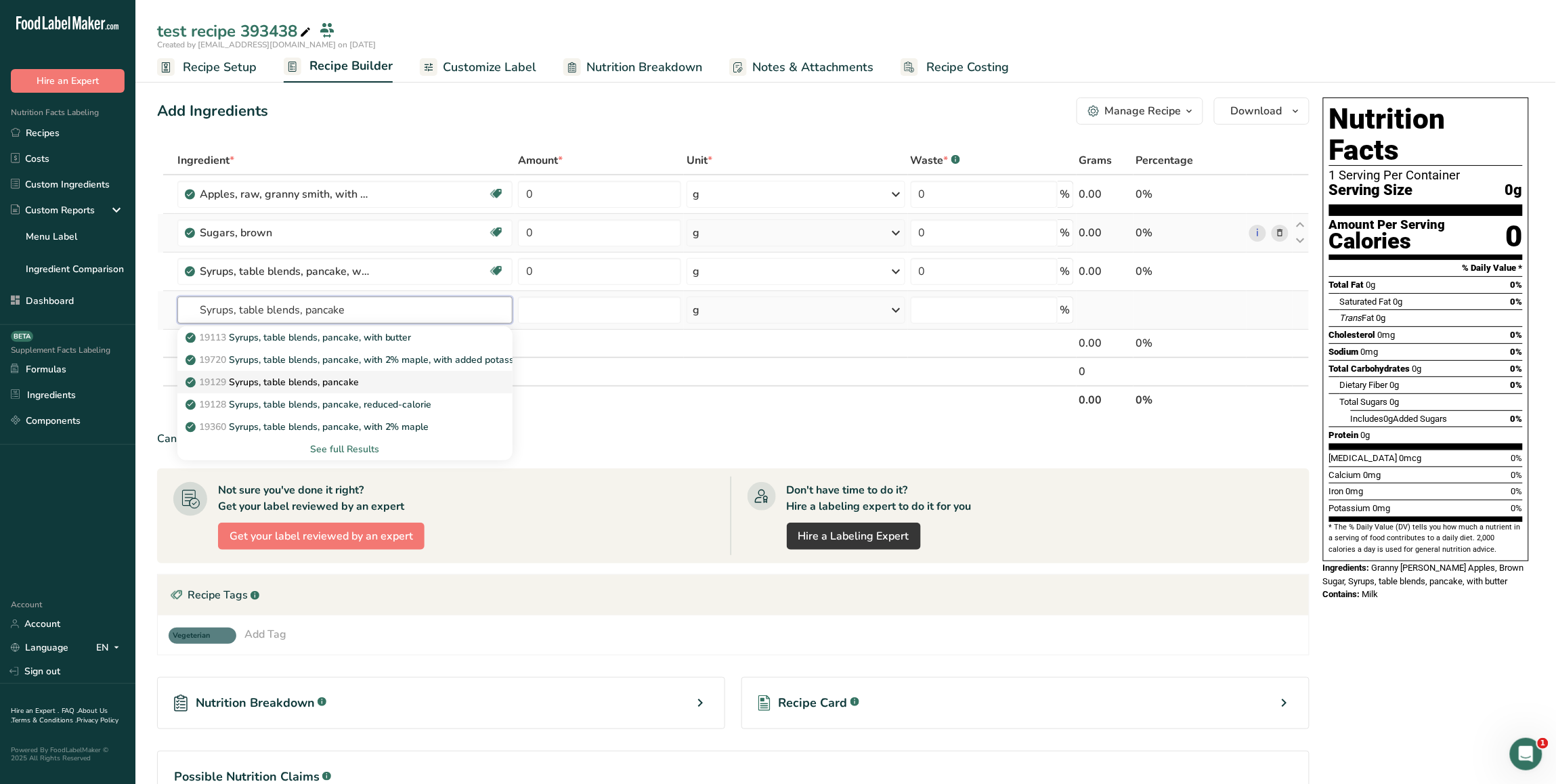
type input "Syrups, table blends, pancake"
click at [326, 376] on p "19129 Syrups, table blends, pancake" at bounding box center [273, 382] width 171 height 14
type input "Syrups, table blends, pancake"
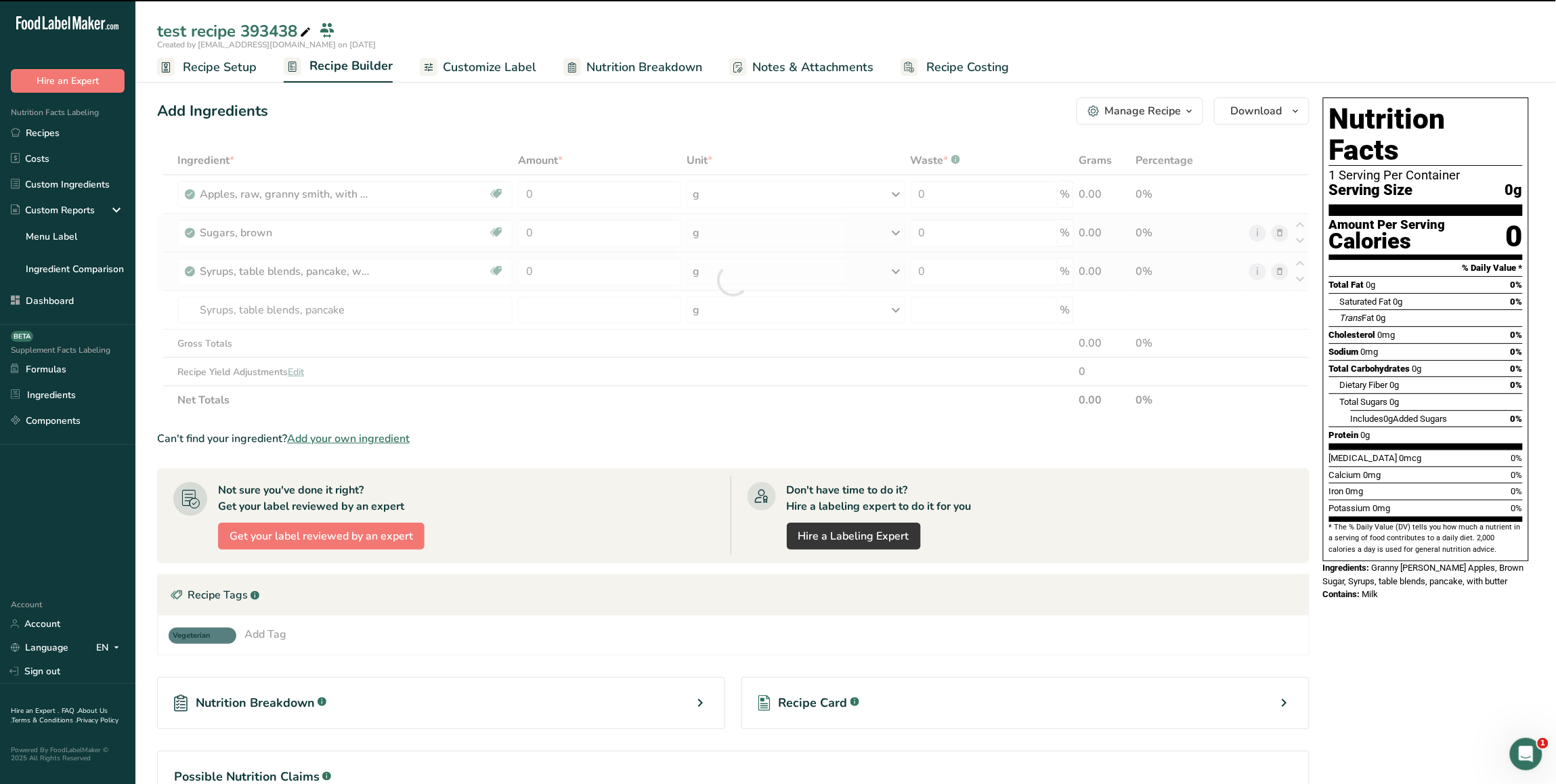
type input "0"
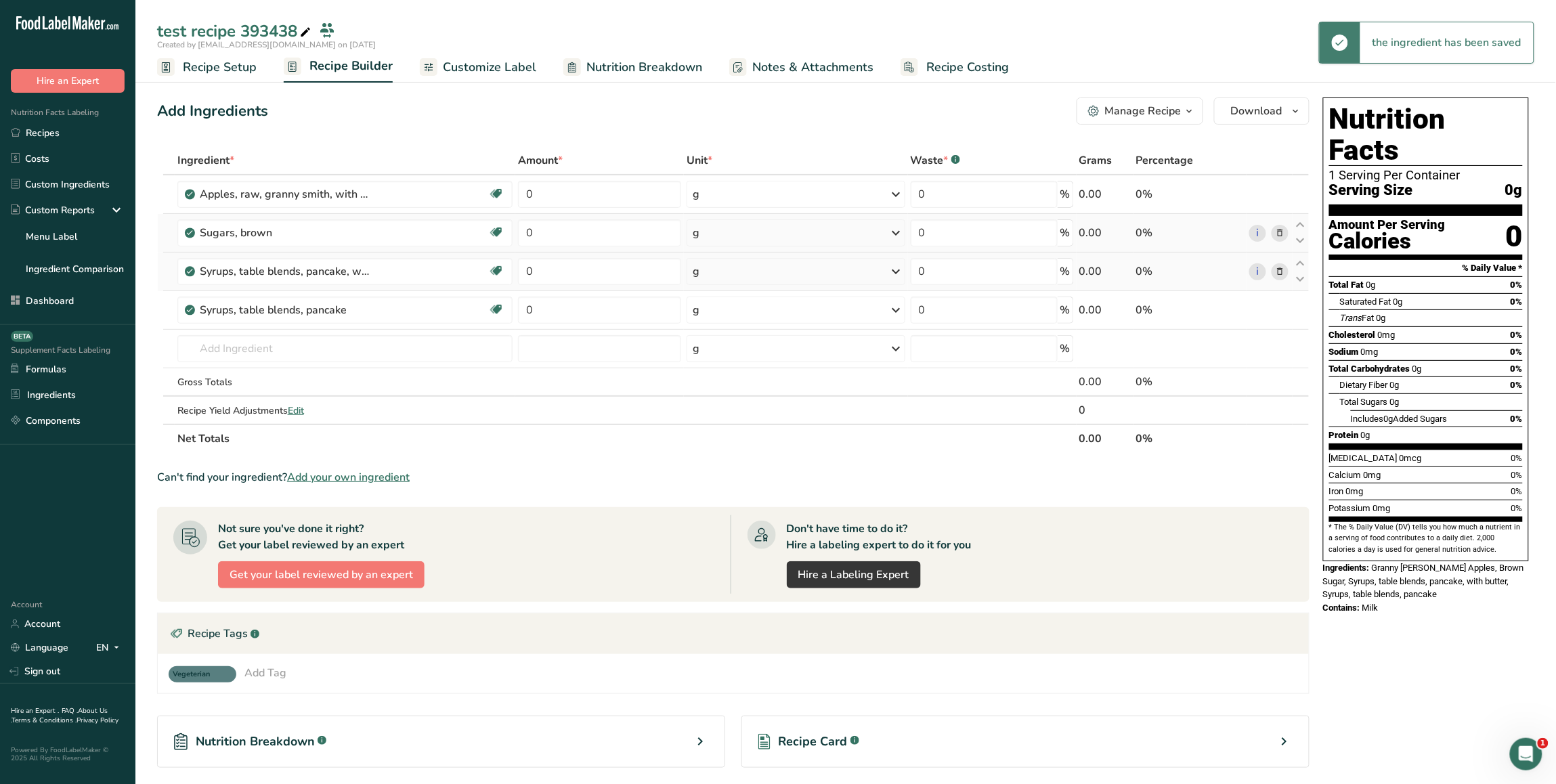
click at [1283, 271] on icon at bounding box center [1281, 272] width 10 height 14
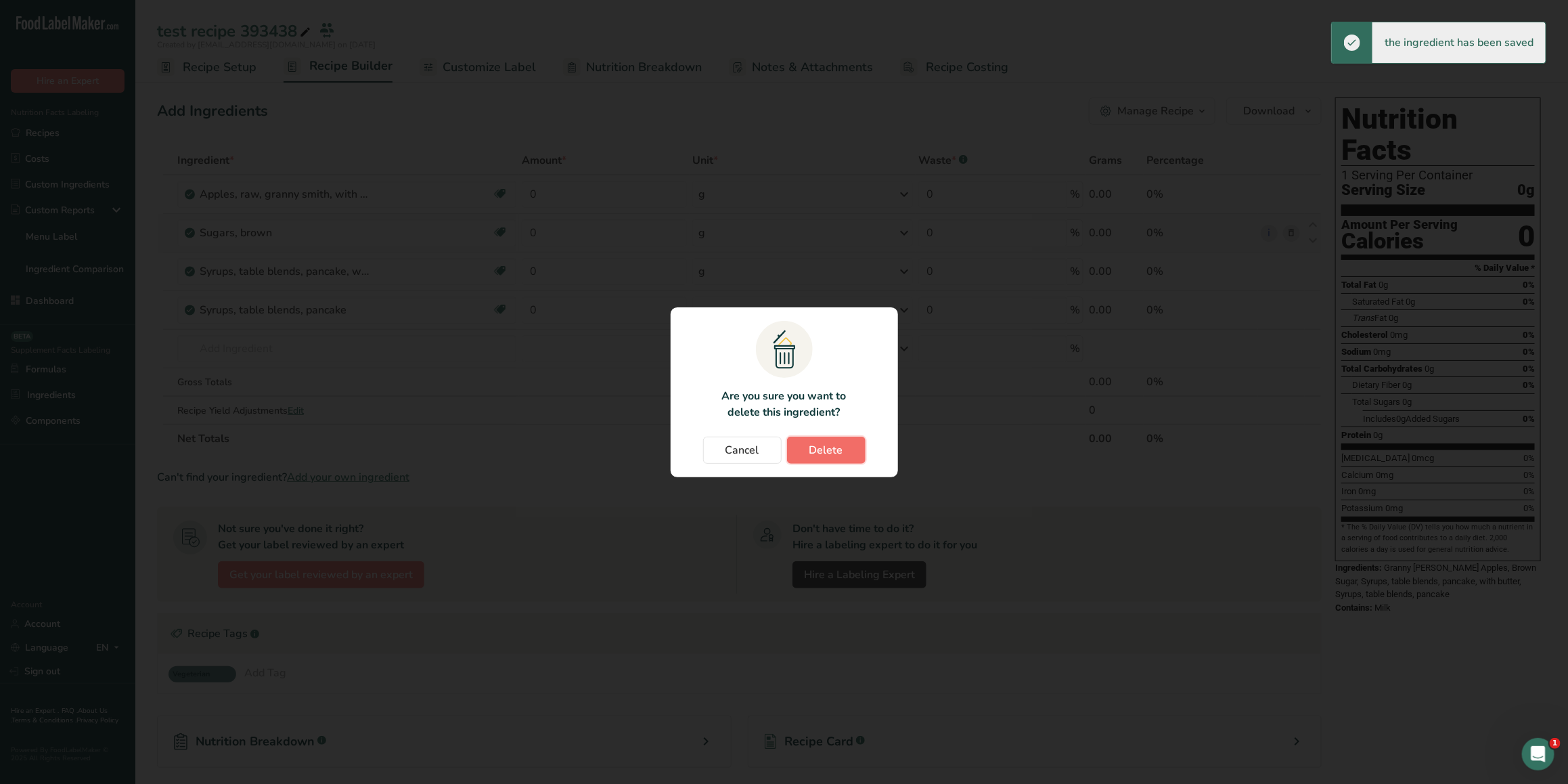
click at [817, 451] on span "Delete" at bounding box center [826, 451] width 34 height 16
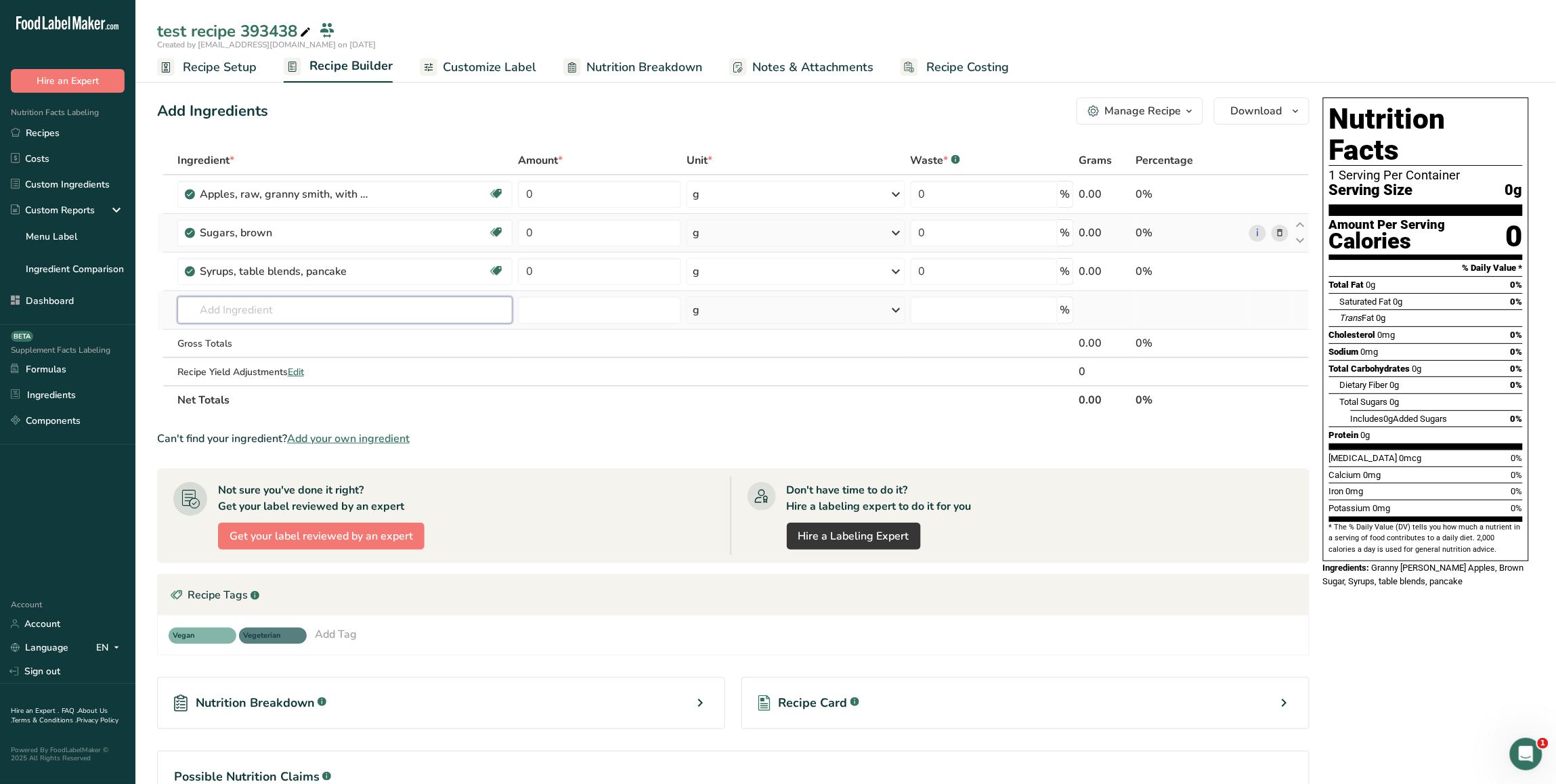
click at [262, 309] on input "text" at bounding box center [345, 310] width 336 height 27
paste input "Cake, yellow, enriched, dry mix"
type input "Cake, yellow, enriched, dry mix"
click at [329, 338] on p "18144 Cake, yellow, enriched, dry mix" at bounding box center [275, 338] width 173 height 14
type input "Cake, yellow, enriched, dry mix"
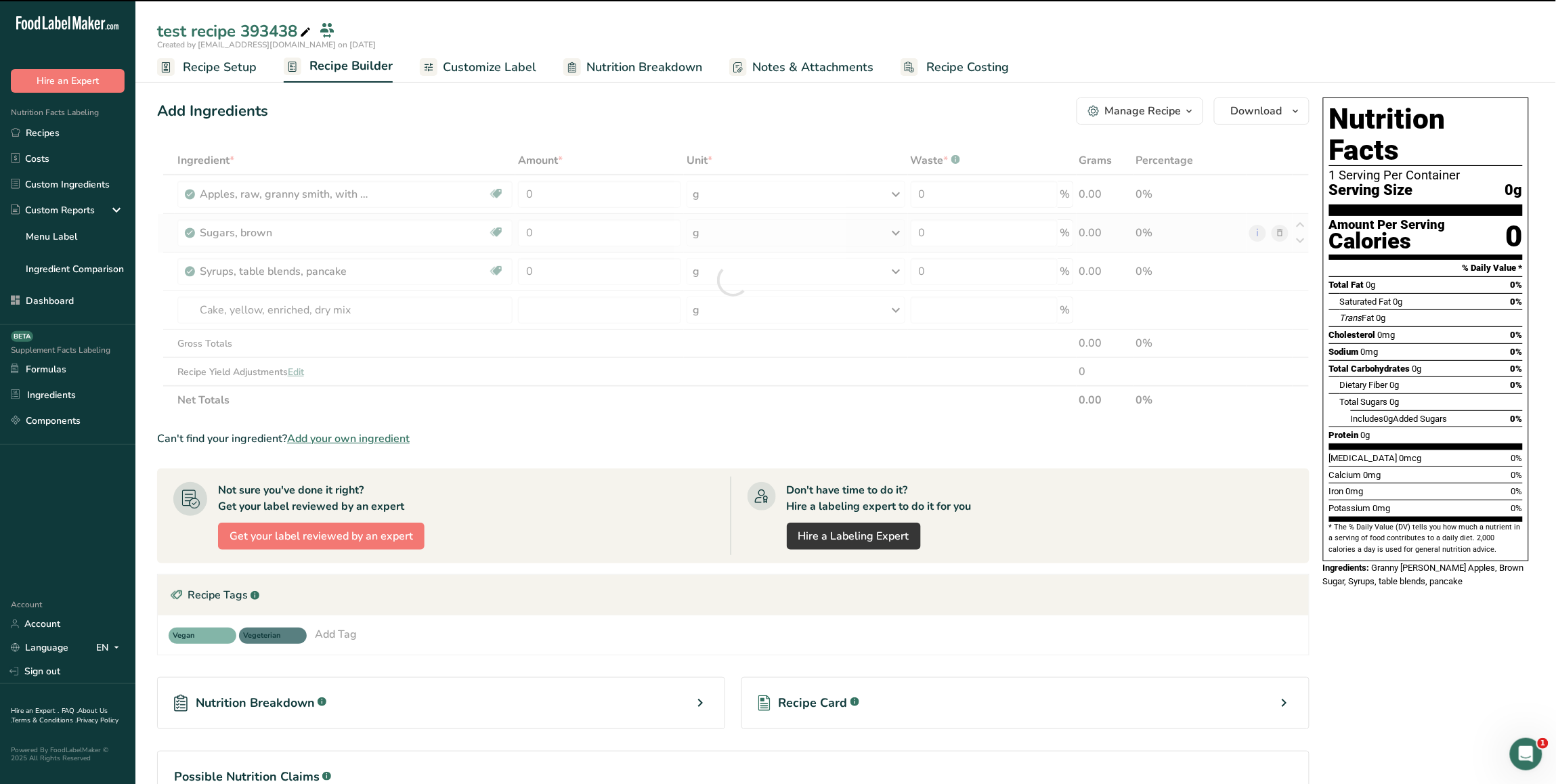
type input "0"
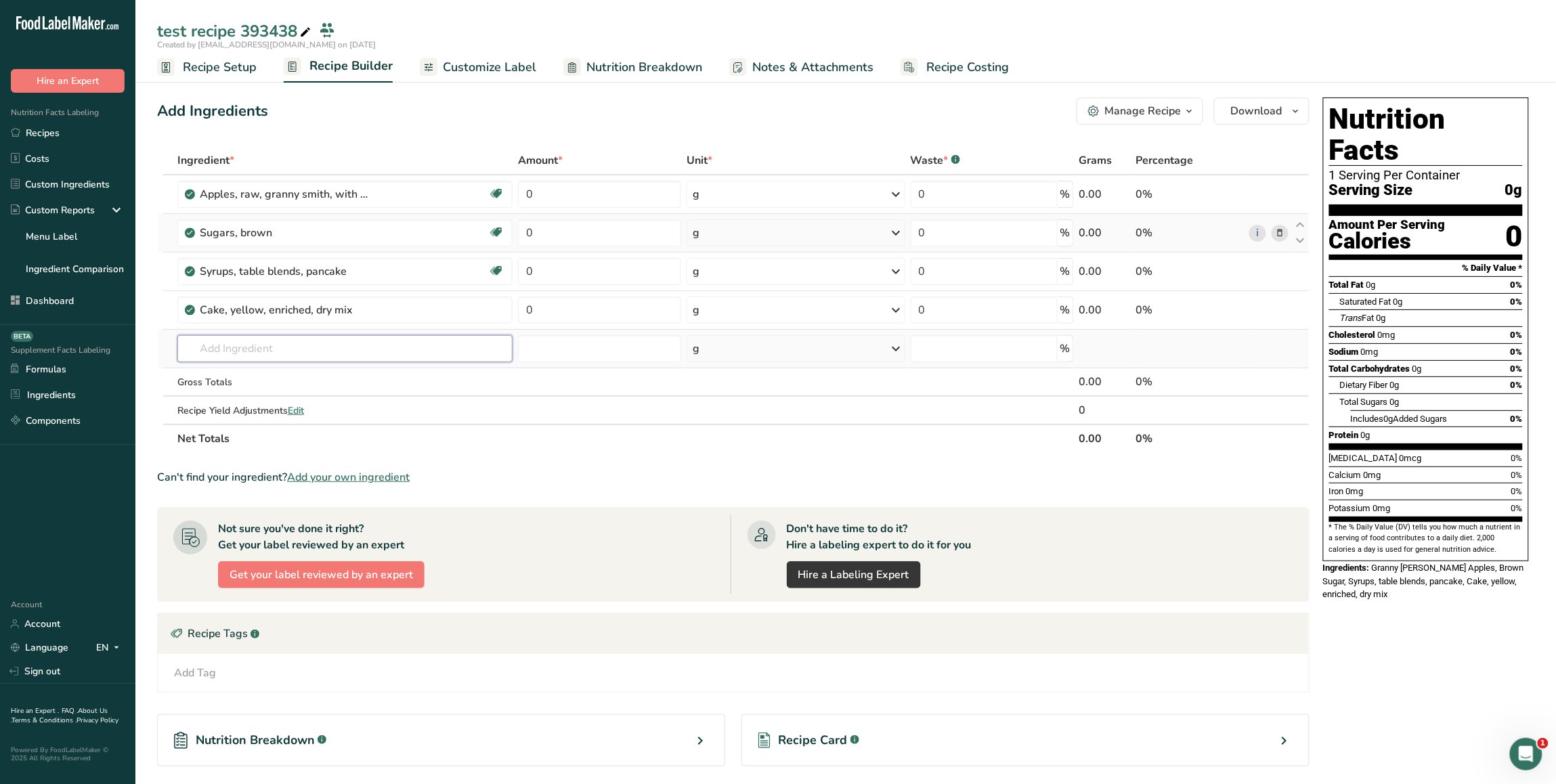
click at [305, 357] on input "text" at bounding box center [345, 349] width 336 height 27
paste input "Euro Butter"
type input "Euro Butter"
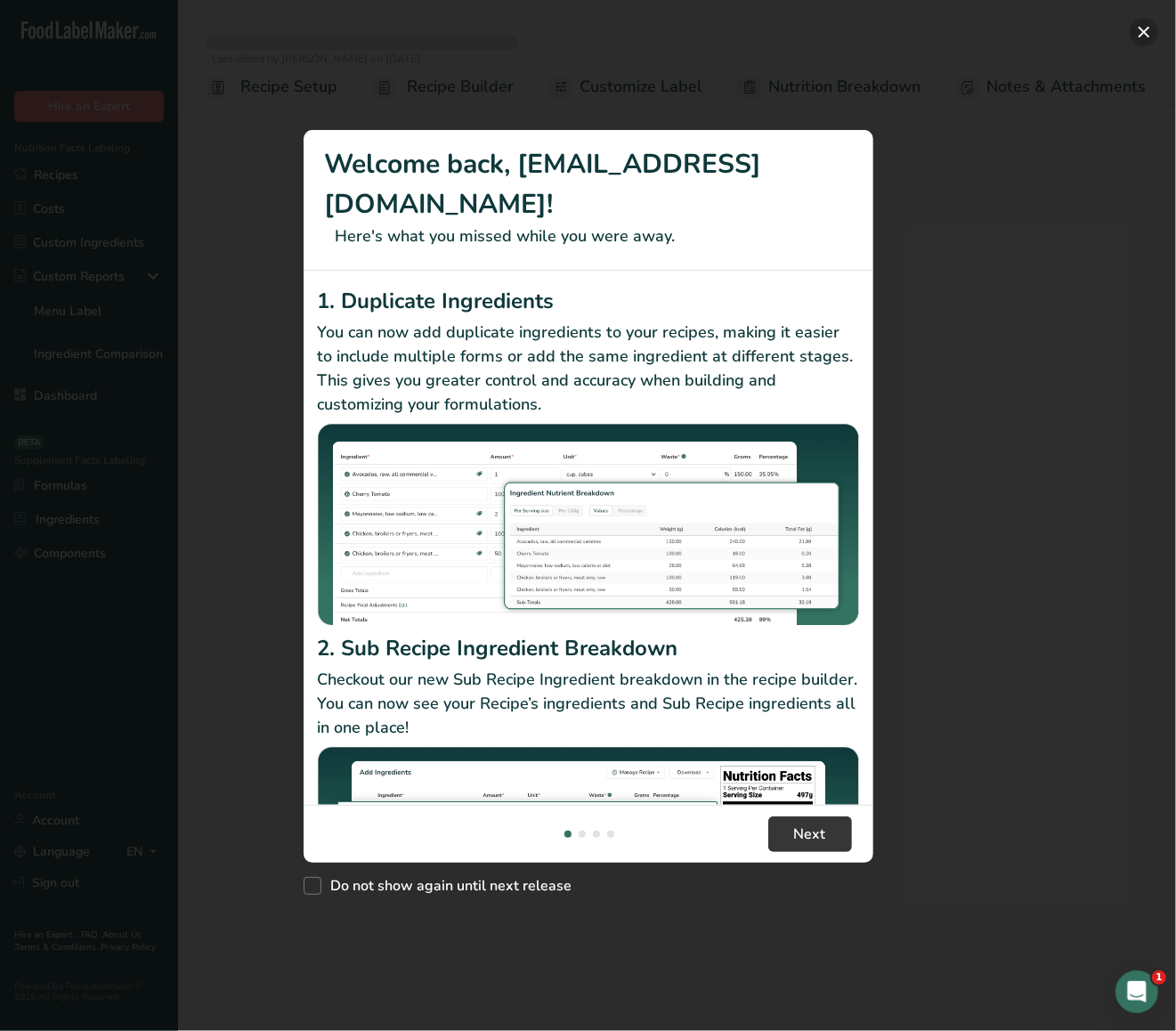
click at [1153, 37] on button "New Features" at bounding box center [1144, 32] width 29 height 29
click at [1142, 30] on button "New Features" at bounding box center [1144, 32] width 29 height 29
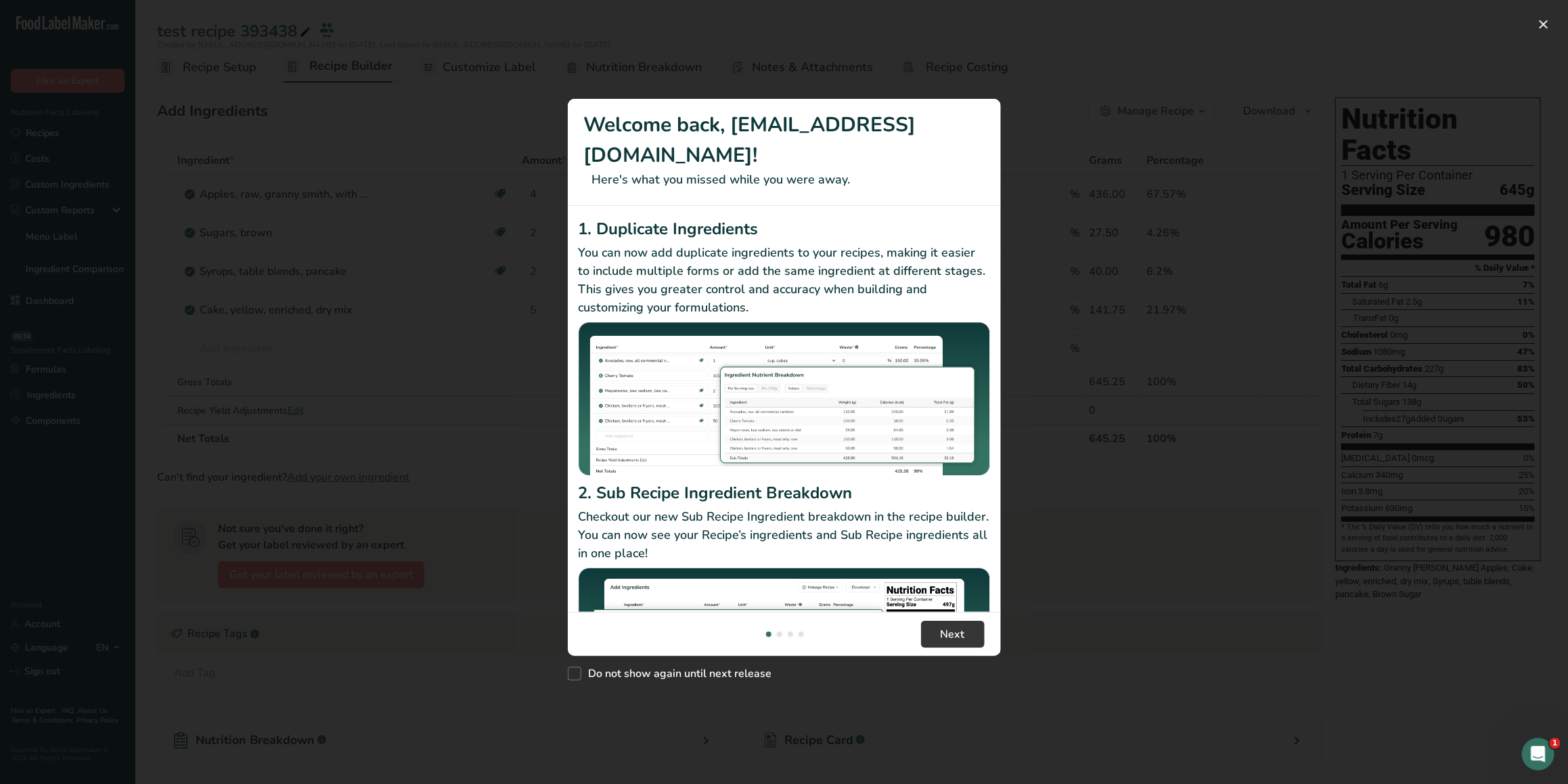
click at [743, 29] on div "New Features" at bounding box center [784, 392] width 1568 height 784
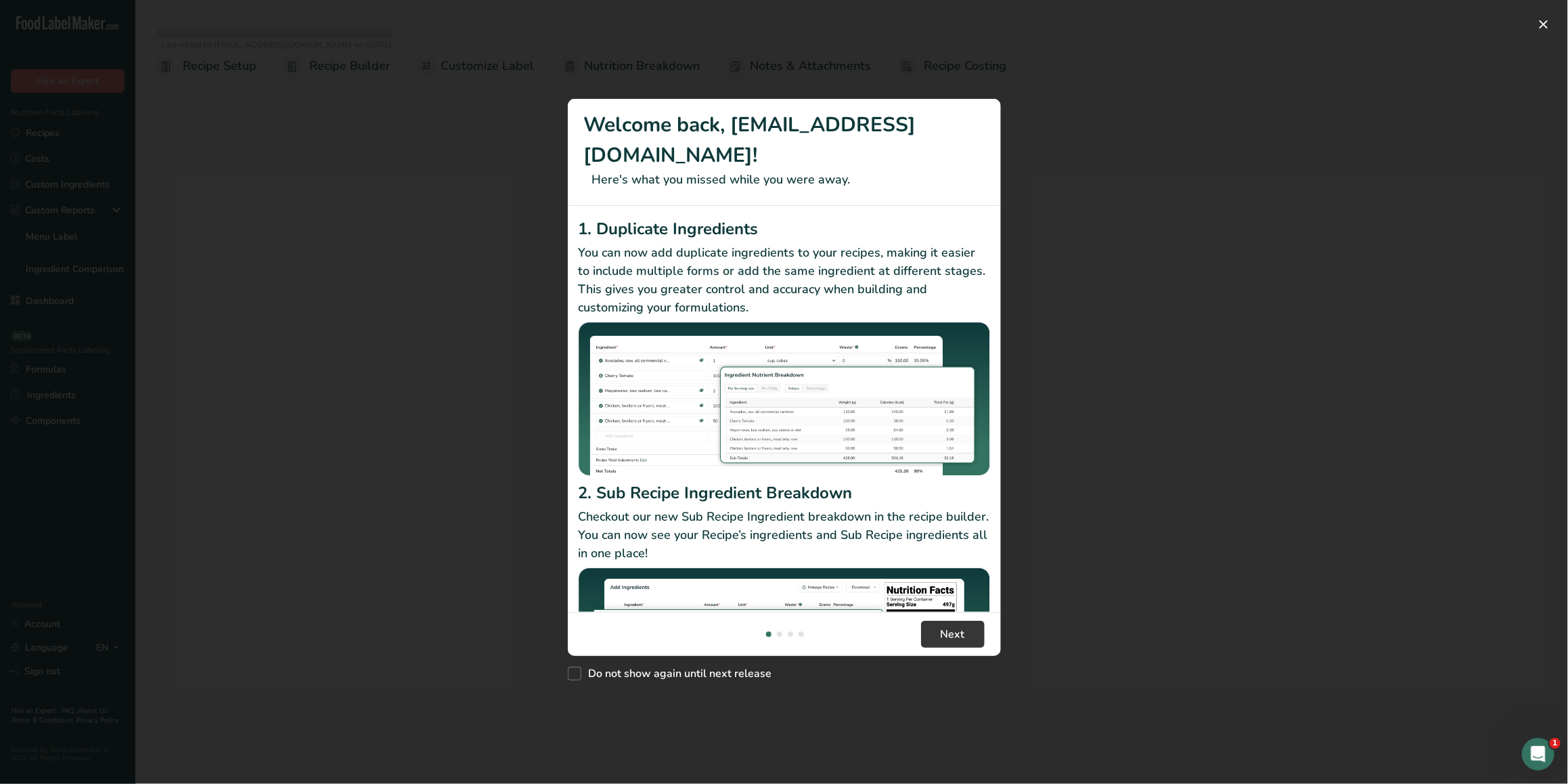
click at [769, 39] on div "New Features" at bounding box center [784, 392] width 1568 height 784
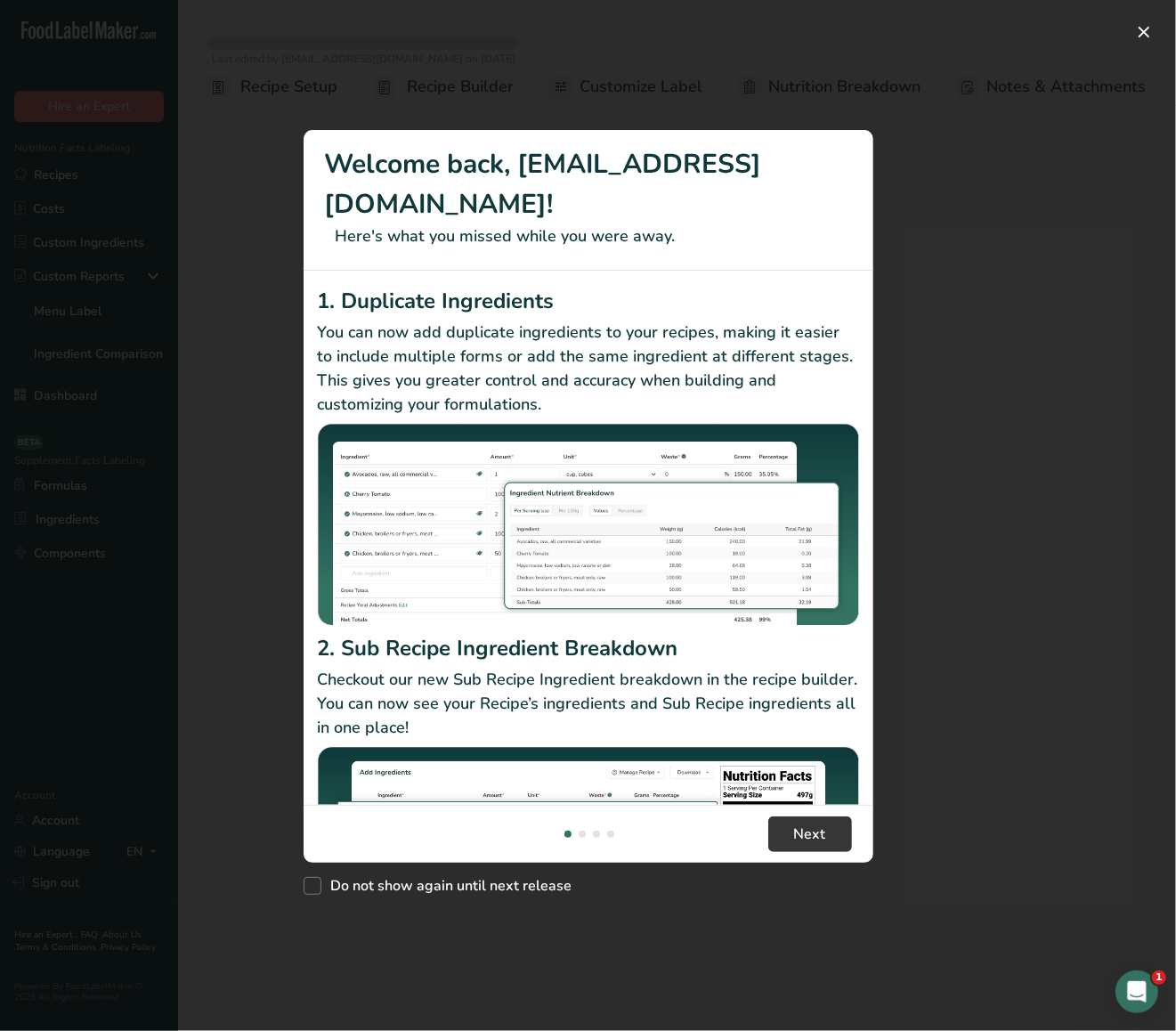
click at [968, 238] on div "New Features" at bounding box center [588, 515] width 1176 height 1031
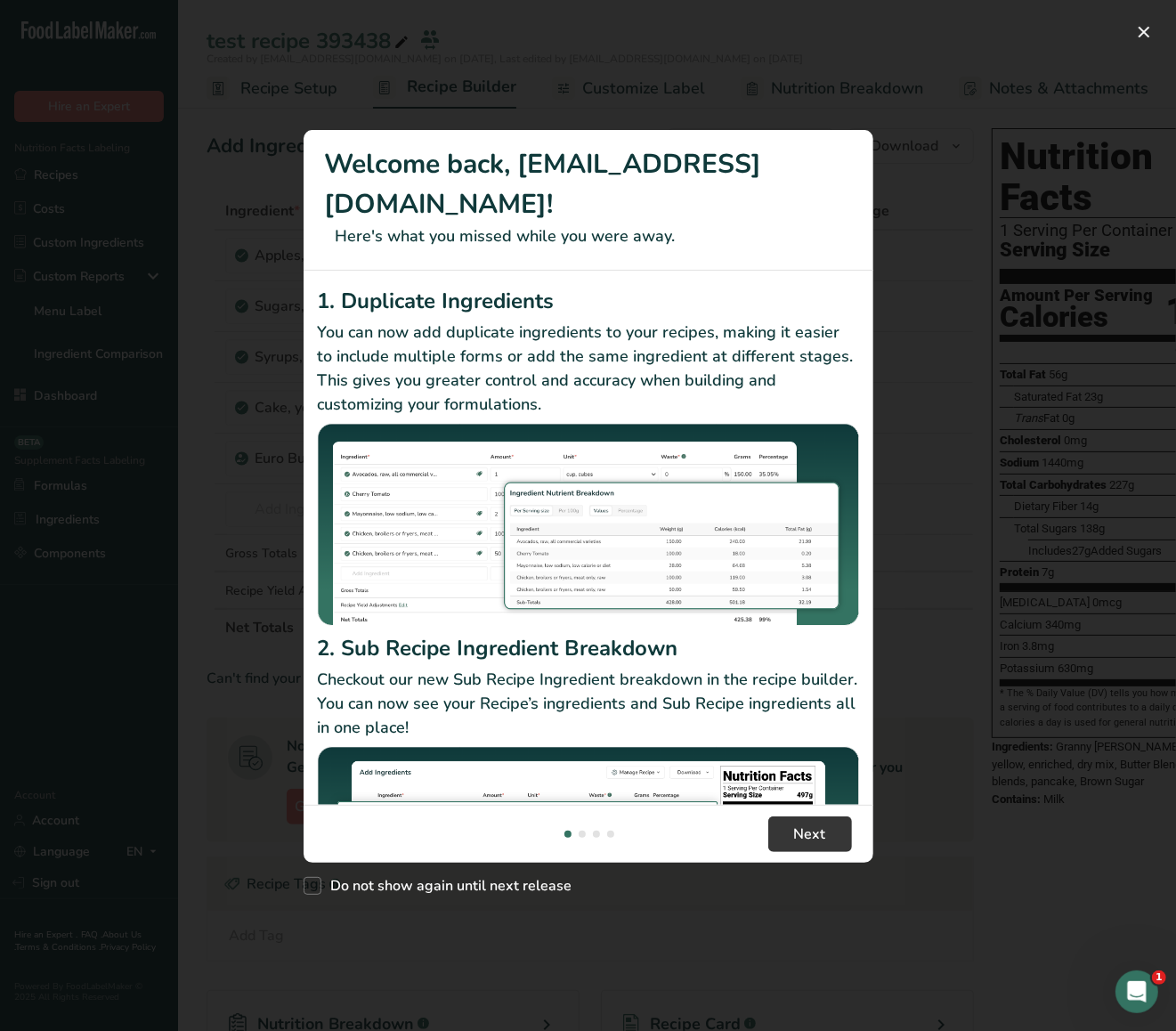
click at [1009, 207] on div "New Features" at bounding box center [588, 515] width 1176 height 1031
click at [824, 27] on div "New Features" at bounding box center [588, 515] width 1176 height 1031
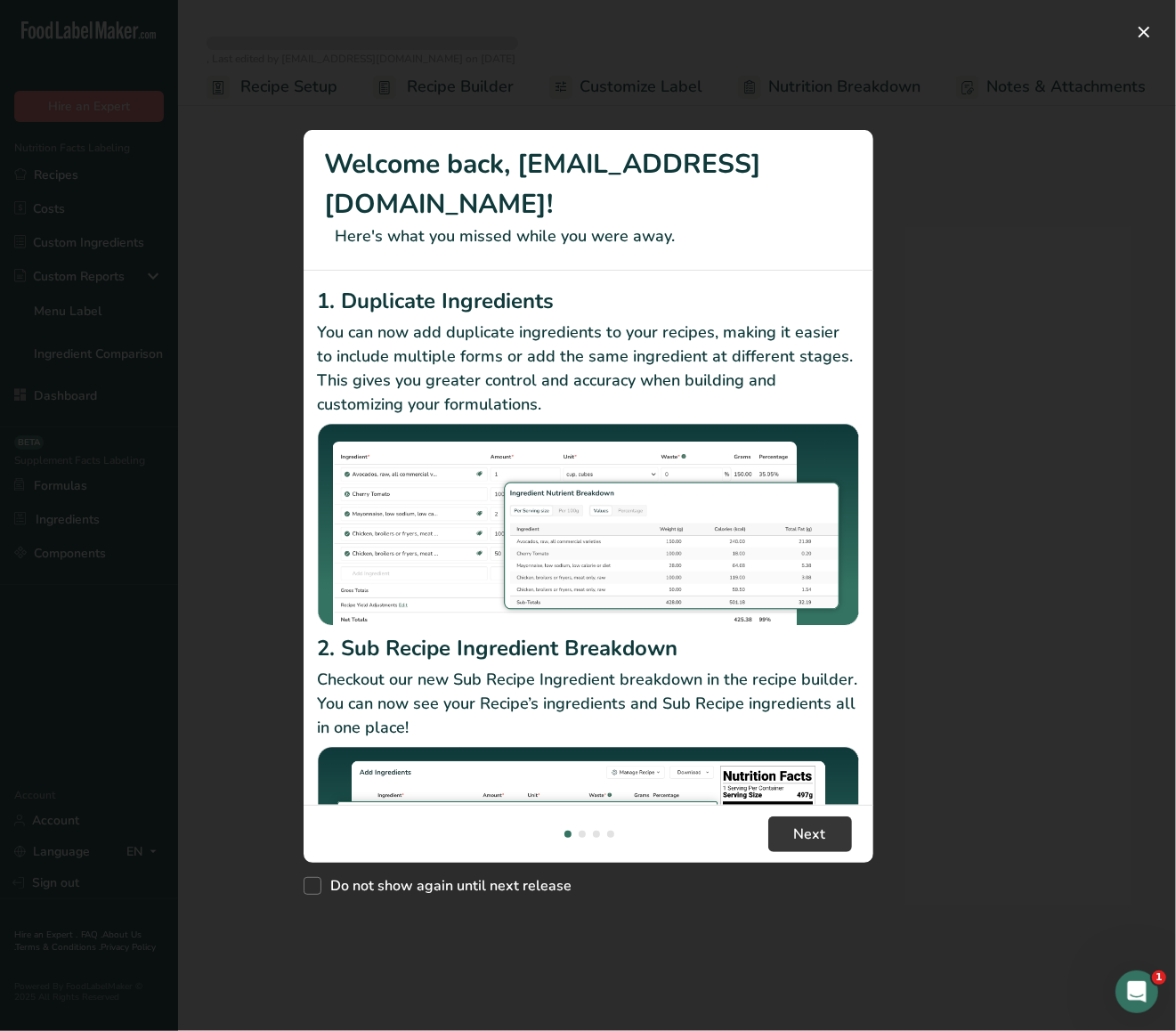
click at [776, 32] on div "New Features" at bounding box center [588, 515] width 1176 height 1031
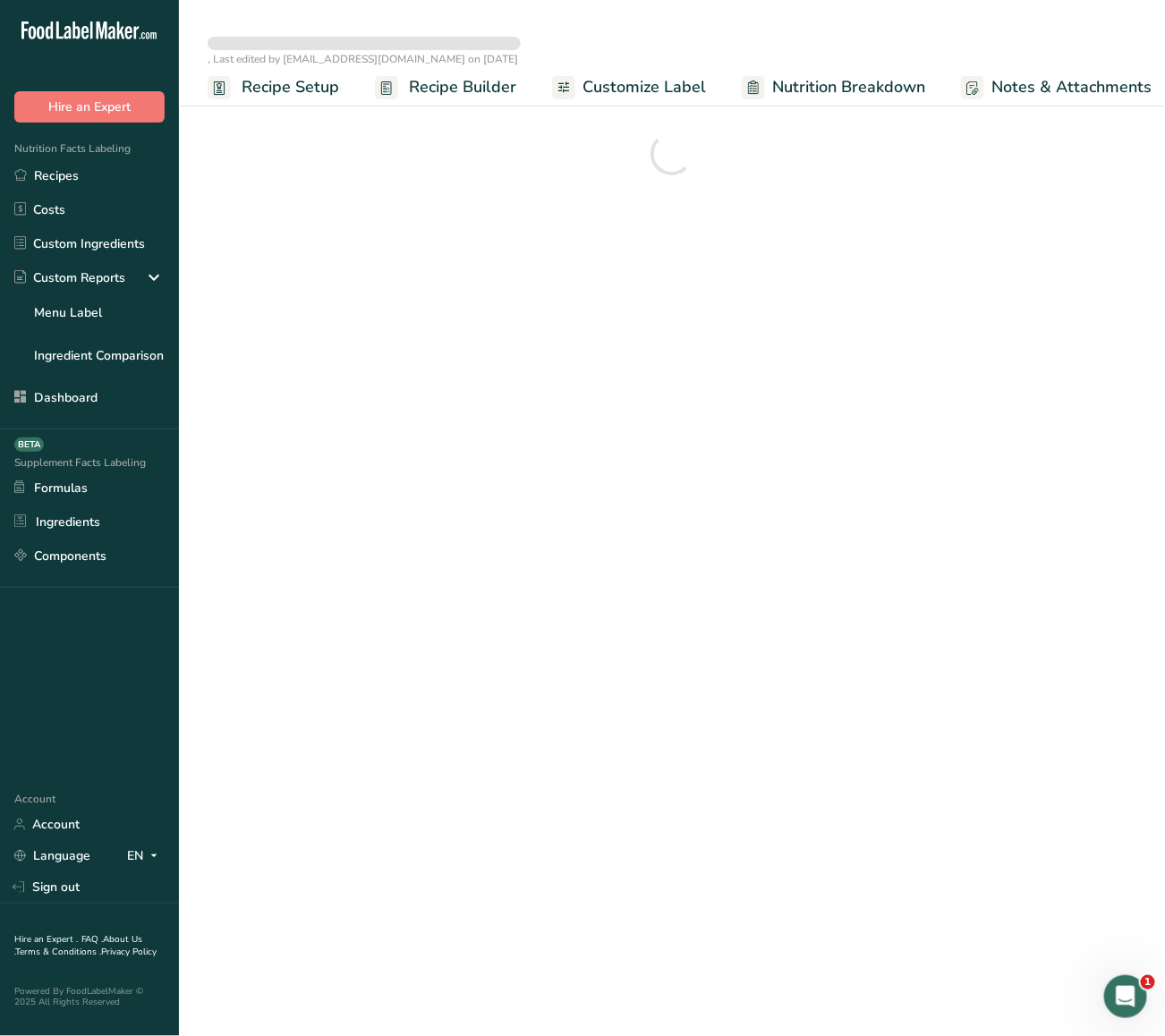
click at [935, 519] on main ", Last edited by admin@test.com on 2025-08-19 Recipe Setup Recipe Builder Custo…" at bounding box center [582, 518] width 1165 height 1036
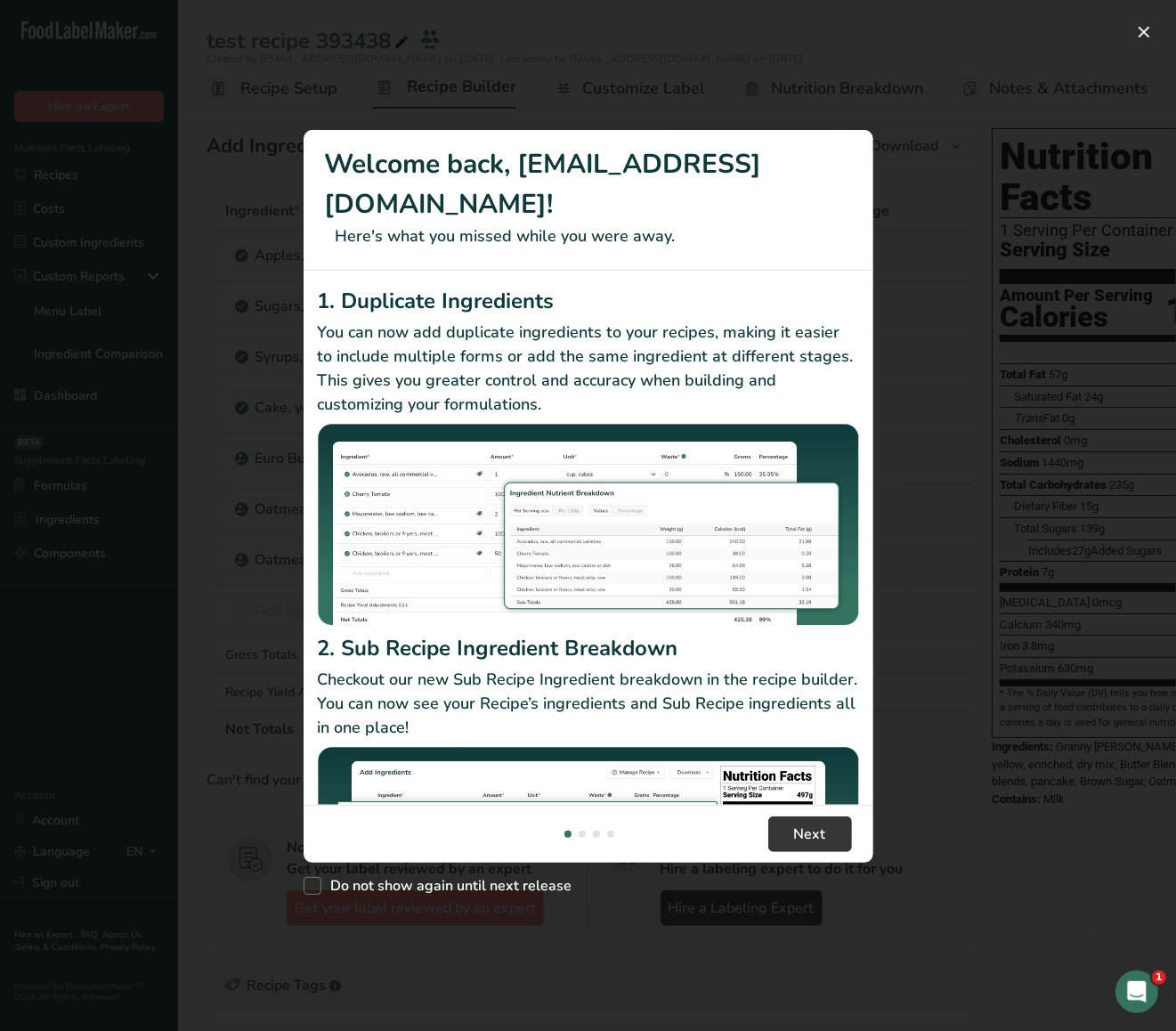
click at [927, 50] on div "New Features" at bounding box center [588, 515] width 1176 height 1031
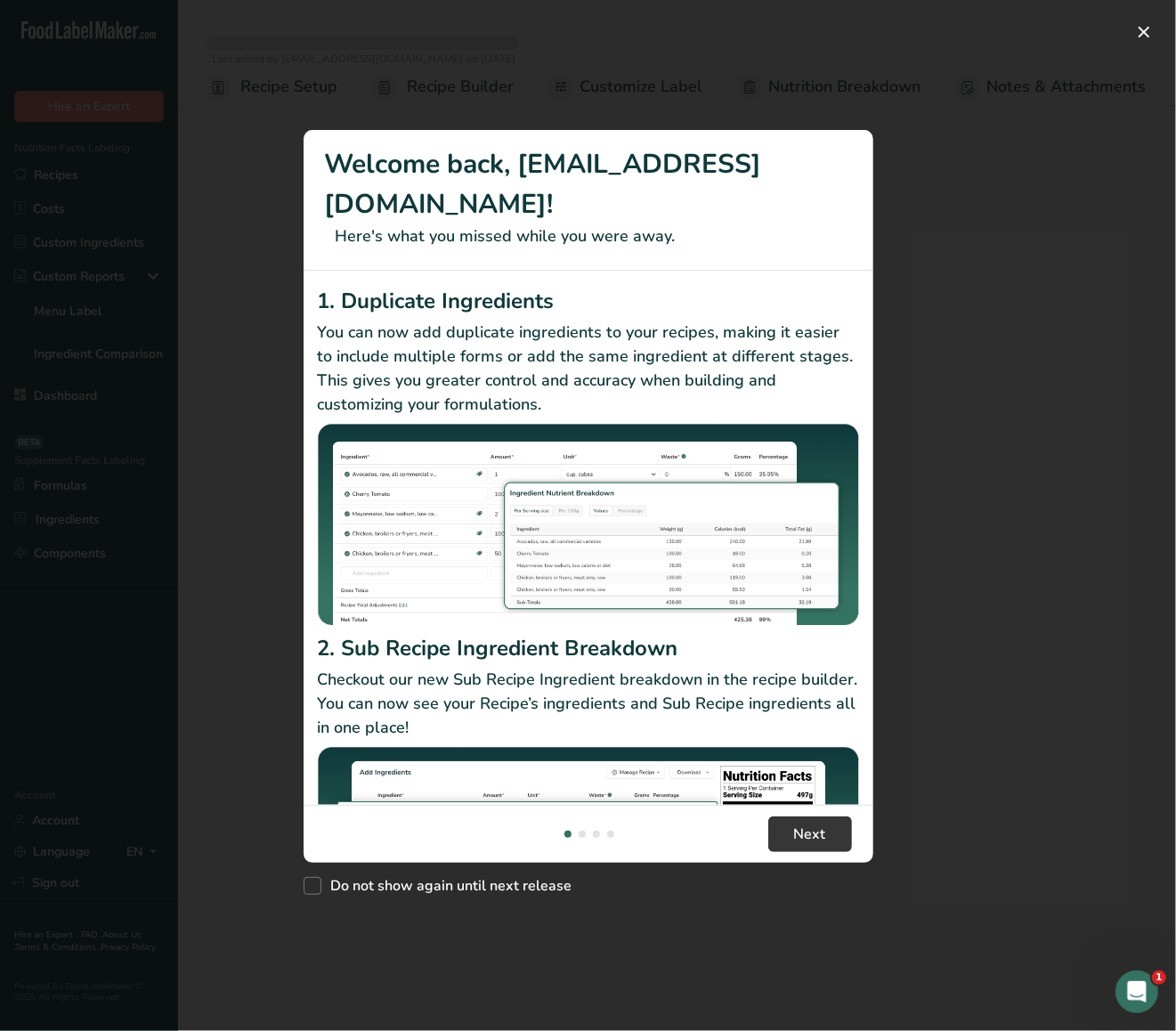
click at [953, 153] on div "New Features" at bounding box center [588, 515] width 1176 height 1031
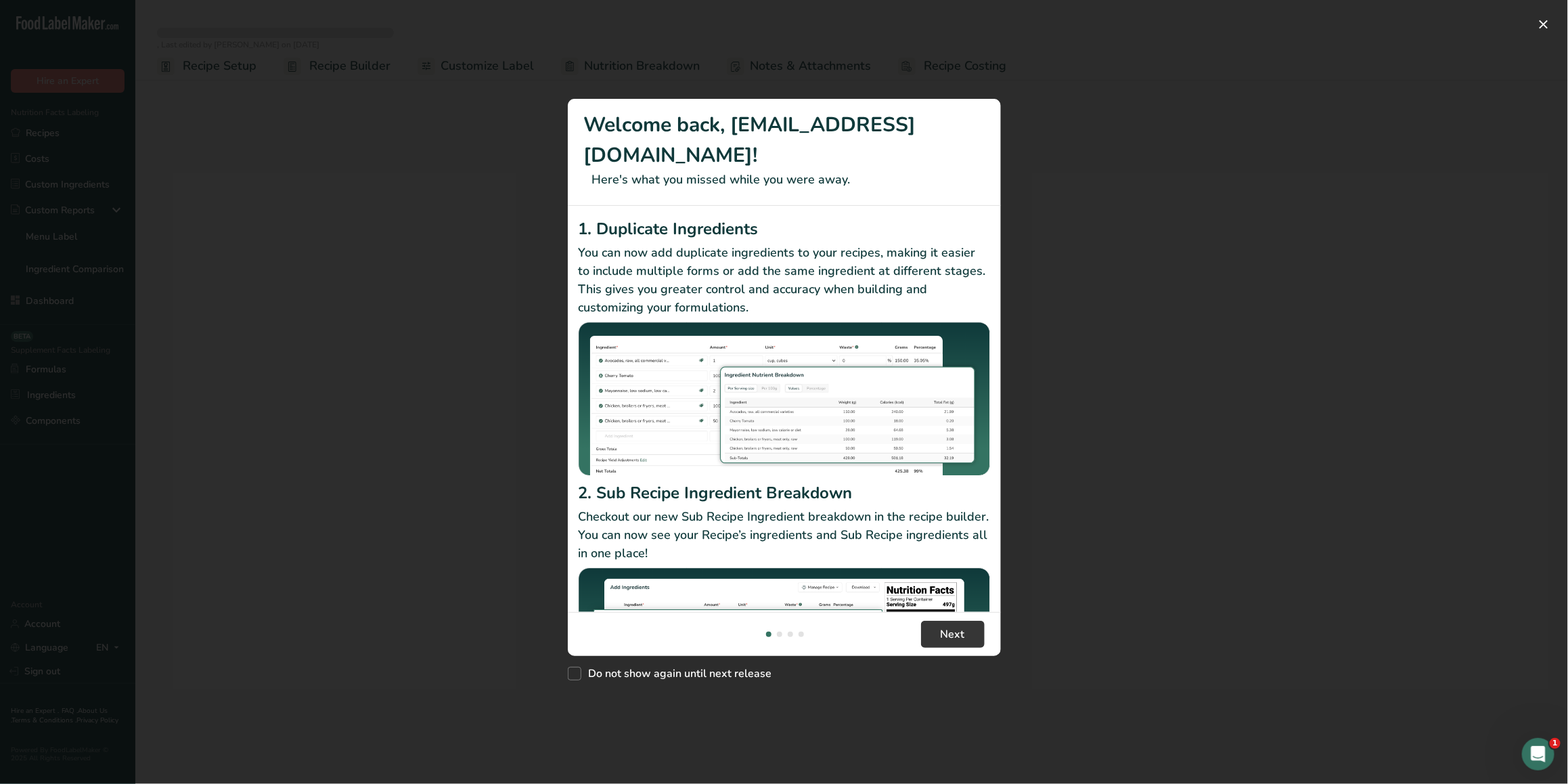
click at [487, 170] on div "New Features" at bounding box center [784, 392] width 1568 height 784
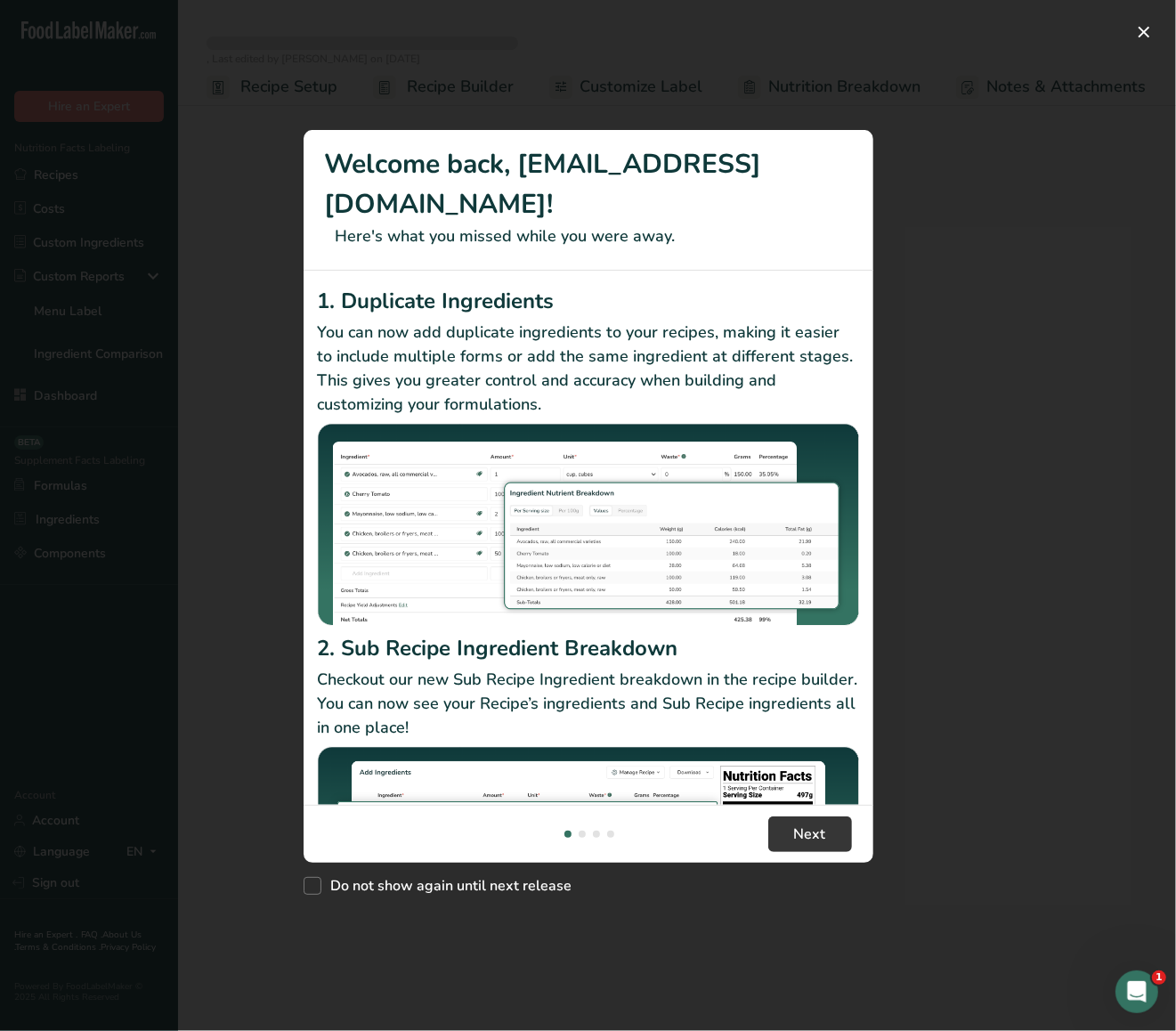
click at [1049, 440] on div "New Features" at bounding box center [588, 515] width 1176 height 1031
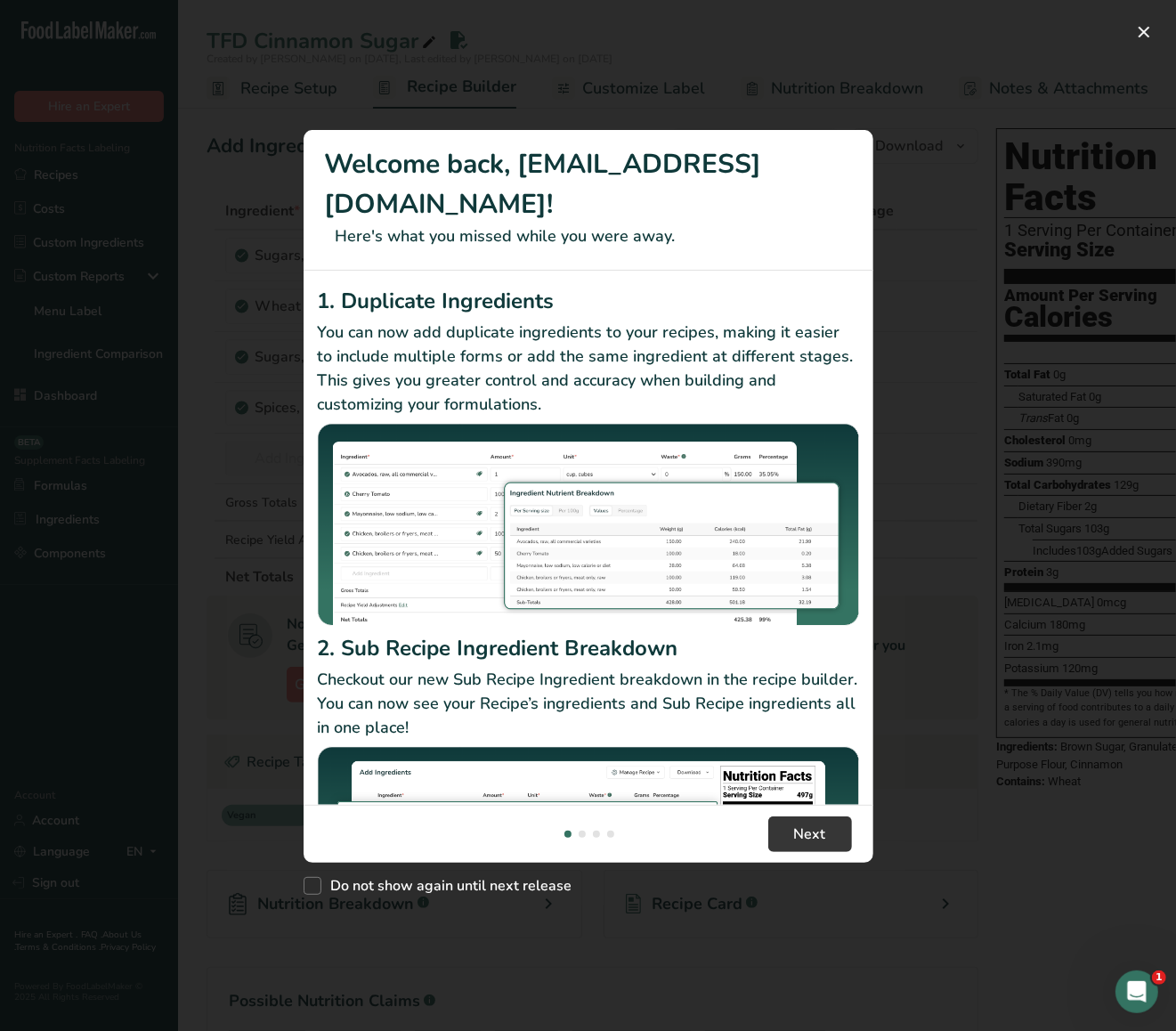
click at [945, 230] on div "New Features" at bounding box center [588, 515] width 1176 height 1031
click at [1097, 216] on div "New Features" at bounding box center [588, 515] width 1176 height 1031
